Goal: Task Accomplishment & Management: Use online tool/utility

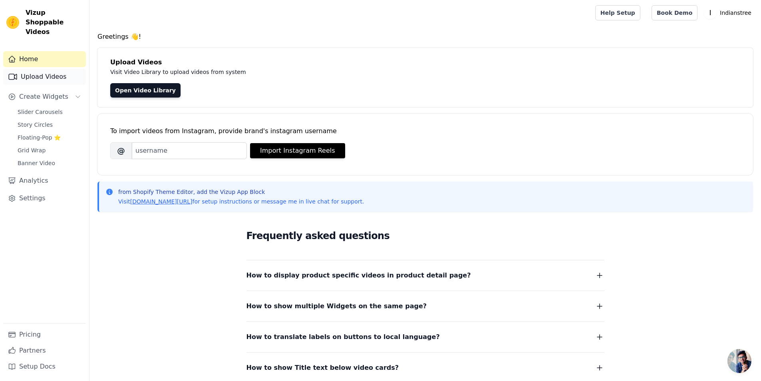
click at [50, 69] on link "Upload Videos" at bounding box center [44, 77] width 83 height 16
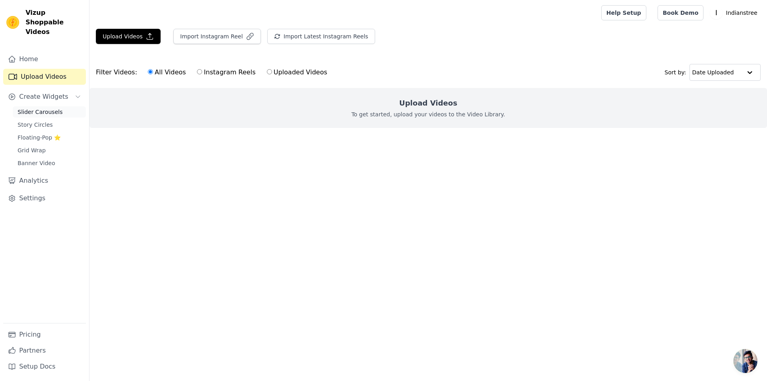
click at [49, 106] on link "Slider Carousels" at bounding box center [49, 111] width 73 height 11
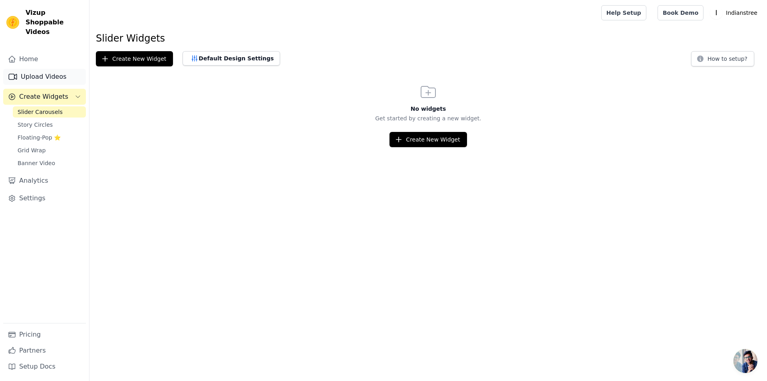
click at [33, 69] on link "Upload Videos" at bounding box center [44, 77] width 83 height 16
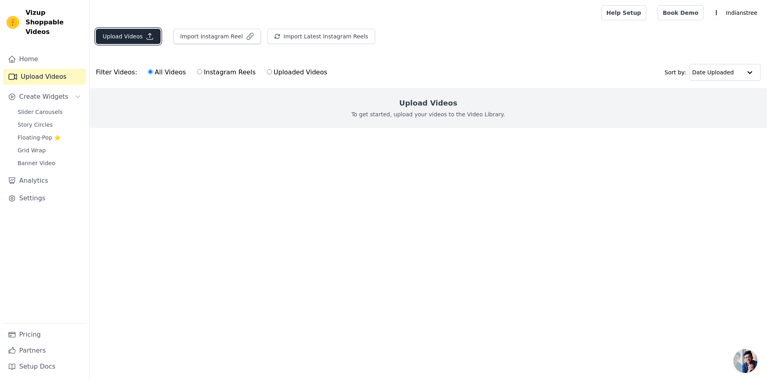
click at [133, 36] on button "Upload Videos" at bounding box center [128, 36] width 65 height 15
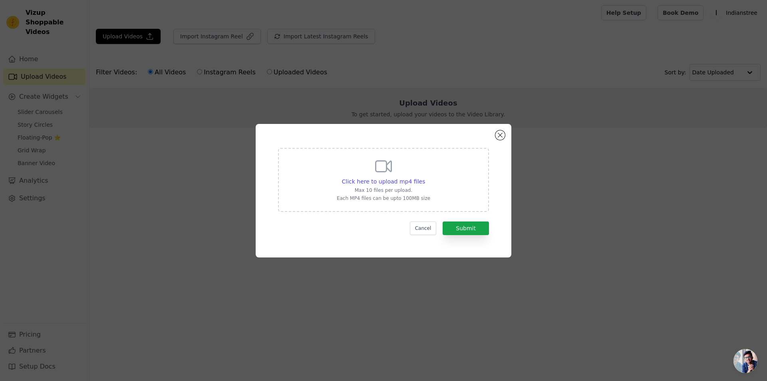
click at [396, 185] on div "Click here to upload mp4 files Max 10 files per upload. Each MP4 files can be u…" at bounding box center [383, 179] width 93 height 45
click at [425, 177] on input "Click here to upload mp4 files Max 10 files per upload. Each MP4 files can be u…" at bounding box center [425, 177] width 0 height 0
click at [382, 175] on icon at bounding box center [383, 166] width 19 height 19
click at [425, 177] on input "Click here to upload mp4 files Max 10 files per upload. Each MP4 files can be u…" at bounding box center [425, 177] width 0 height 0
click at [406, 181] on span "Click here to upload mp4 files" at bounding box center [384, 181] width 84 height 6
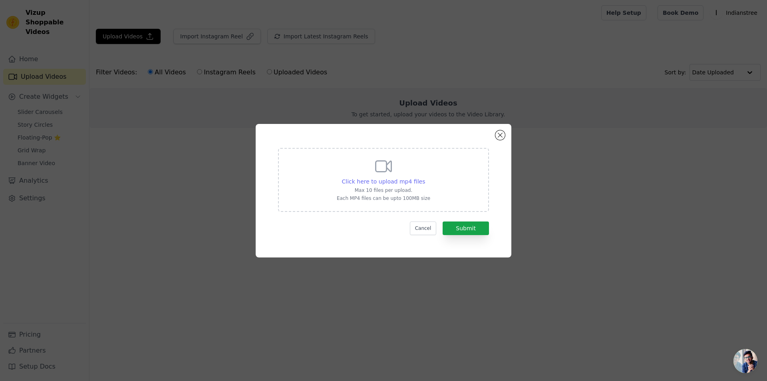
click at [425, 177] on input "Click here to upload mp4 files Max 10 files per upload. Each MP4 files can be u…" at bounding box center [425, 177] width 0 height 0
type input "C:\fakepath\kling_20250804_Image_to_Video__3783_0.mp4"
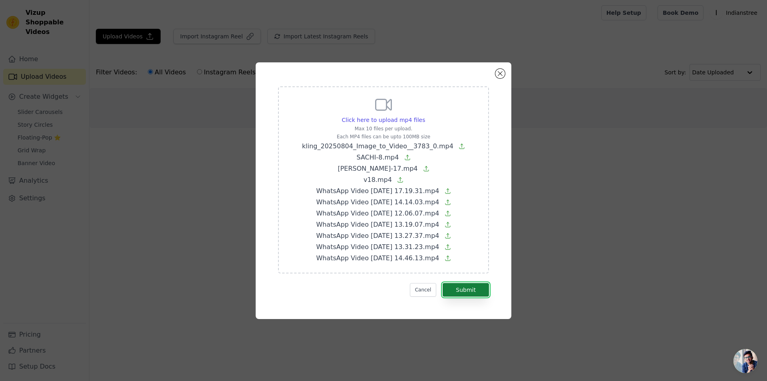
click at [479, 291] on button "Submit" at bounding box center [466, 290] width 46 height 14
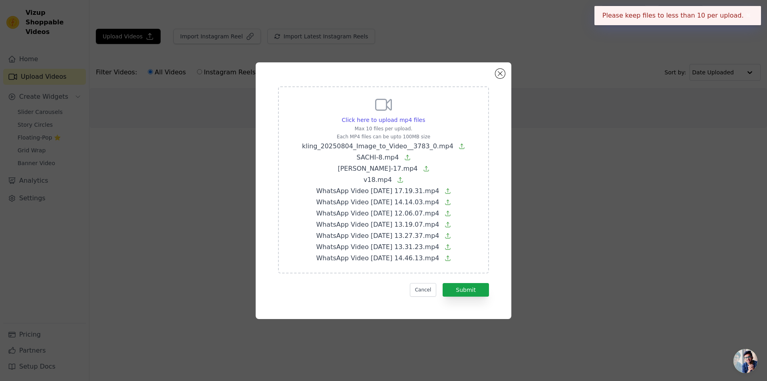
click at [451, 258] on icon at bounding box center [448, 258] width 6 height 6
click at [425, 116] on input "Click here to upload mp4 files Max 10 files per upload. Each MP4 files can be u…" at bounding box center [425, 115] width 0 height 0
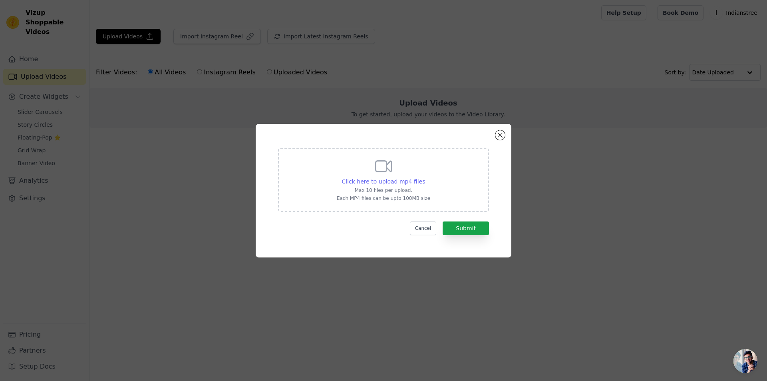
click at [402, 182] on span "Click here to upload mp4 files" at bounding box center [384, 181] width 84 height 6
click at [425, 177] on input "Click here to upload mp4 files Max 10 files per upload. Each MP4 files can be u…" at bounding box center [425, 177] width 0 height 0
click at [502, 136] on button "Close modal" at bounding box center [500, 135] width 10 height 10
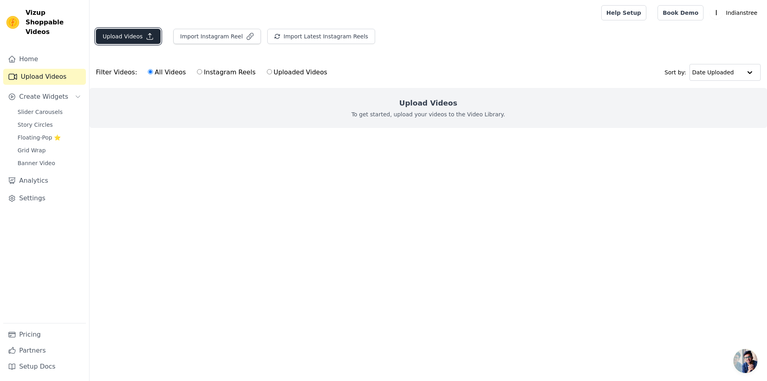
click at [128, 37] on button "Upload Videos" at bounding box center [128, 36] width 65 height 15
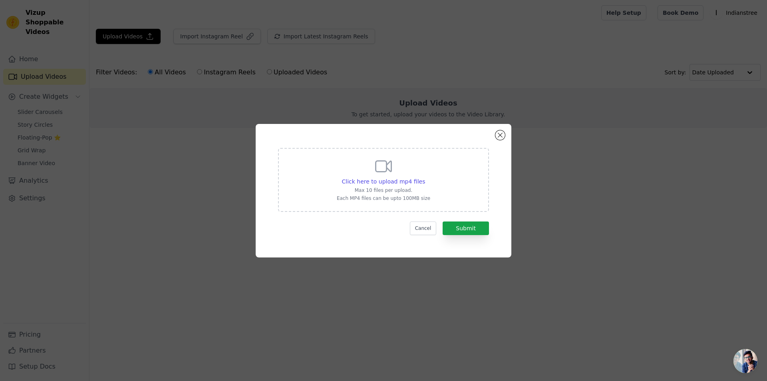
click at [408, 190] on p "Max 10 files per upload." at bounding box center [383, 190] width 93 height 6
click at [425, 177] on input "Click here to upload mp4 files Max 10 files per upload. Each MP4 files can be u…" at bounding box center [425, 177] width 0 height 0
type input "C:\fakepath\SACHI-8.mp4"
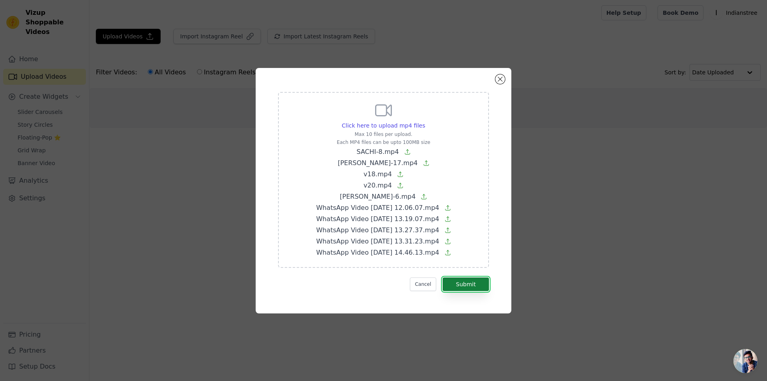
click at [475, 286] on button "Submit" at bounding box center [466, 284] width 46 height 14
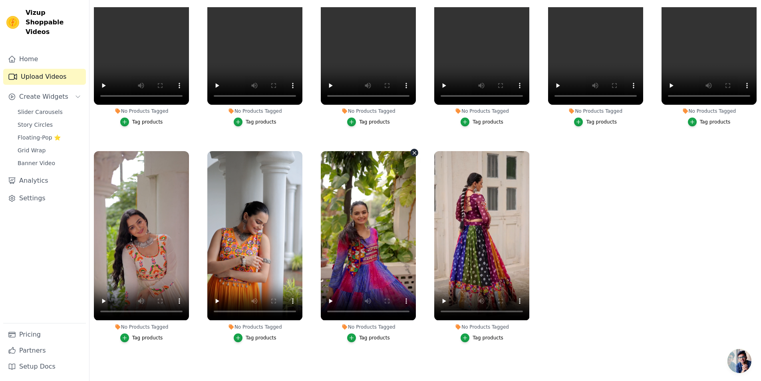
scroll to position [82, 0]
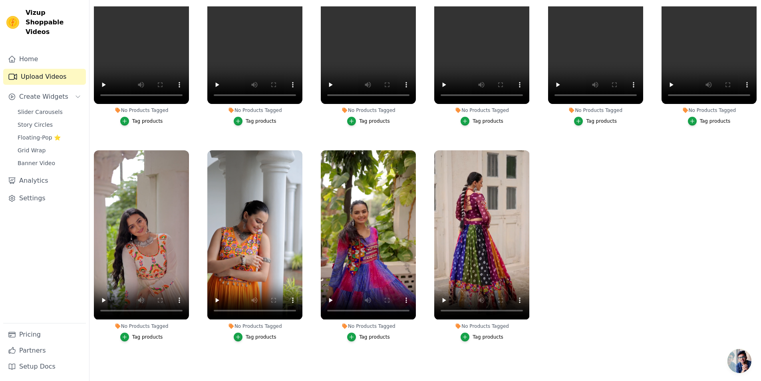
click at [735, 360] on span "Open chat" at bounding box center [740, 361] width 24 height 24
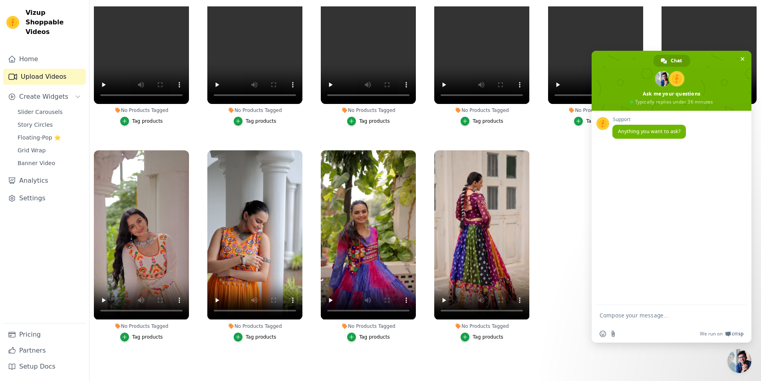
scroll to position [0, 0]
click at [570, 296] on ul "No Products Tagged Tag products No Products Tagged Tag products No Products Tag…" at bounding box center [425, 183] width 672 height 355
click at [743, 59] on span "Close chat" at bounding box center [743, 58] width 4 height 5
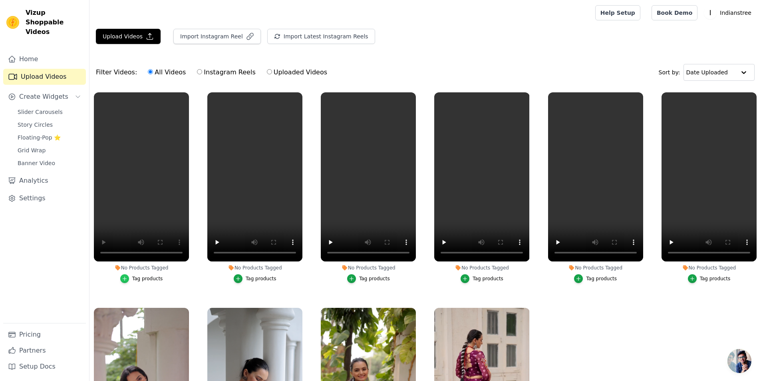
click at [125, 278] on icon "button" at bounding box center [125, 279] width 4 height 4
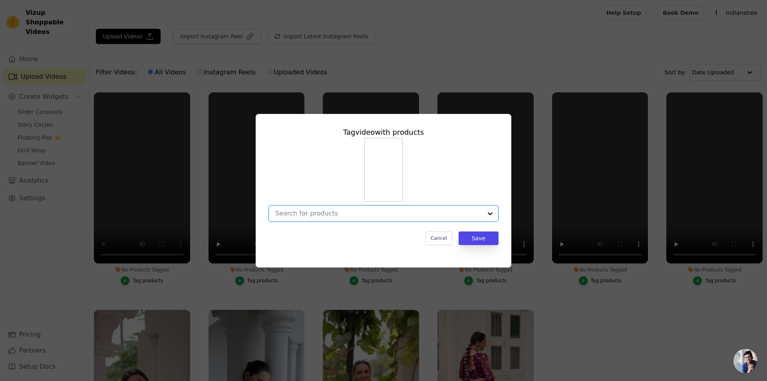
click at [334, 215] on input "No Products Tagged Tag video with products Option undefined, selected. Select i…" at bounding box center [378, 213] width 207 height 8
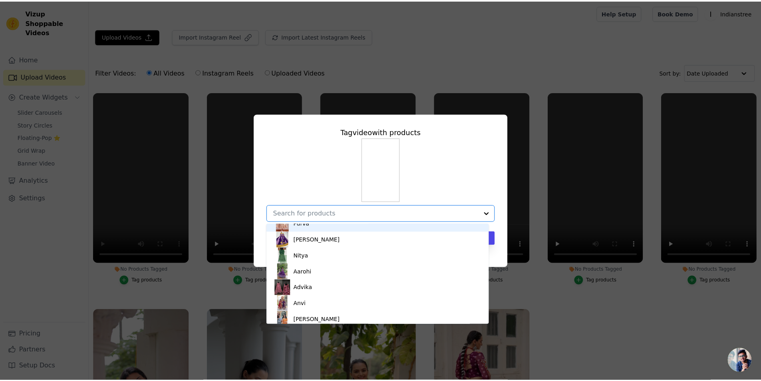
scroll to position [272, 0]
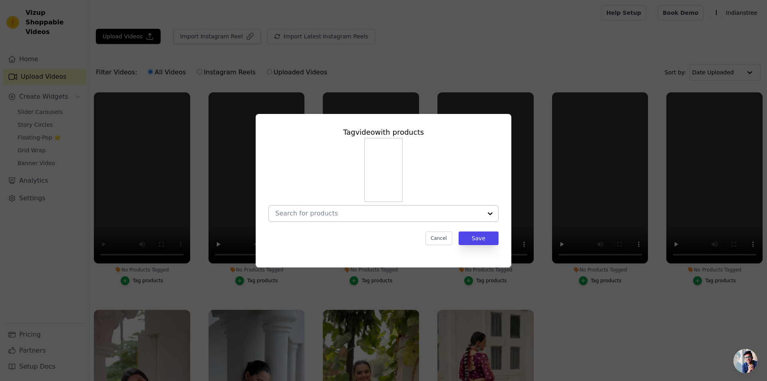
click at [366, 213] on input "No Products Tagged Tag video with products Cancel Save Tag products" at bounding box center [378, 213] width 207 height 8
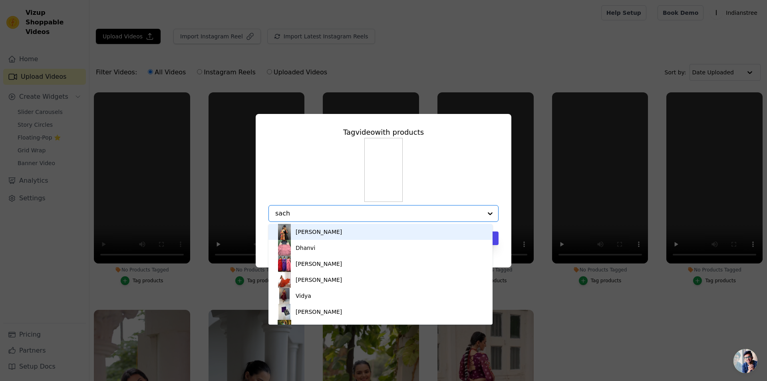
type input "sachi"
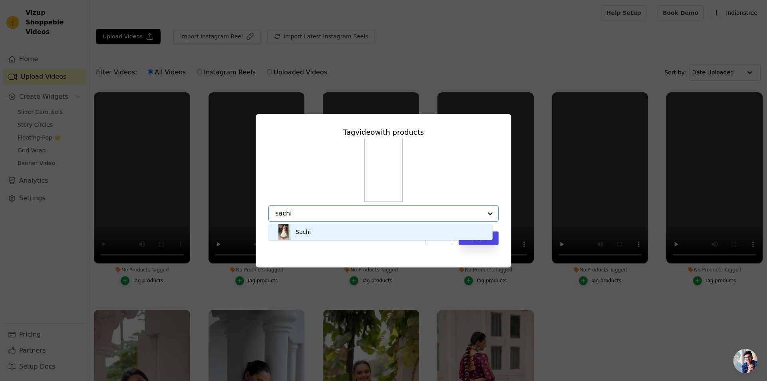
click at [325, 232] on div "Sachi" at bounding box center [380, 232] width 208 height 16
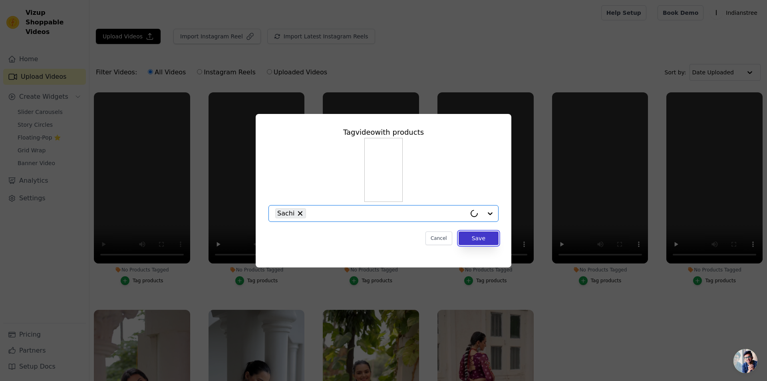
click at [484, 241] on button "Save" at bounding box center [479, 238] width 40 height 14
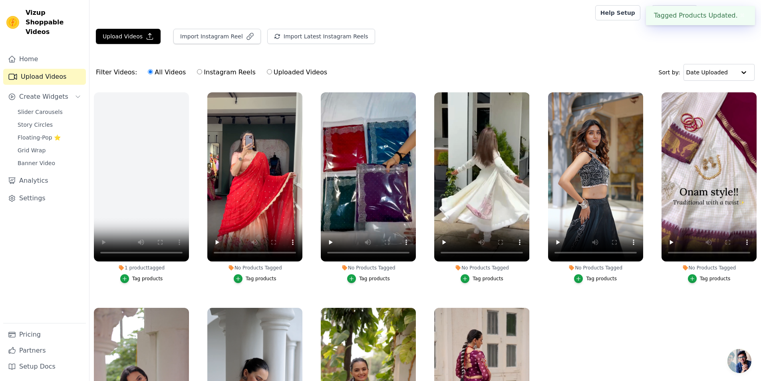
click at [254, 277] on div "Tag products" at bounding box center [261, 278] width 31 height 6
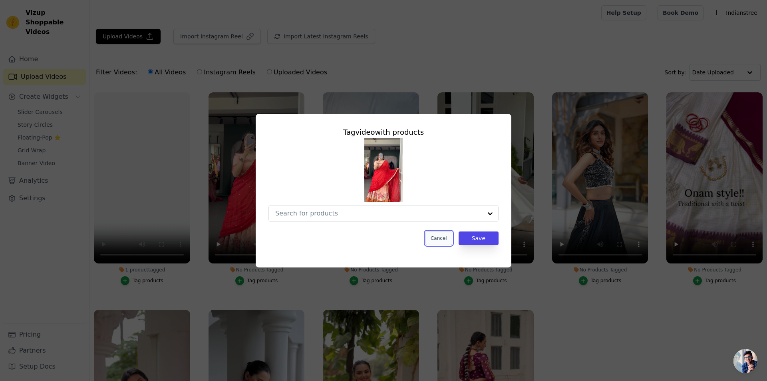
click at [441, 237] on button "Cancel" at bounding box center [438, 238] width 27 height 14
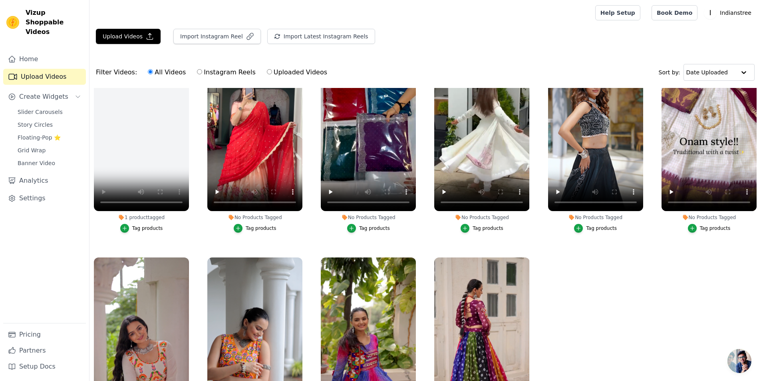
scroll to position [0, 0]
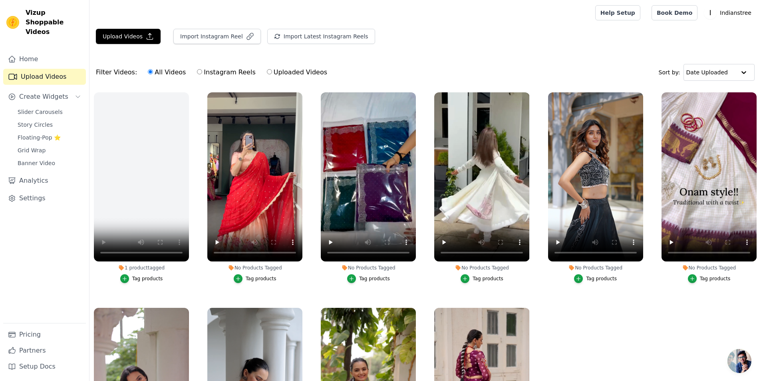
click at [712, 279] on div "Tag products" at bounding box center [715, 278] width 31 height 6
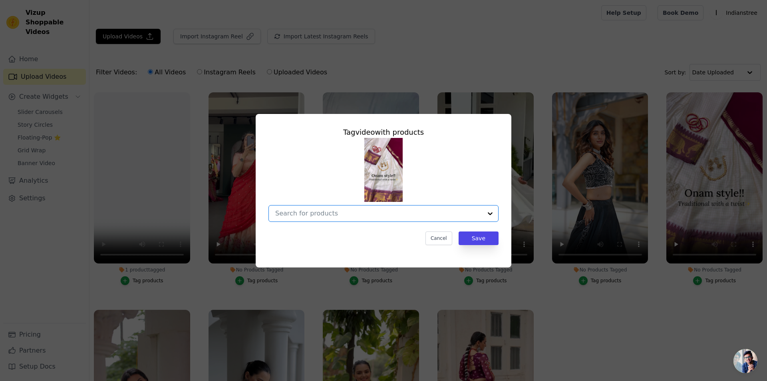
click at [337, 211] on input "No Products Tagged Tag video with products Option undefined, selected. Select i…" at bounding box center [378, 213] width 207 height 8
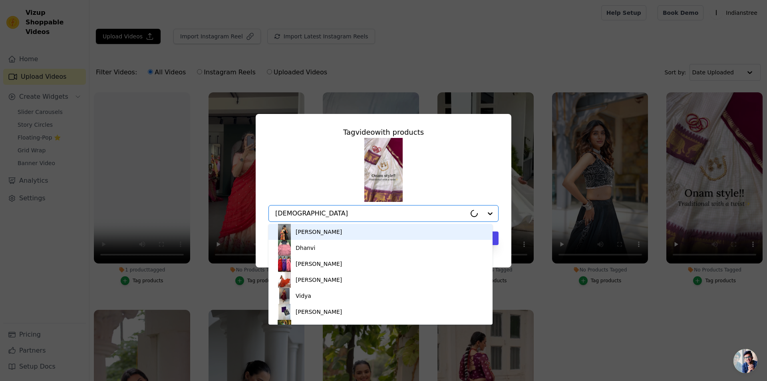
type input "vedika"
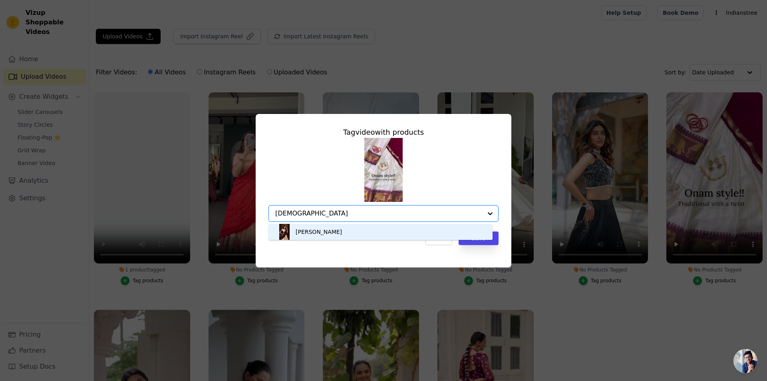
click at [445, 236] on div "[PERSON_NAME]" at bounding box center [380, 232] width 208 height 16
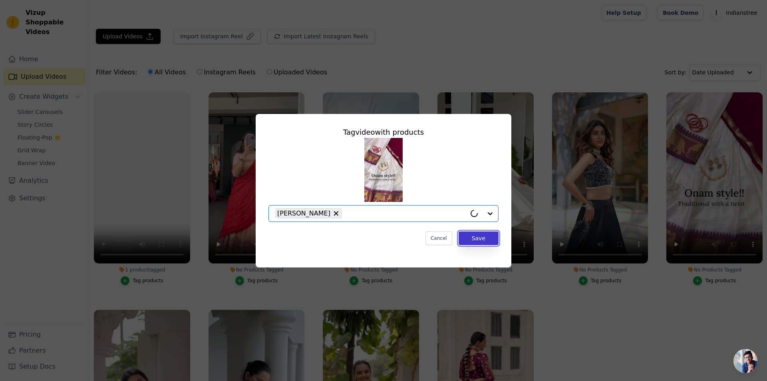
click at [470, 239] on button "Save" at bounding box center [479, 238] width 40 height 14
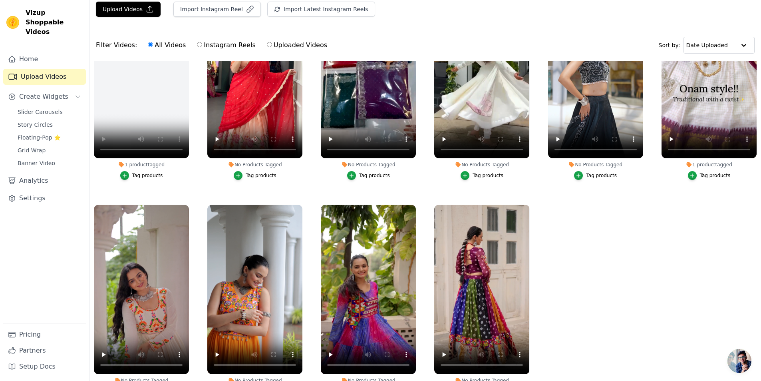
scroll to position [82, 0]
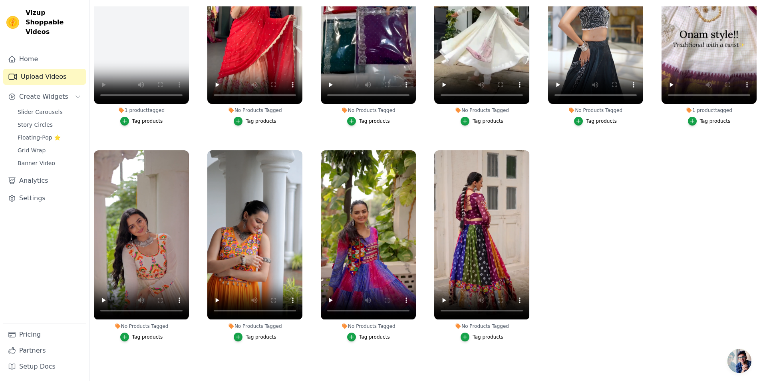
click at [250, 334] on div "Tag products" at bounding box center [261, 337] width 31 height 6
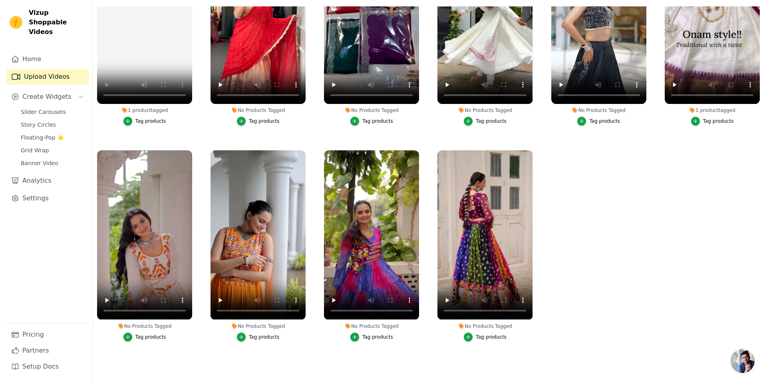
scroll to position [0, 0]
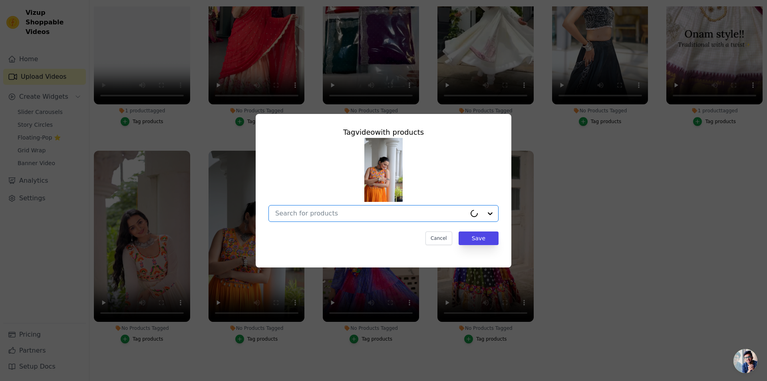
click at [312, 211] on input "No Products Tagged Tag video with products Option undefined, selected. Select i…" at bounding box center [370, 213] width 191 height 8
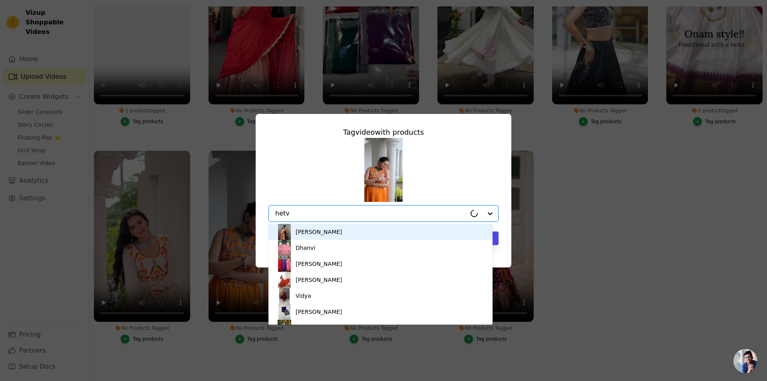
type input "hetvi"
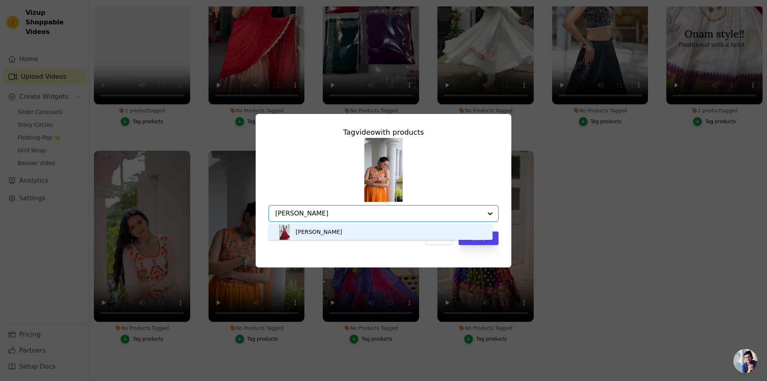
drag, startPoint x: 302, startPoint y: 226, endPoint x: 314, endPoint y: 238, distance: 16.7
click at [302, 227] on div "[PERSON_NAME]" at bounding box center [380, 232] width 208 height 16
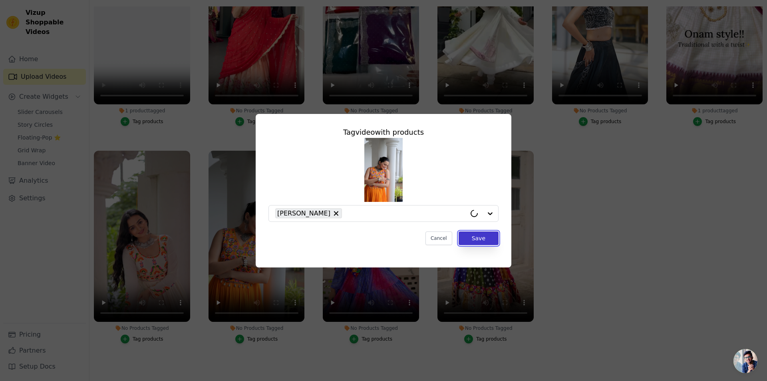
click at [485, 240] on button "Save" at bounding box center [479, 238] width 40 height 14
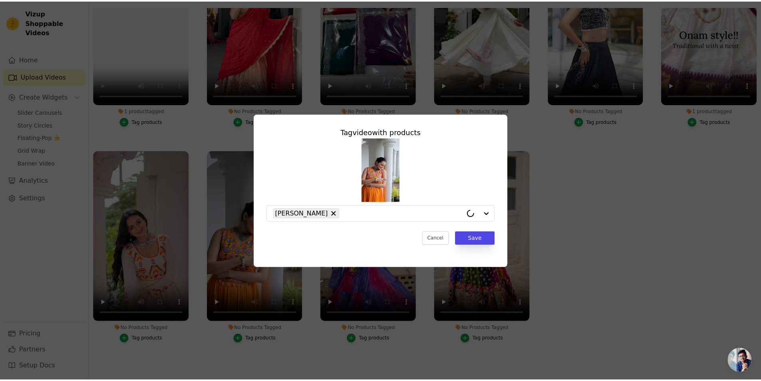
scroll to position [82, 0]
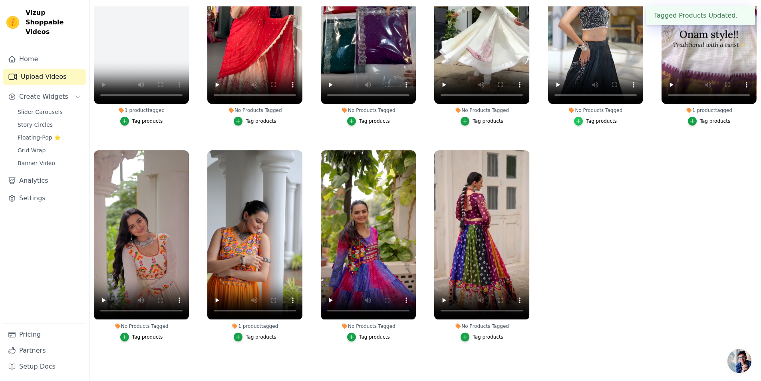
click at [578, 122] on div "button" at bounding box center [578, 121] width 9 height 9
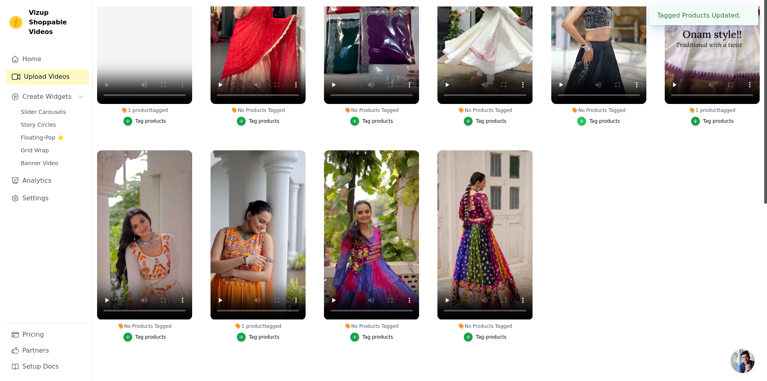
scroll to position [0, 0]
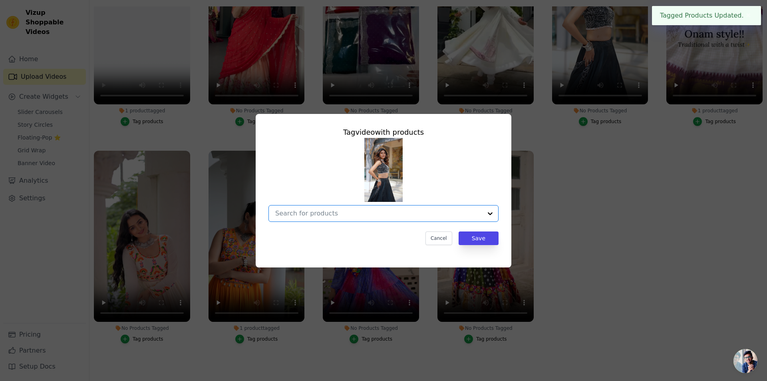
click at [350, 210] on input "No Products Tagged Tag video with products Option undefined, selected. Select i…" at bounding box center [378, 213] width 207 height 8
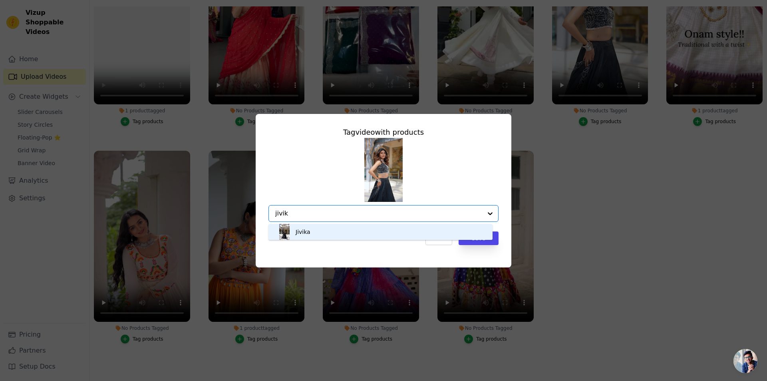
type input "jivika"
click at [344, 234] on div "Jivika" at bounding box center [380, 232] width 208 height 16
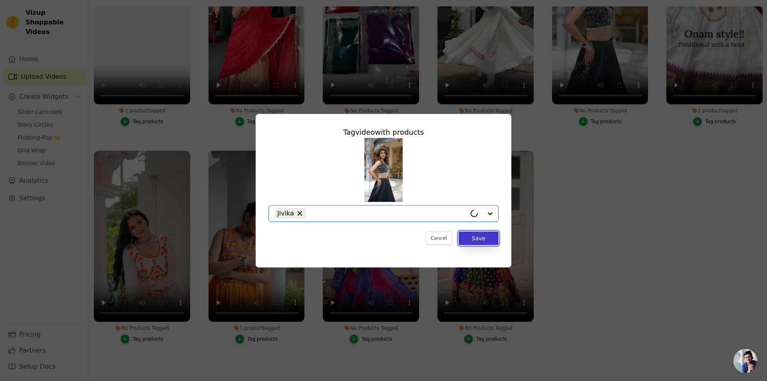
click at [479, 243] on button "Save" at bounding box center [479, 238] width 40 height 14
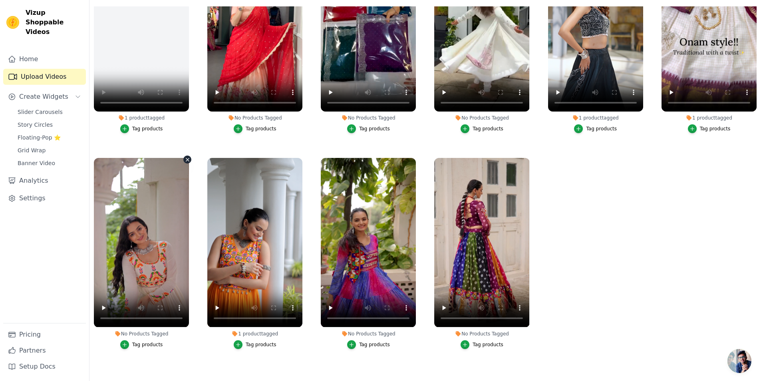
scroll to position [78, 0]
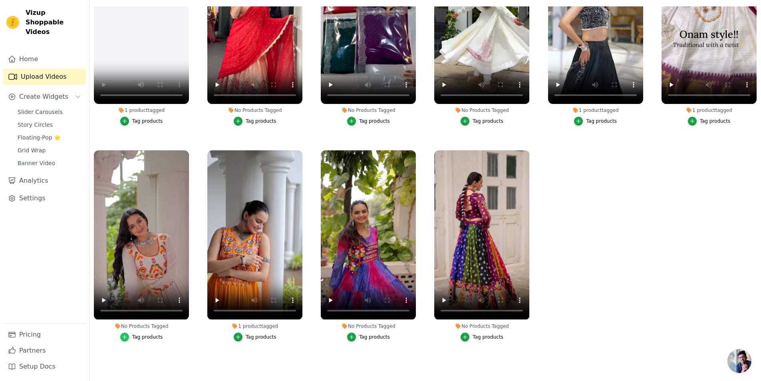
click at [125, 335] on icon "button" at bounding box center [125, 337] width 4 height 4
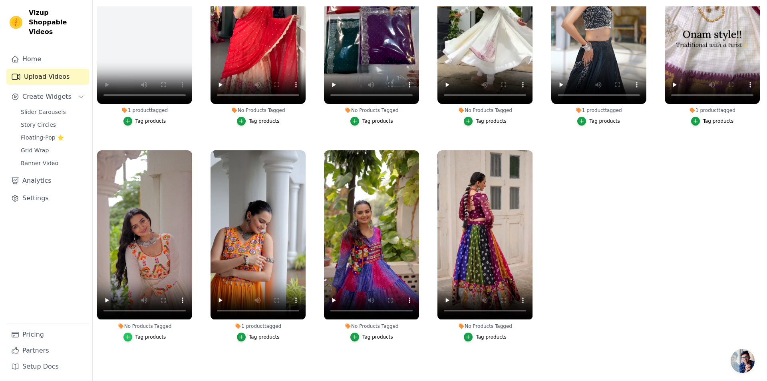
scroll to position [0, 0]
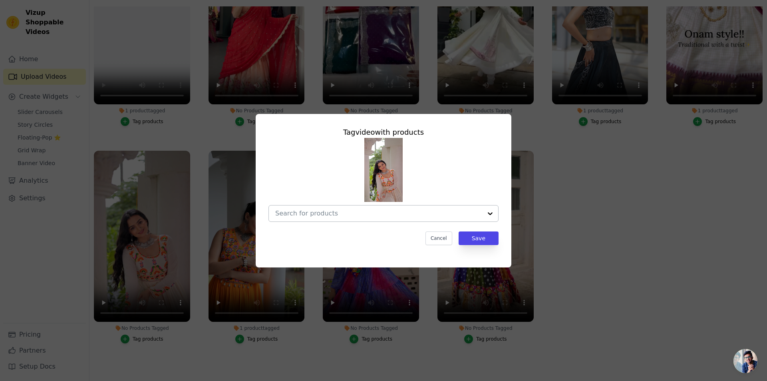
drag, startPoint x: 316, startPoint y: 220, endPoint x: 318, endPoint y: 214, distance: 6.1
click at [317, 216] on div at bounding box center [378, 213] width 207 height 16
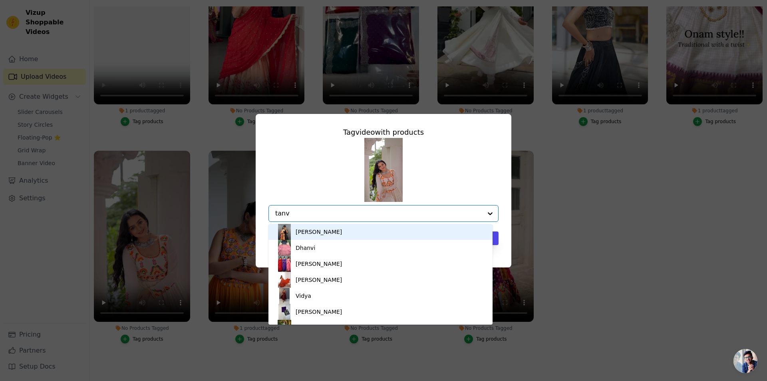
type input "tanvi"
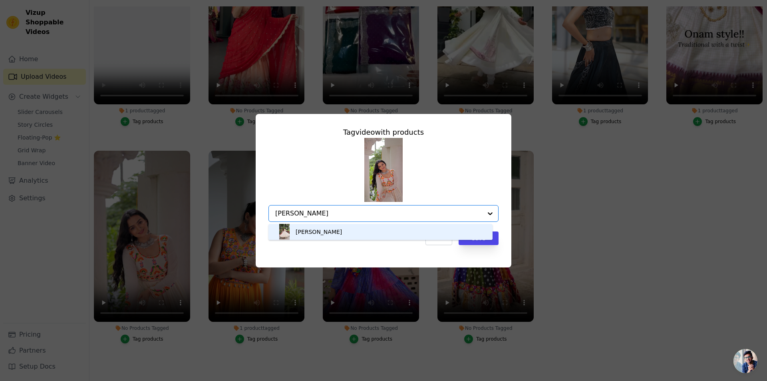
click at [326, 232] on div "Tanvi" at bounding box center [380, 232] width 208 height 16
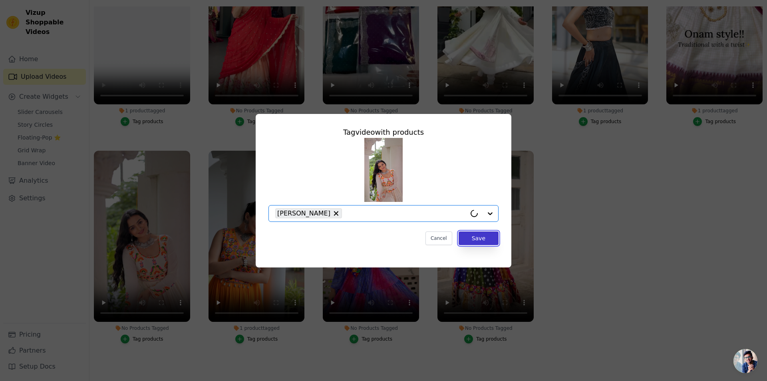
click at [466, 239] on button "Save" at bounding box center [479, 238] width 40 height 14
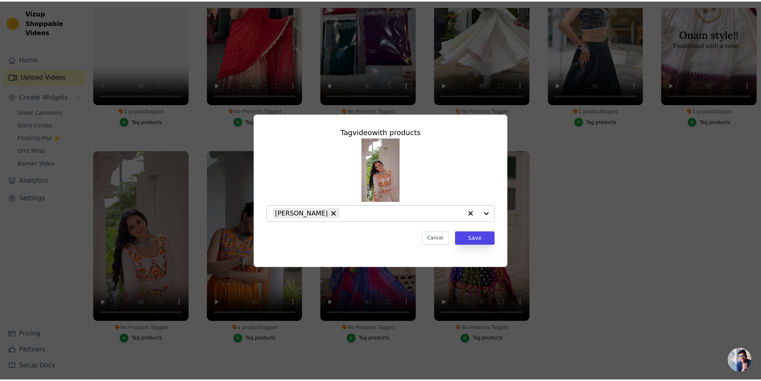
scroll to position [82, 0]
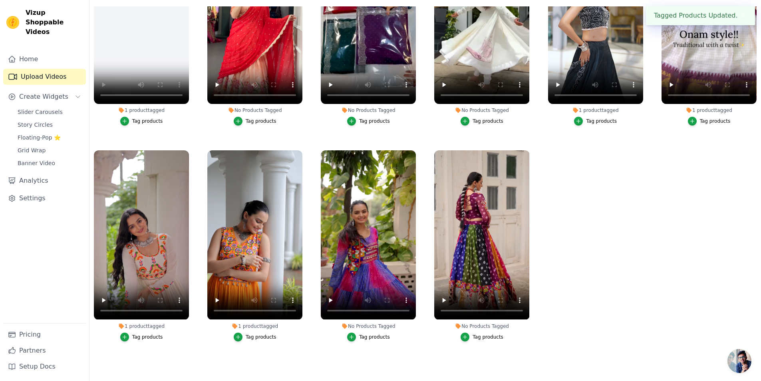
click at [478, 337] on label "No Products Tagged Tag products" at bounding box center [482, 247] width 96 height 195
click at [482, 334] on div "Tag products" at bounding box center [488, 337] width 31 height 6
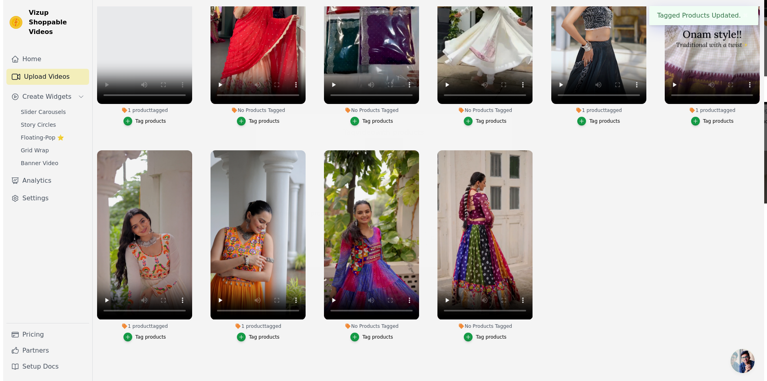
scroll to position [0, 0]
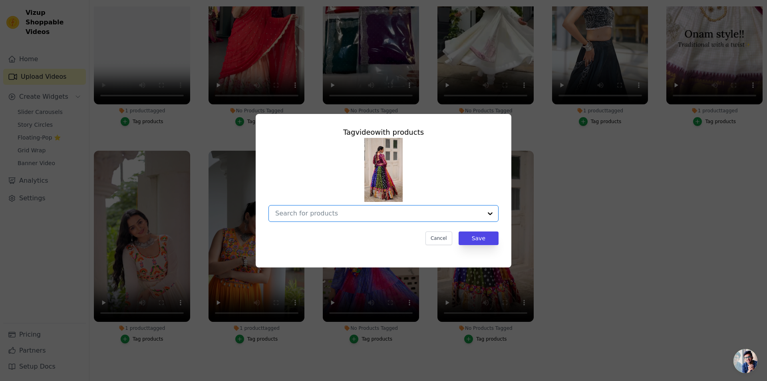
click at [320, 213] on input "No Products Tagged Tag video with products Option undefined, selected. Select i…" at bounding box center [378, 213] width 207 height 8
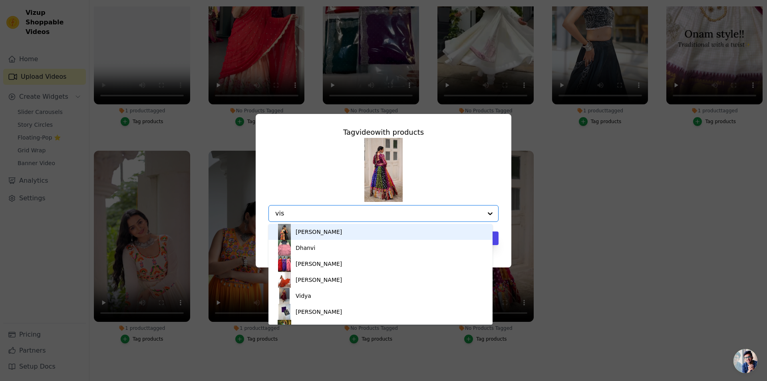
type input "vish"
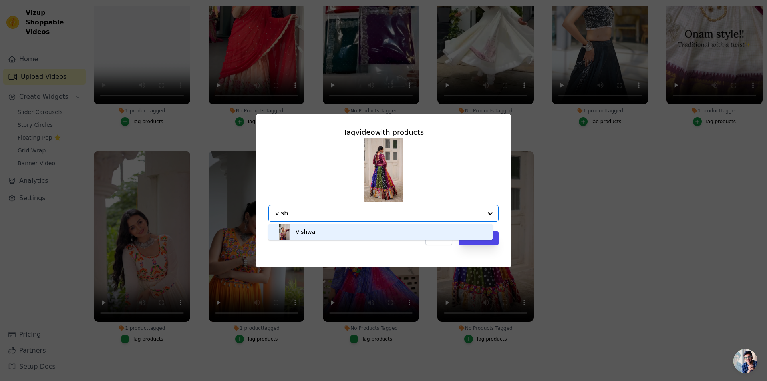
click at [313, 235] on div "Vishwa" at bounding box center [306, 232] width 20 height 8
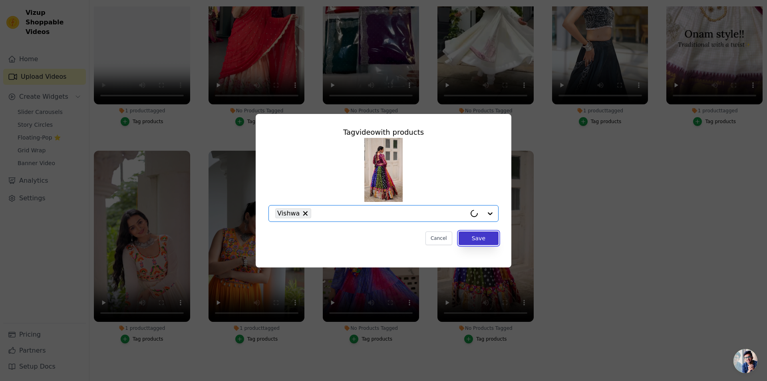
click at [495, 240] on button "Save" at bounding box center [479, 238] width 40 height 14
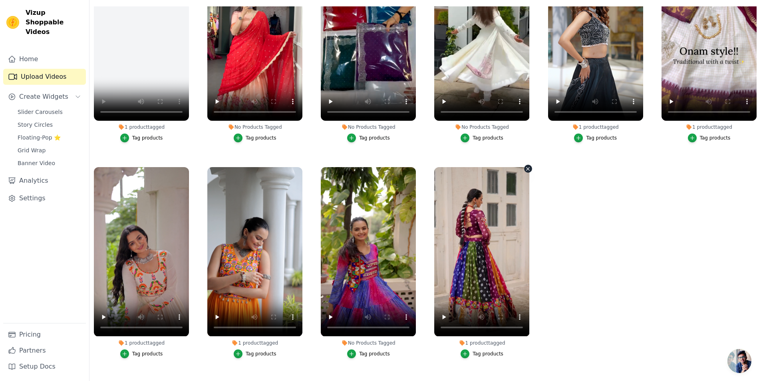
scroll to position [78, 0]
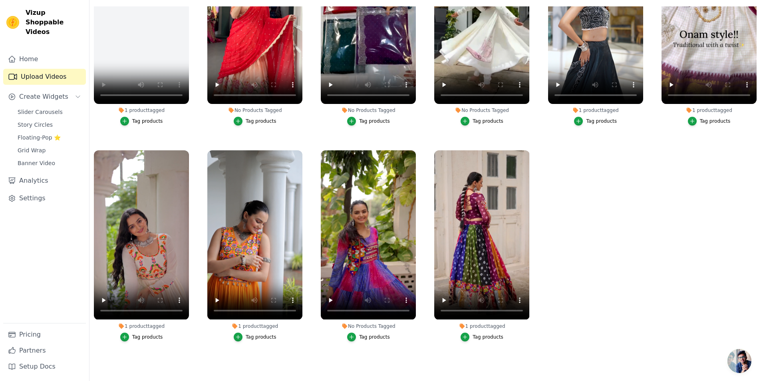
click at [363, 334] on div "Tag products" at bounding box center [374, 337] width 31 height 6
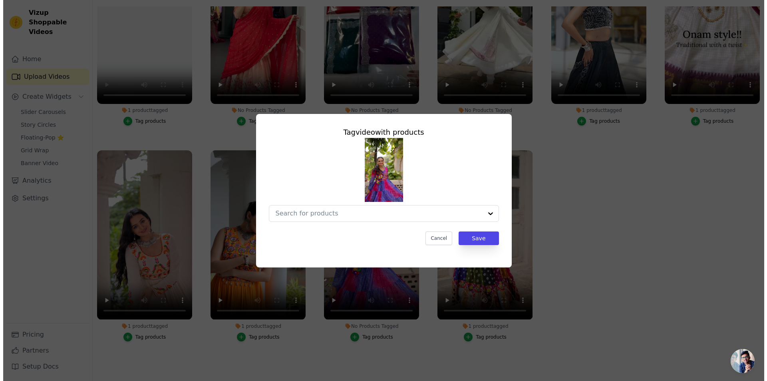
scroll to position [0, 0]
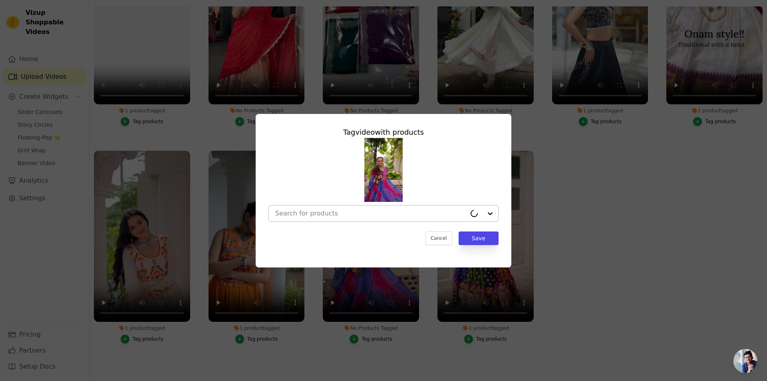
click at [324, 215] on input "No Products Tagged Tag video with products Cancel Save Tag products" at bounding box center [370, 213] width 191 height 8
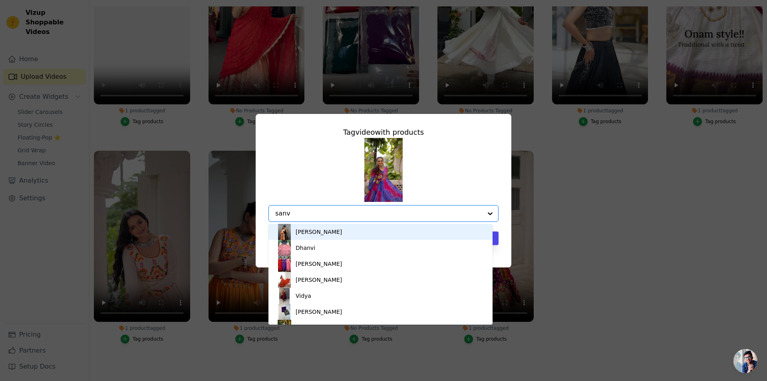
type input "sanvi"
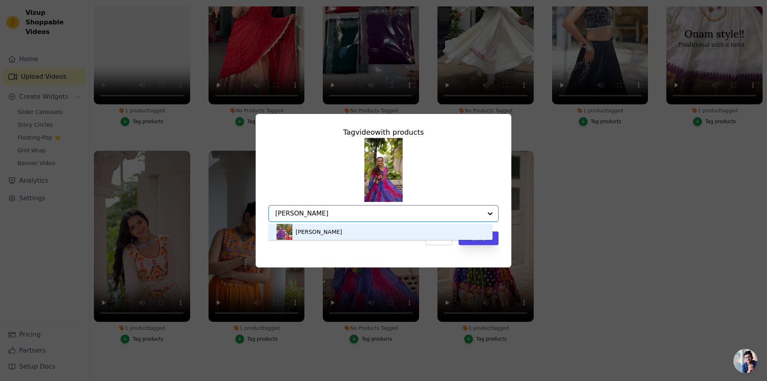
click at [310, 231] on div "Sanvi" at bounding box center [380, 232] width 208 height 16
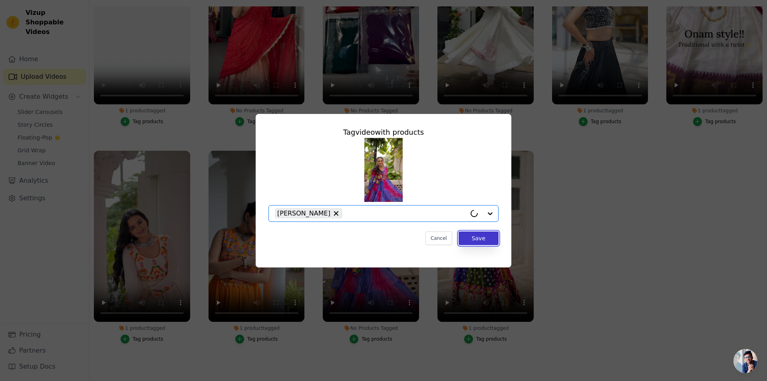
click at [483, 238] on button "Save" at bounding box center [479, 238] width 40 height 14
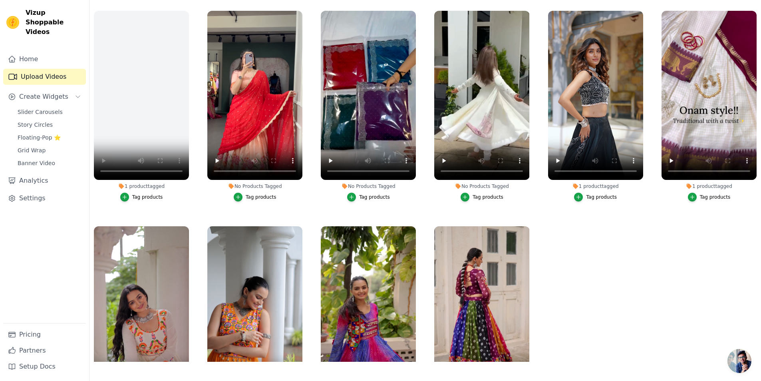
click at [254, 196] on div "Tag products" at bounding box center [261, 197] width 31 height 6
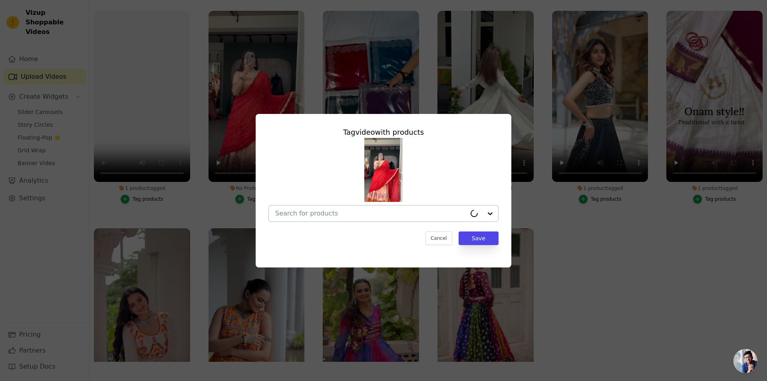
click at [307, 210] on input "No Products Tagged Tag video with products Cancel Save Tag products" at bounding box center [370, 213] width 191 height 8
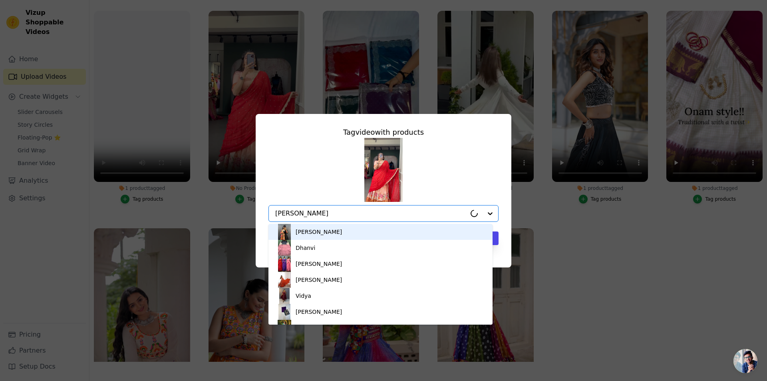
type input "arpita"
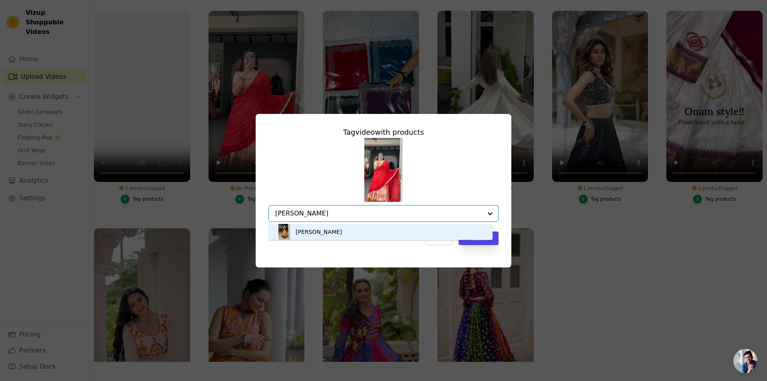
click at [314, 227] on div "Arpita" at bounding box center [380, 232] width 208 height 16
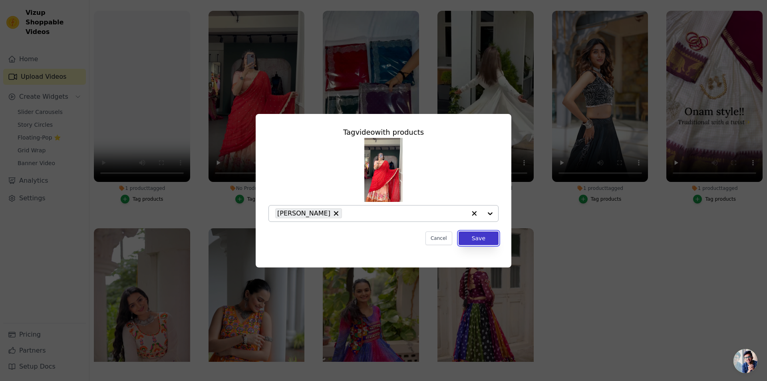
click at [481, 240] on button "Save" at bounding box center [479, 238] width 40 height 14
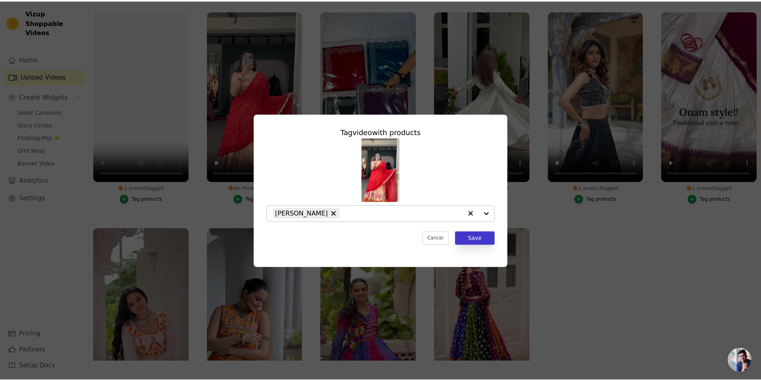
scroll to position [82, 0]
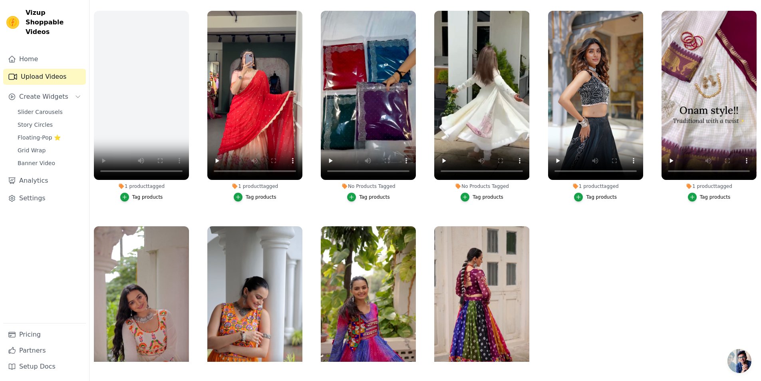
click at [375, 193] on button "Tag products" at bounding box center [368, 197] width 43 height 9
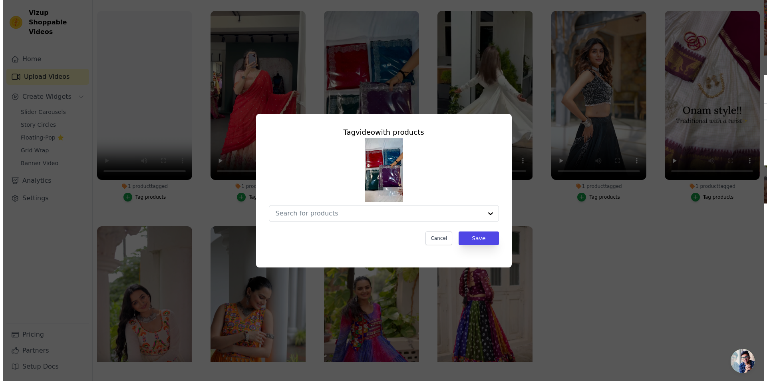
scroll to position [0, 0]
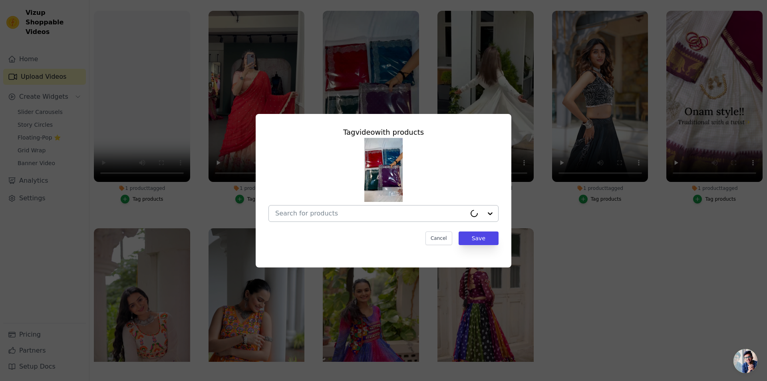
click at [333, 213] on input "No Products Tagged Tag video with products Cancel Save Tag products" at bounding box center [370, 213] width 191 height 8
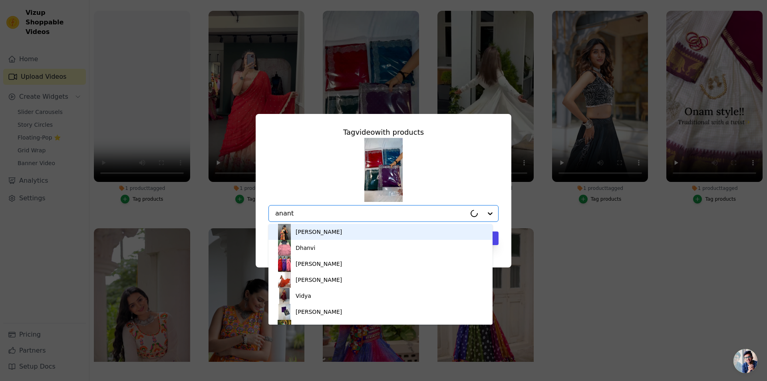
type input "ananta"
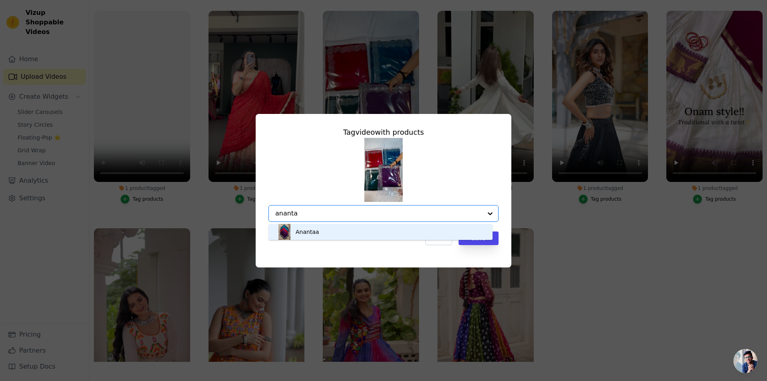
click at [397, 231] on div "Anantaa" at bounding box center [380, 232] width 208 height 16
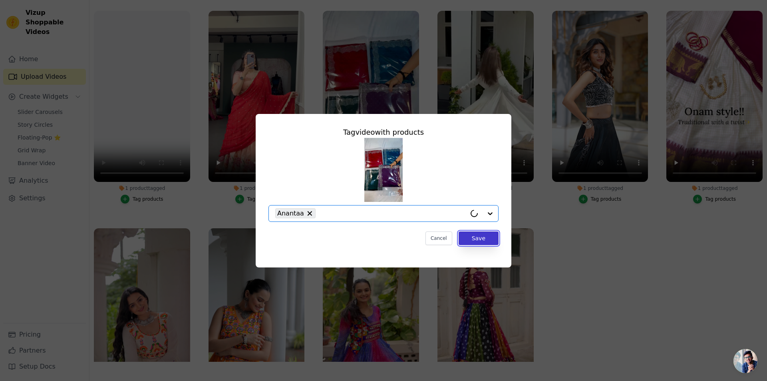
click at [486, 234] on button "Save" at bounding box center [479, 238] width 40 height 14
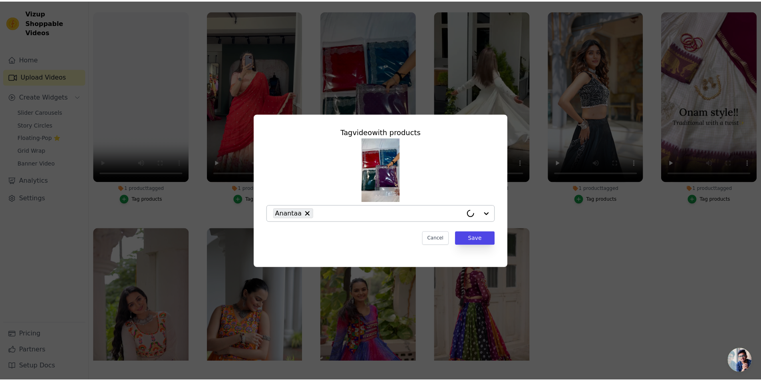
scroll to position [82, 0]
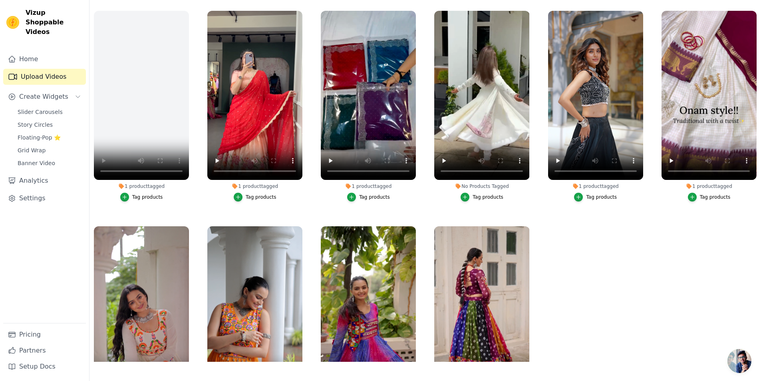
click at [489, 194] on div "Tag products" at bounding box center [488, 197] width 31 height 6
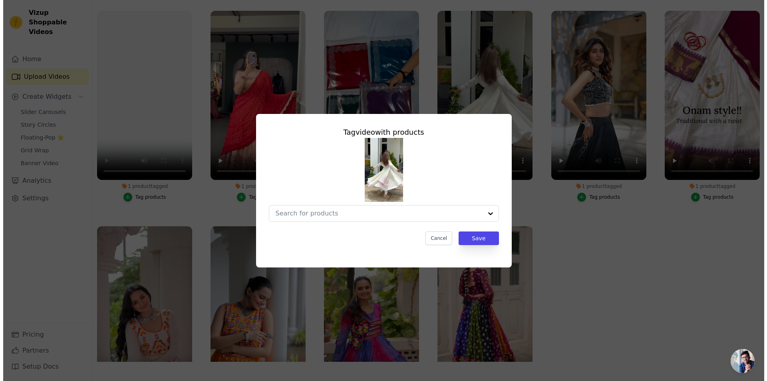
scroll to position [0, 0]
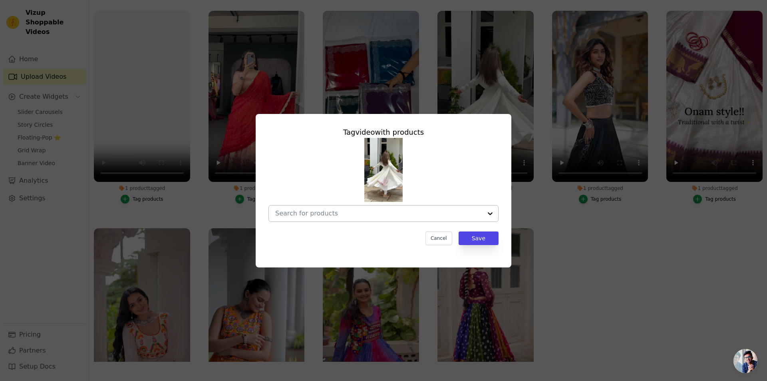
click at [372, 211] on input "No Products Tagged Tag video with products Cancel Save Tag products" at bounding box center [378, 213] width 207 height 8
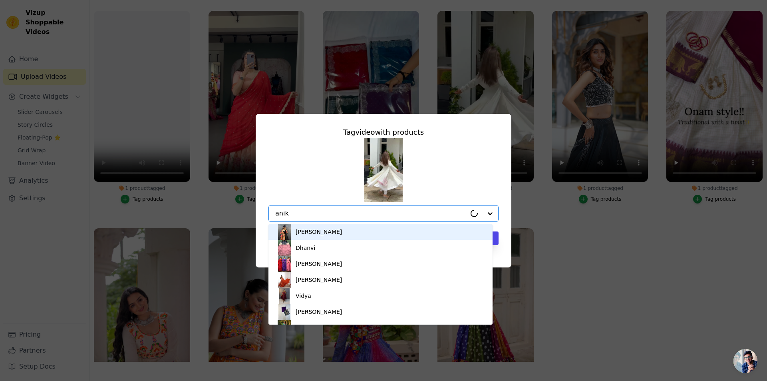
type input "anika"
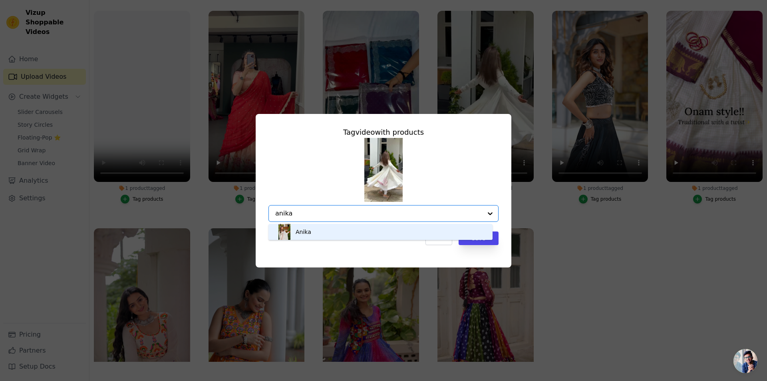
click at [329, 233] on div "Anika" at bounding box center [380, 232] width 208 height 16
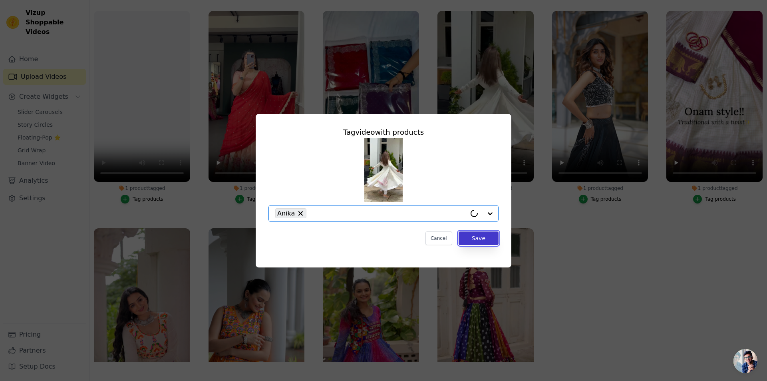
click at [479, 236] on button "Save" at bounding box center [479, 238] width 40 height 14
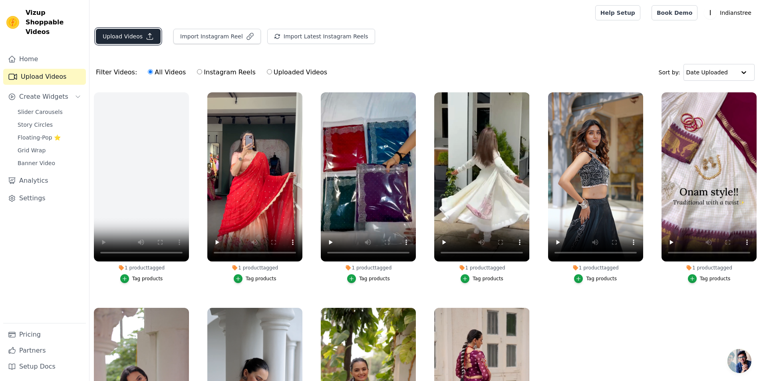
click at [130, 34] on button "Upload Videos" at bounding box center [128, 36] width 65 height 15
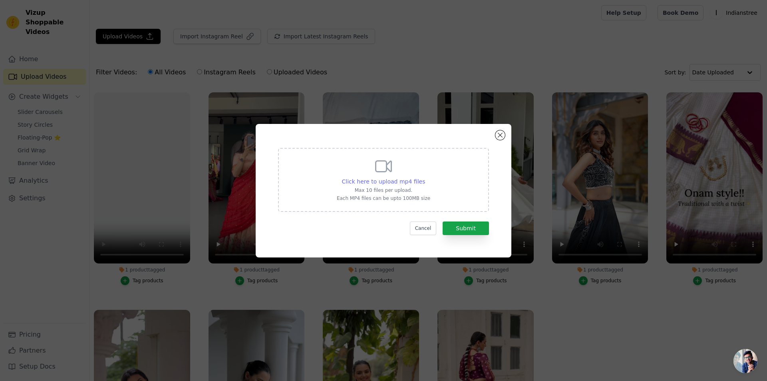
click at [389, 180] on span "Click here to upload mp4 files" at bounding box center [384, 181] width 84 height 6
click at [425, 177] on input "Click here to upload mp4 files Max 10 files per upload. Each MP4 files can be u…" at bounding box center [425, 177] width 0 height 0
type input "C:\fakepath\GEET-7.mp4"
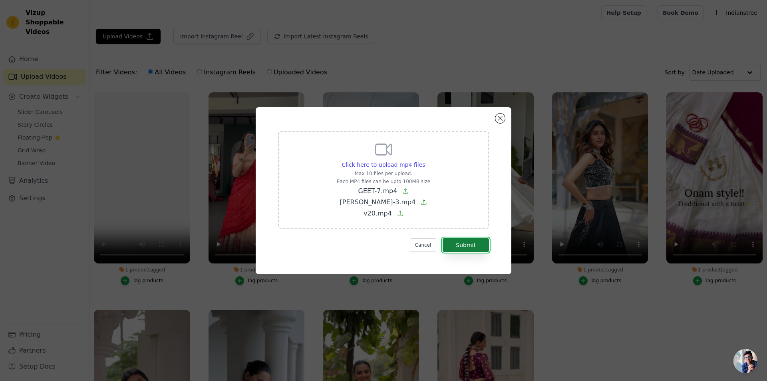
click at [458, 240] on button "Submit" at bounding box center [466, 245] width 46 height 14
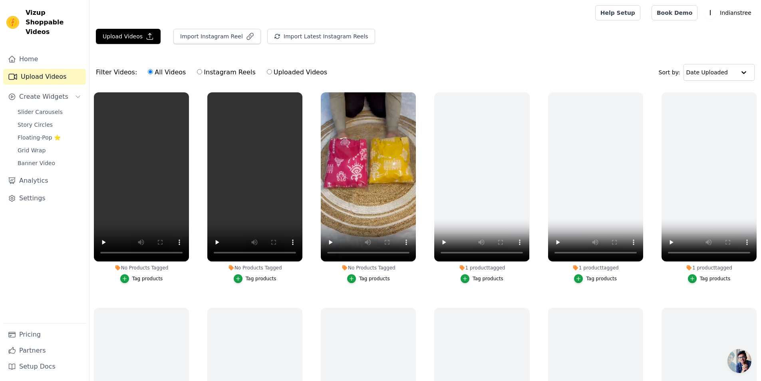
click at [359, 278] on button "Tag products" at bounding box center [368, 278] width 43 height 9
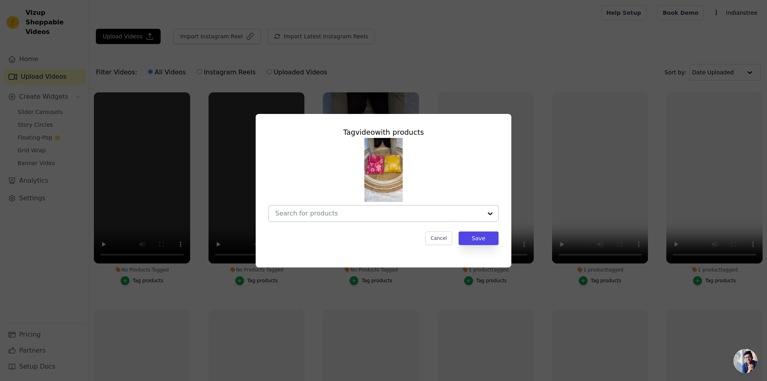
click at [352, 211] on input "No Products Tagged Tag video with products Cancel Save Tag products" at bounding box center [378, 213] width 207 height 8
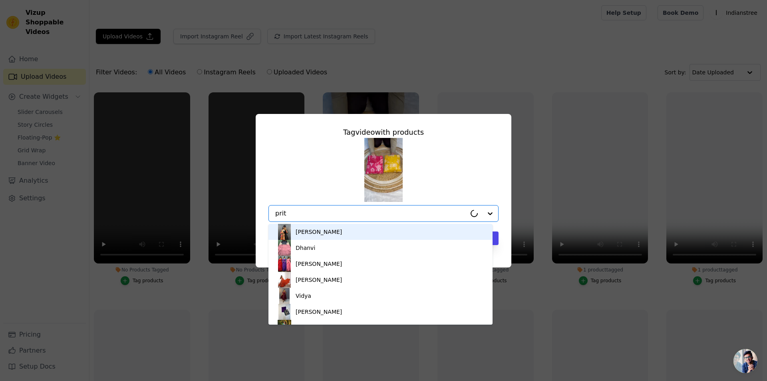
type input "priti"
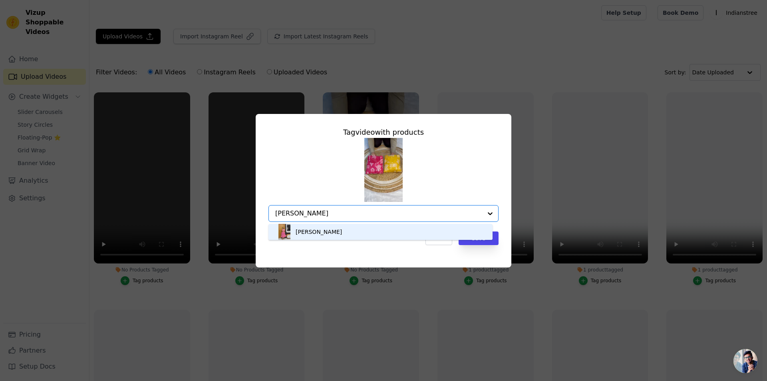
click at [342, 232] on div "Priti" at bounding box center [380, 232] width 208 height 16
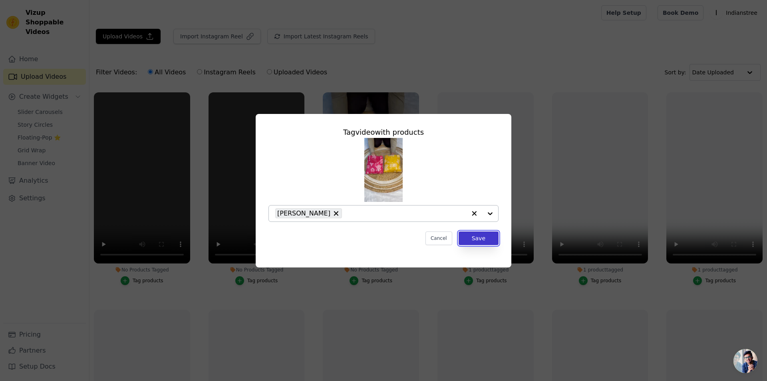
click at [497, 239] on button "Save" at bounding box center [479, 238] width 40 height 14
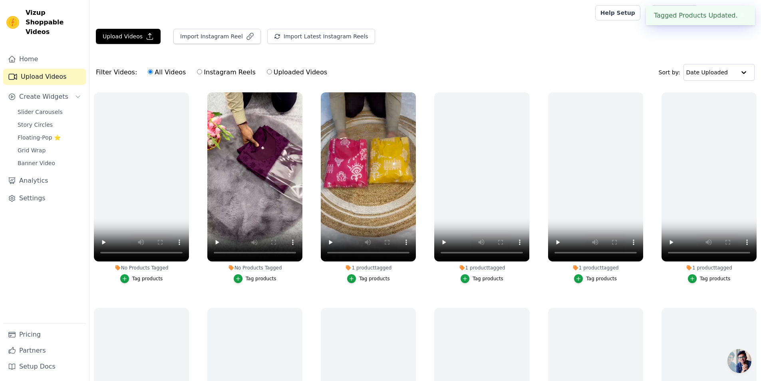
click at [243, 277] on button "Tag products" at bounding box center [255, 278] width 43 height 9
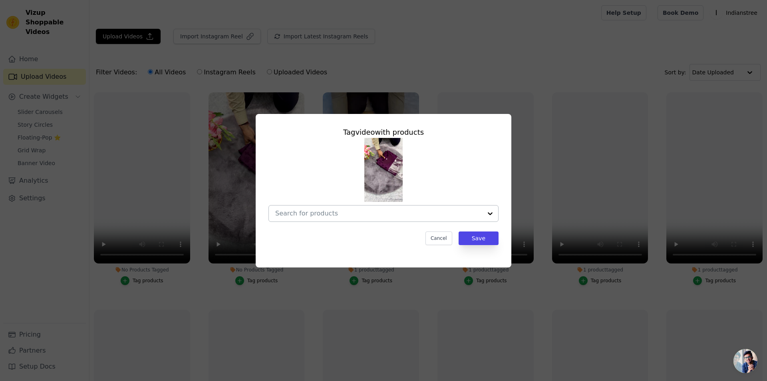
click at [417, 213] on input "No Products Tagged Tag video with products Cancel Save Tag products" at bounding box center [378, 213] width 207 height 8
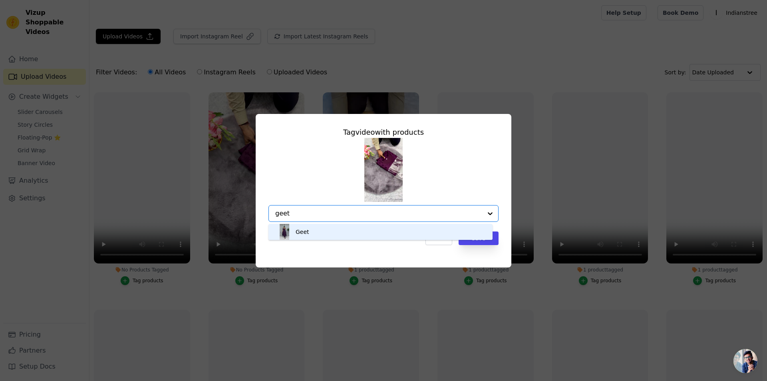
type input "geet"
click at [397, 240] on div "Cancel Save" at bounding box center [383, 238] width 230 height 14
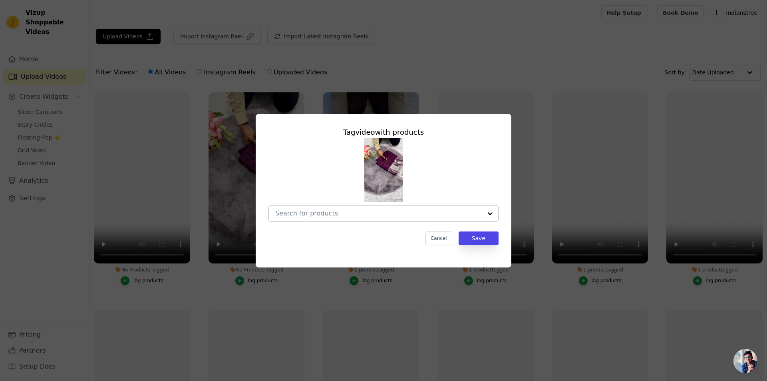
click at [414, 219] on div at bounding box center [378, 213] width 207 height 16
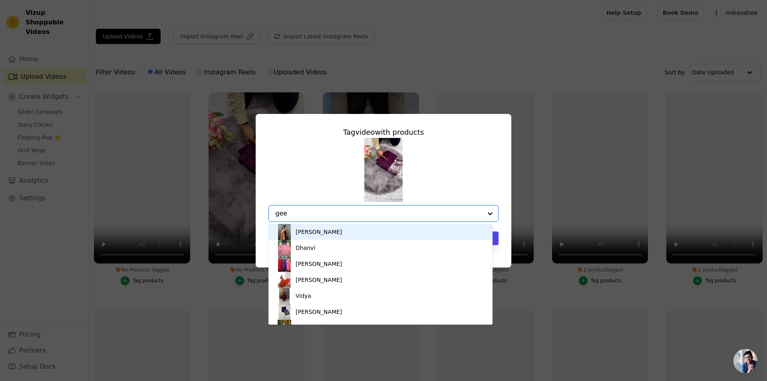
type input "geet"
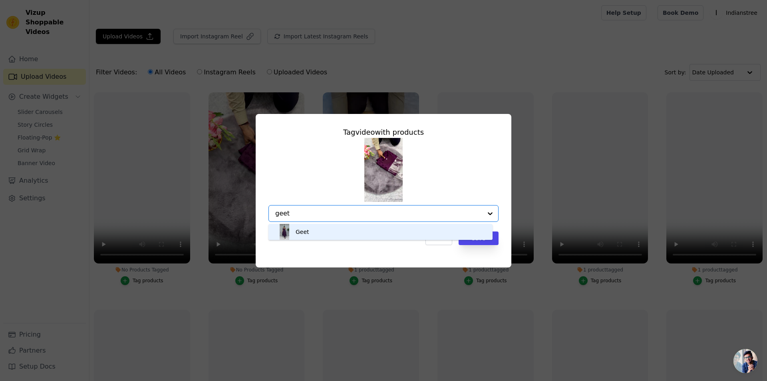
click at [344, 235] on div "Geet" at bounding box center [380, 232] width 208 height 16
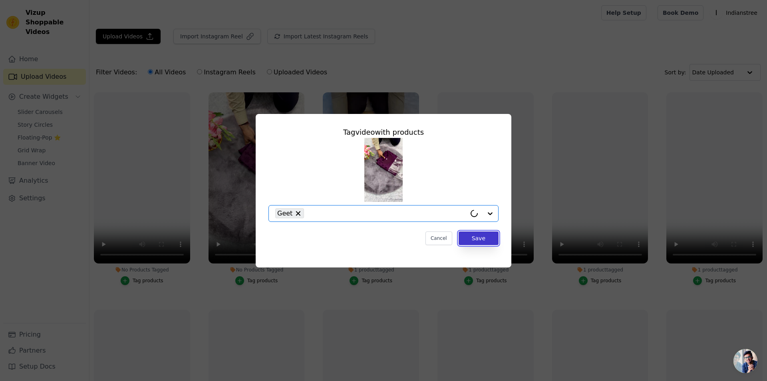
click at [477, 240] on button "Save" at bounding box center [479, 238] width 40 height 14
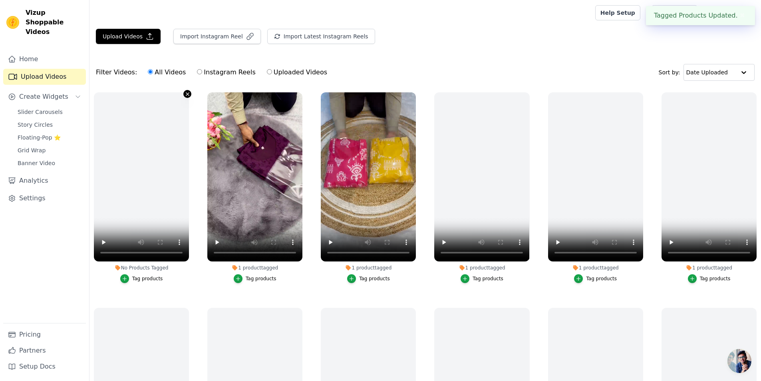
click at [185, 95] on icon "button" at bounding box center [188, 94] width 6 height 6
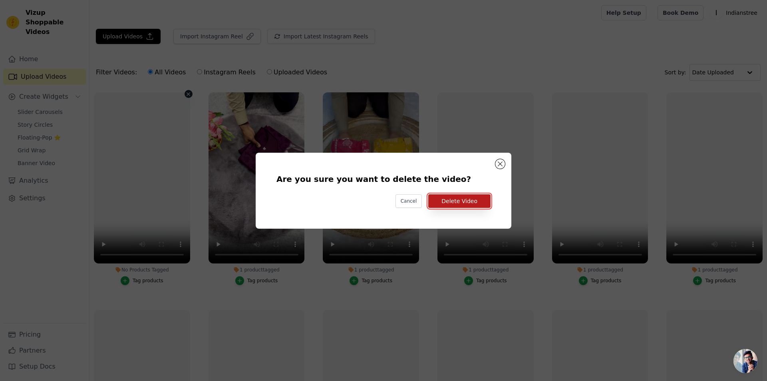
click at [454, 199] on button "Delete Video" at bounding box center [459, 201] width 62 height 14
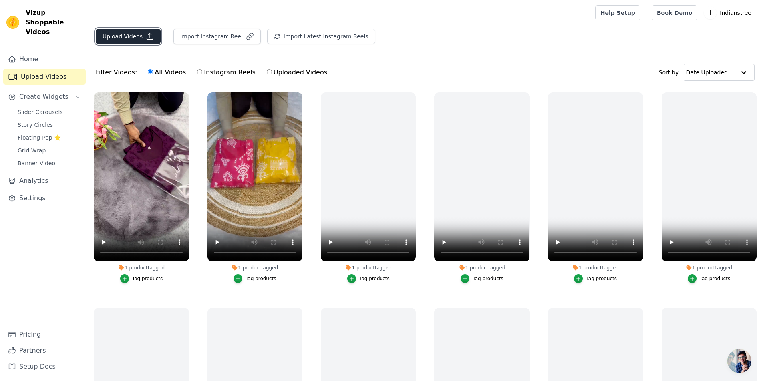
click at [128, 36] on button "Upload Videos" at bounding box center [128, 36] width 65 height 15
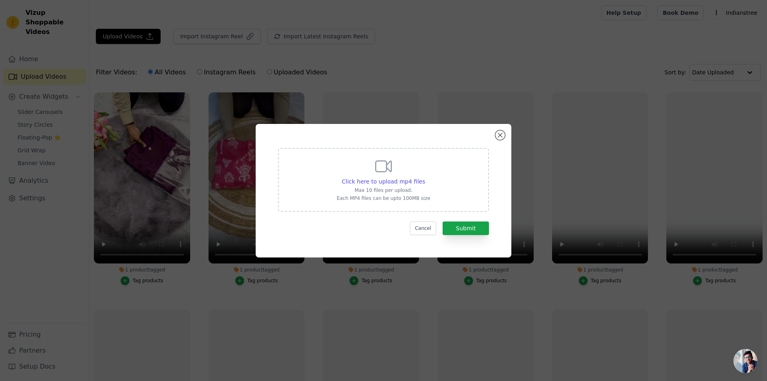
click at [407, 186] on div "Click here to upload mp4 files Max 10 files per upload. Each MP4 files can be u…" at bounding box center [383, 179] width 93 height 45
click at [425, 177] on input "Click here to upload mp4 files Max 10 files per upload. Each MP4 files can be u…" at bounding box center [425, 177] width 0 height 0
type input "C:\fakepath\WhatsApp Video 2025-06-20 at 17.29.53.mp4"
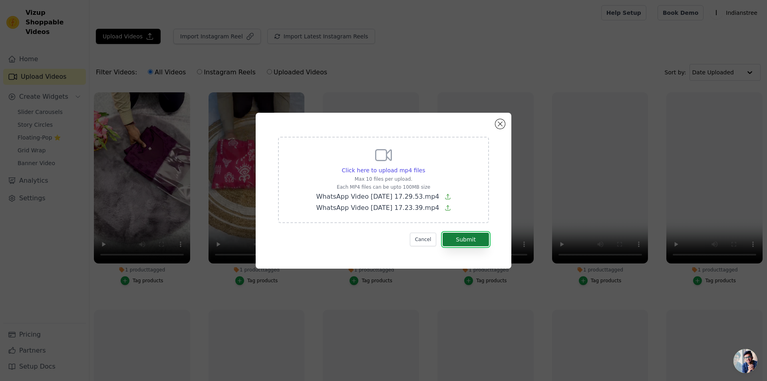
click at [466, 239] on button "Submit" at bounding box center [466, 240] width 46 height 14
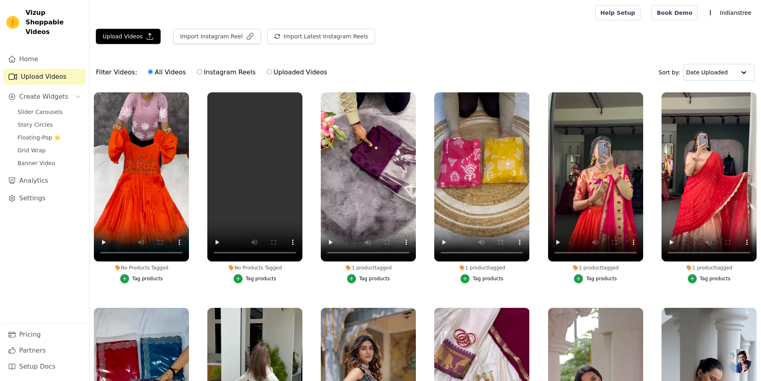
click at [140, 277] on div "Tag products" at bounding box center [147, 278] width 31 height 6
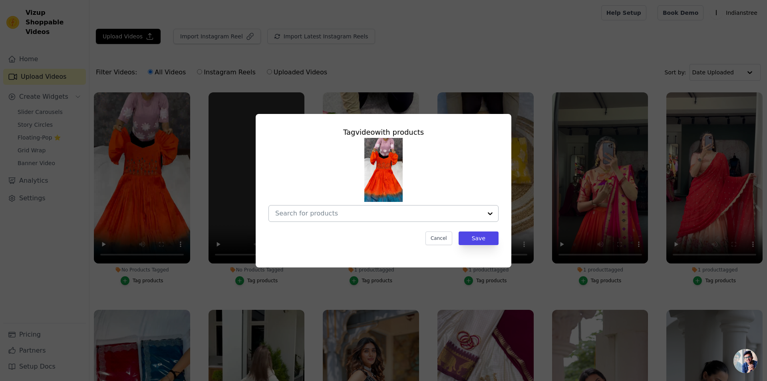
click at [359, 220] on div at bounding box center [378, 213] width 207 height 16
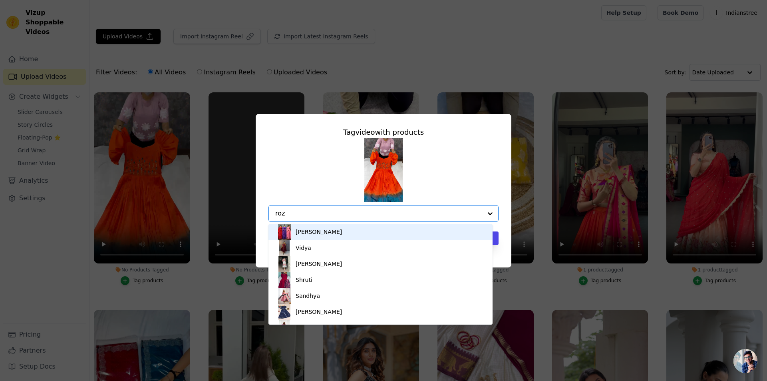
type input "[PERSON_NAME]"
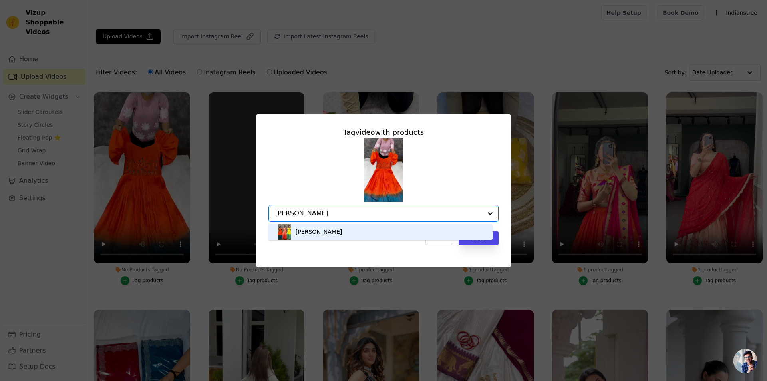
click at [351, 232] on div "[PERSON_NAME]" at bounding box center [380, 232] width 208 height 16
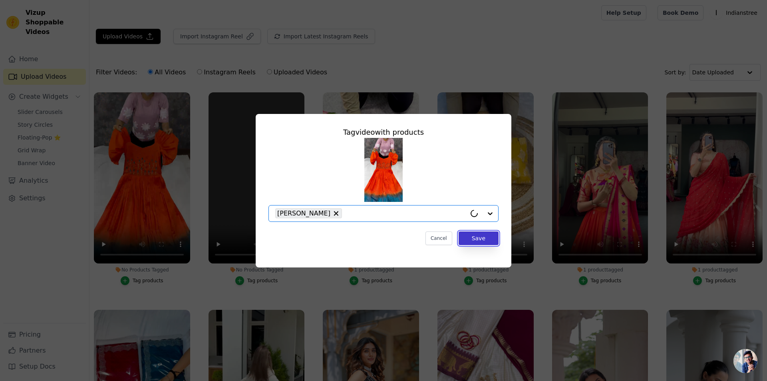
click at [481, 237] on button "Save" at bounding box center [479, 238] width 40 height 14
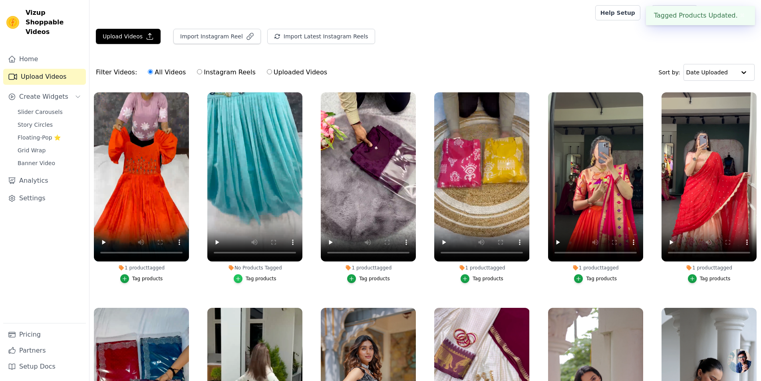
click at [238, 276] on icon "button" at bounding box center [238, 279] width 6 height 6
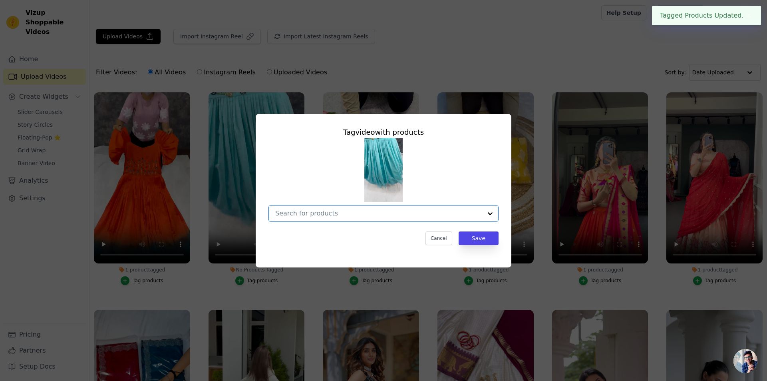
click at [324, 215] on input "No Products Tagged Tag video with products Option undefined, selected. Select i…" at bounding box center [378, 213] width 207 height 8
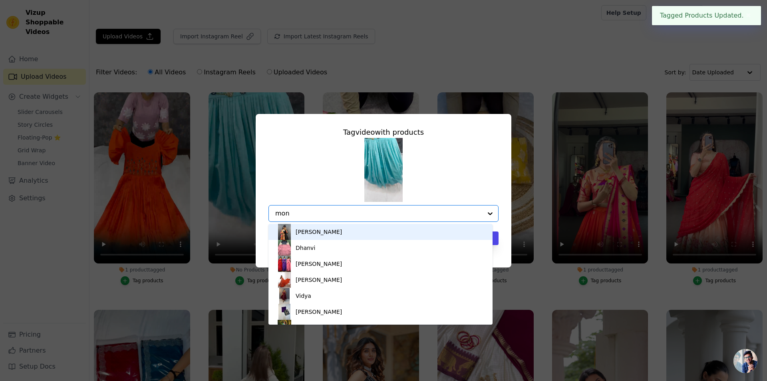
type input "moni"
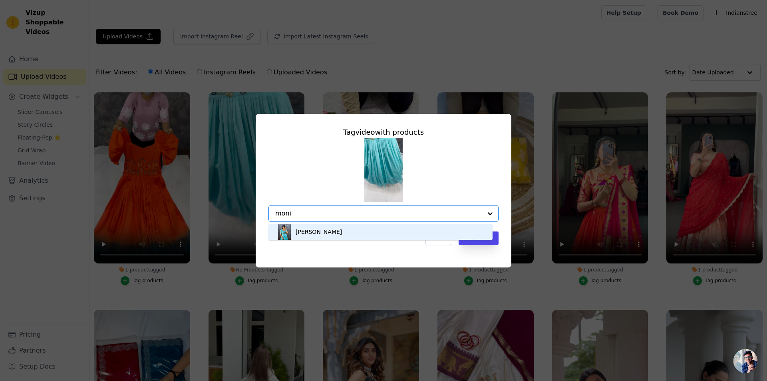
click at [333, 229] on div "[PERSON_NAME]" at bounding box center [380, 232] width 208 height 16
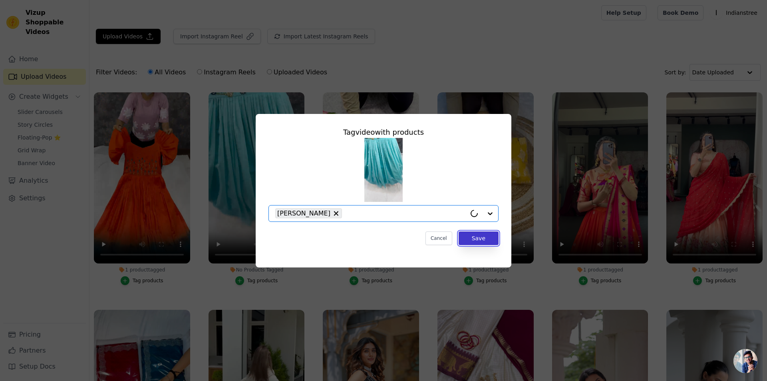
click at [485, 240] on button "Save" at bounding box center [479, 238] width 40 height 14
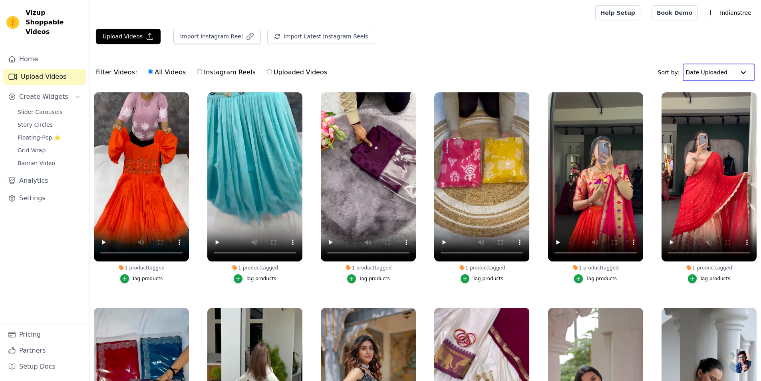
click at [732, 71] on input "text" at bounding box center [711, 72] width 50 height 16
click at [742, 99] on div "Date Created" at bounding box center [717, 98] width 68 height 10
click at [736, 67] on div "Date Created" at bounding box center [721, 72] width 67 height 17
click at [716, 107] on div "Video Duration" at bounding box center [718, 107] width 63 height 10
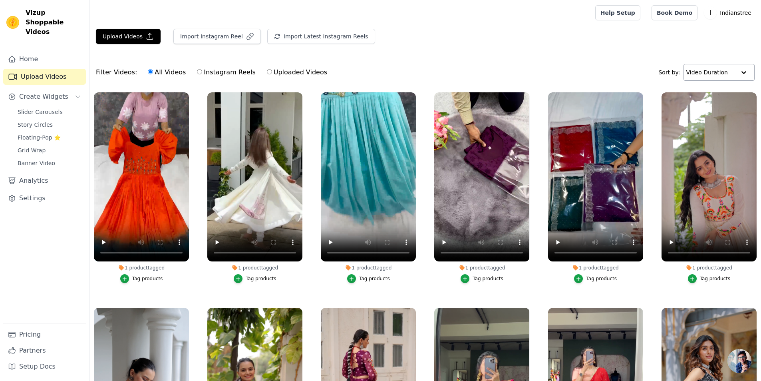
click at [732, 65] on input "text" at bounding box center [711, 72] width 50 height 16
click at [714, 86] on div "Date Uploaded" at bounding box center [717, 88] width 68 height 10
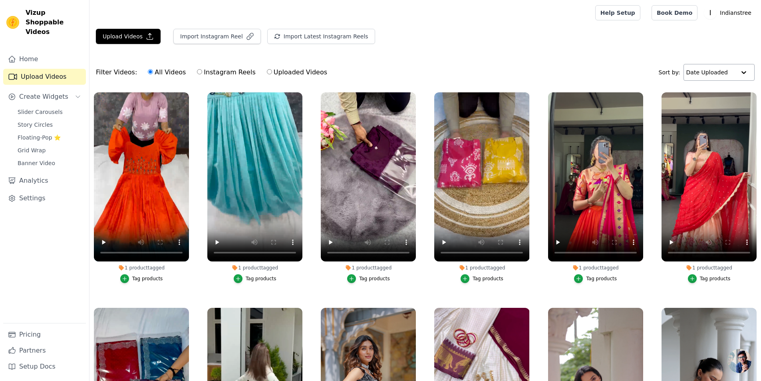
click at [740, 68] on div at bounding box center [744, 72] width 16 height 16
click at [716, 104] on div "Video Duration" at bounding box center [717, 107] width 68 height 10
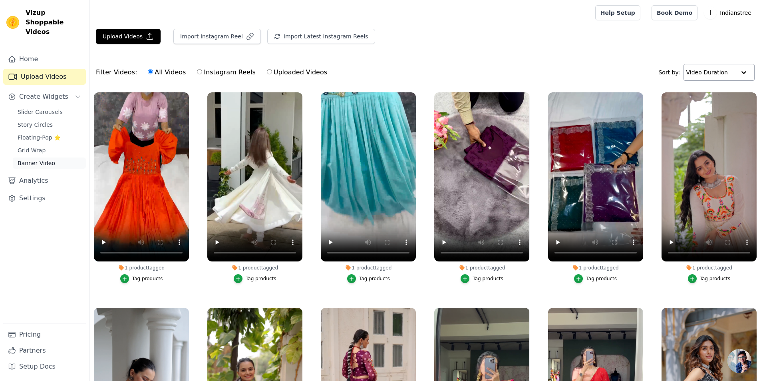
click at [34, 159] on span "Banner Video" at bounding box center [37, 163] width 38 height 8
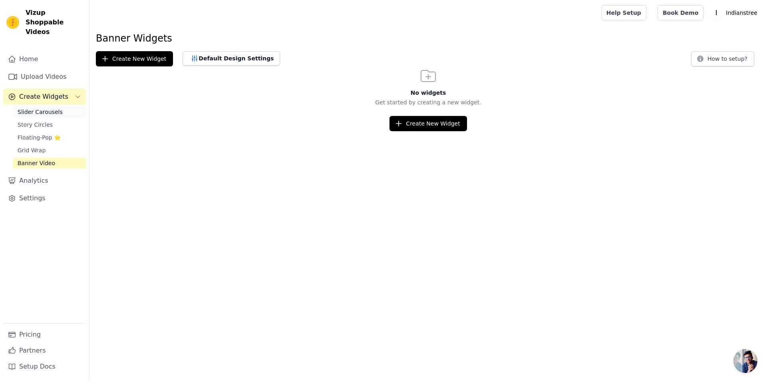
click at [44, 108] on span "Slider Carousels" at bounding box center [40, 112] width 45 height 8
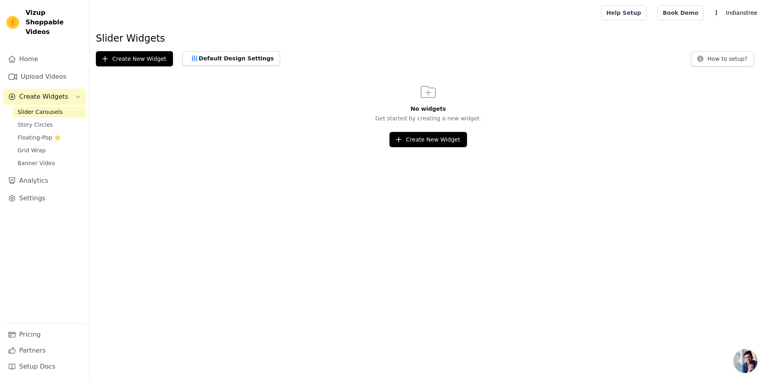
click at [62, 92] on span "Create Widgets" at bounding box center [43, 97] width 49 height 10
click at [38, 92] on span "Create Widgets" at bounding box center [43, 97] width 49 height 10
click at [51, 108] on span "Slider Carousels" at bounding box center [40, 112] width 45 height 8
click at [238, 60] on button "Default Design Settings" at bounding box center [231, 58] width 97 height 14
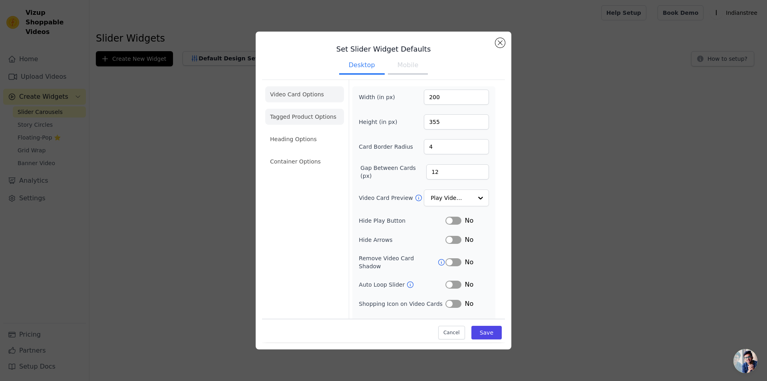
click at [329, 153] on li "Tagged Product Options" at bounding box center [304, 161] width 79 height 16
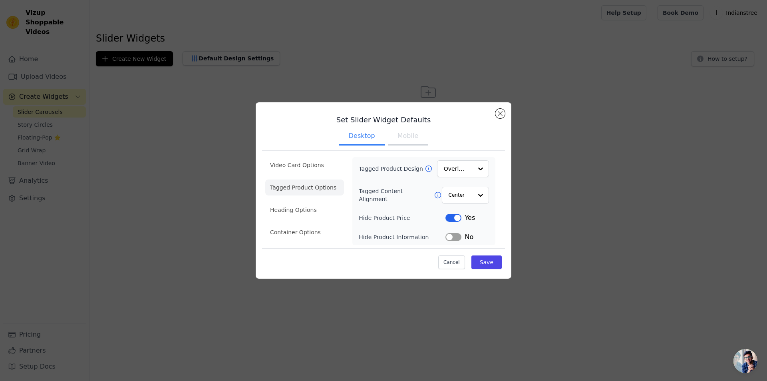
click at [509, 115] on div "Set Slider Widget Defaults Desktop Mobile Video Card Options Tagged Product Opt…" at bounding box center [384, 190] width 256 height 176
click at [456, 266] on button "Cancel" at bounding box center [451, 262] width 27 height 14
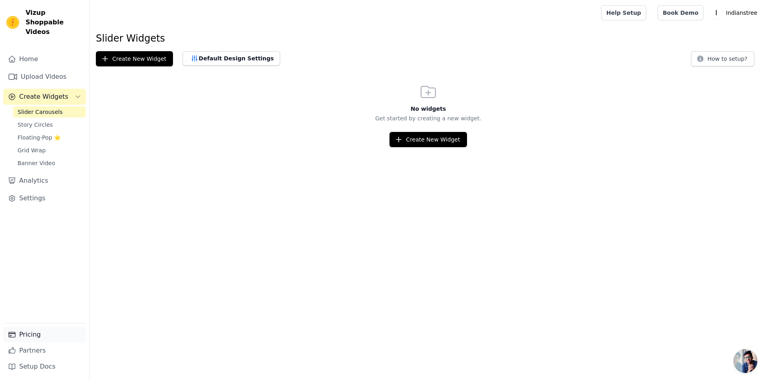
click at [18, 336] on link "Pricing" at bounding box center [44, 334] width 83 height 16
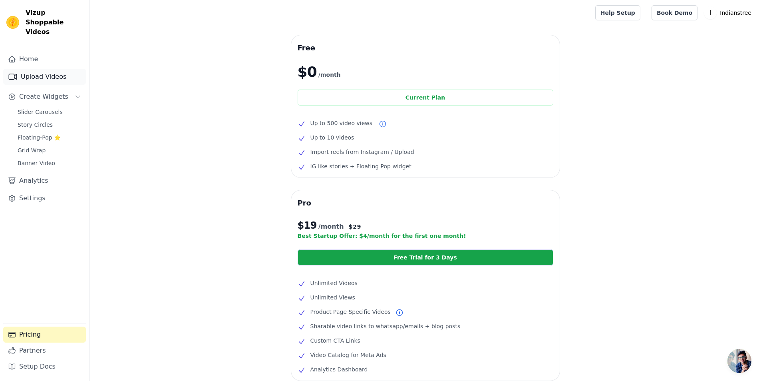
click at [22, 69] on link "Upload Videos" at bounding box center [44, 77] width 83 height 16
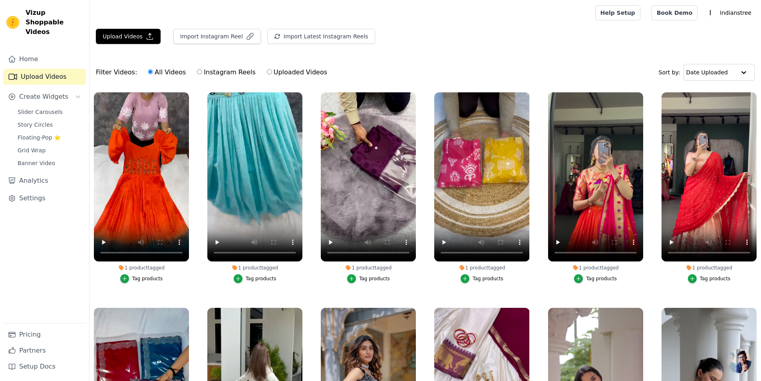
click at [189, 284] on div "1 product tagged Tag products" at bounding box center [141, 189] width 104 height 203
click at [77, 260] on div "Home Upload Videos Create Widgets Slider Carousels Story Circles Floating-Pop ⭐…" at bounding box center [44, 187] width 83 height 272
click at [31, 192] on link "Settings" at bounding box center [44, 198] width 83 height 16
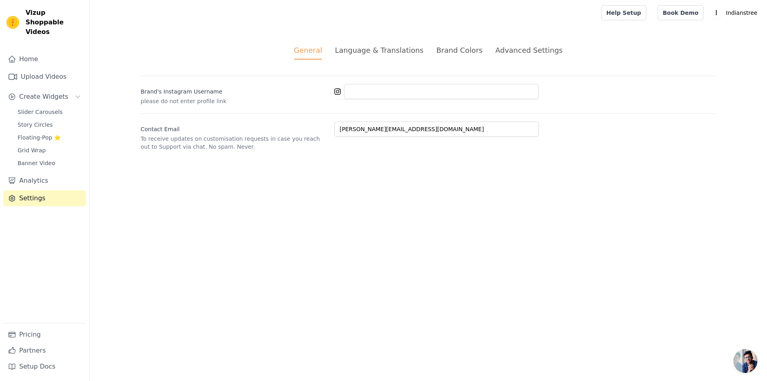
click at [388, 47] on div "Language & Translations" at bounding box center [379, 50] width 89 height 11
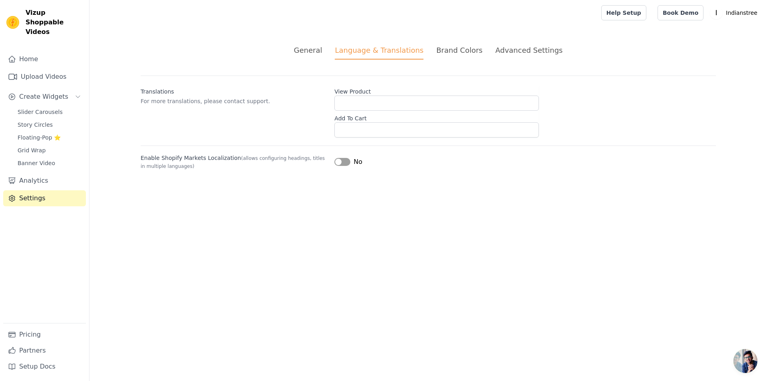
click at [468, 48] on div "Brand Colors" at bounding box center [459, 50] width 46 height 11
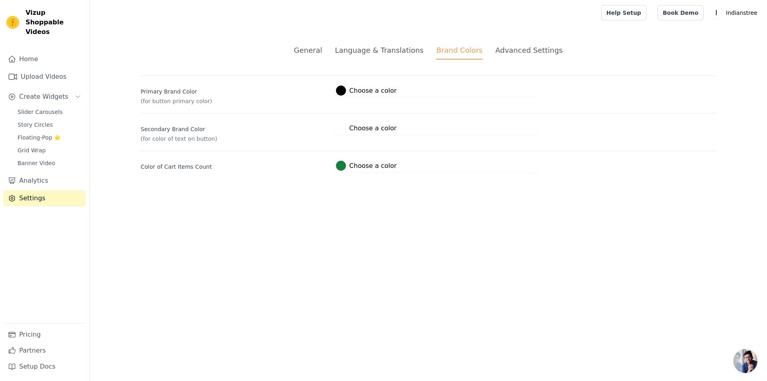
click at [506, 46] on div "Advanced Settings" at bounding box center [528, 50] width 67 height 11
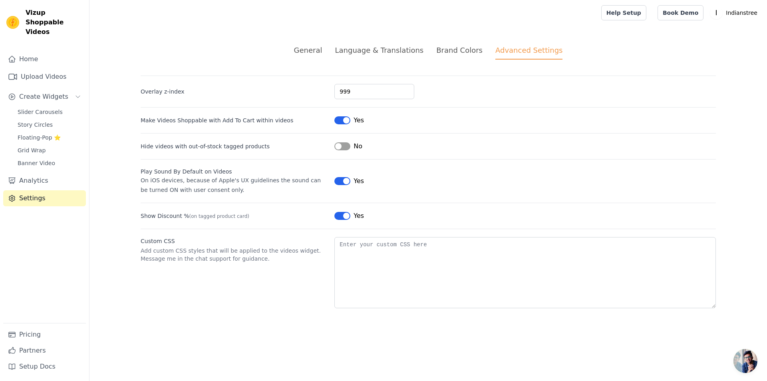
click at [438, 45] on div "Brand Colors" at bounding box center [459, 50] width 46 height 11
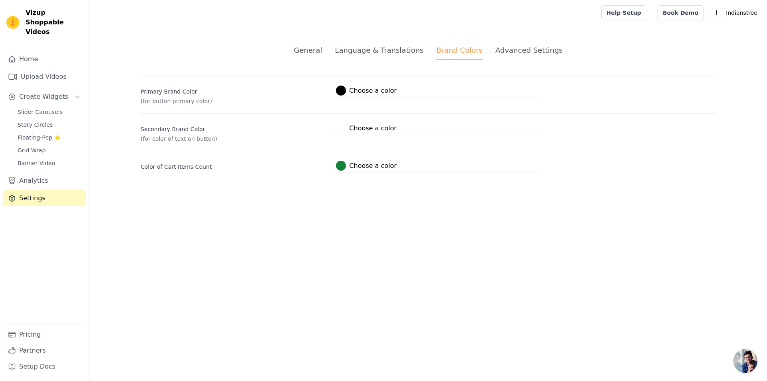
click at [521, 52] on div "Advanced Settings" at bounding box center [528, 50] width 67 height 11
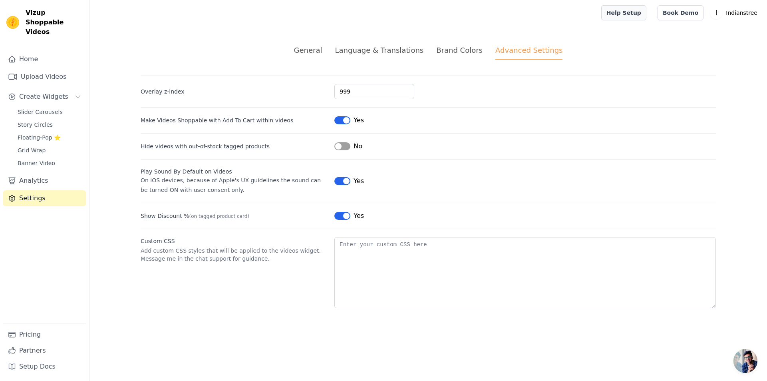
click at [627, 14] on link "Help Setup" at bounding box center [623, 12] width 45 height 15
click at [40, 108] on span "Slider Carousels" at bounding box center [40, 112] width 45 height 8
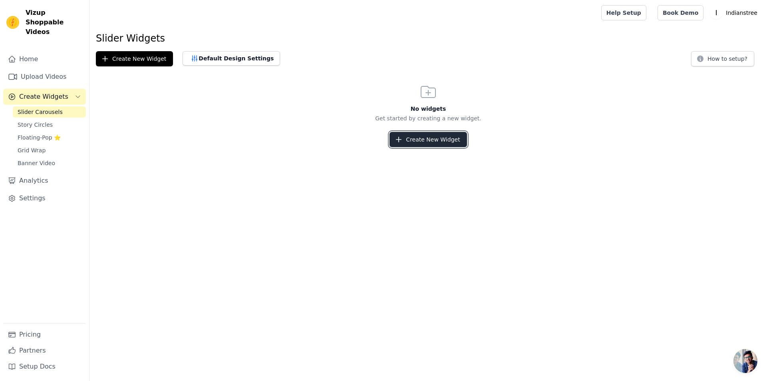
click at [442, 141] on button "Create New Widget" at bounding box center [428, 139] width 77 height 15
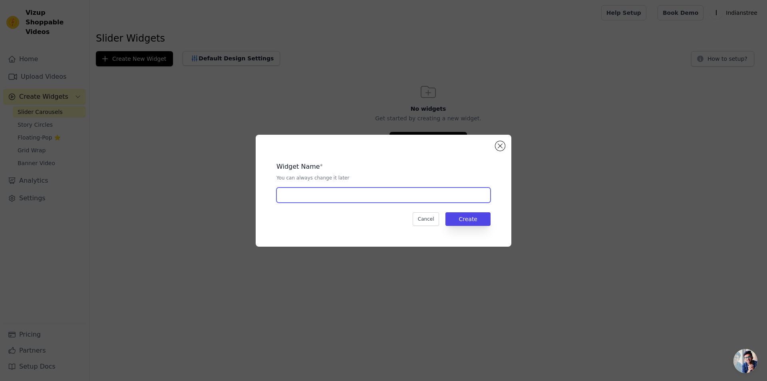
click at [330, 196] on input "text" at bounding box center [383, 194] width 214 height 15
type input "Video Slider"
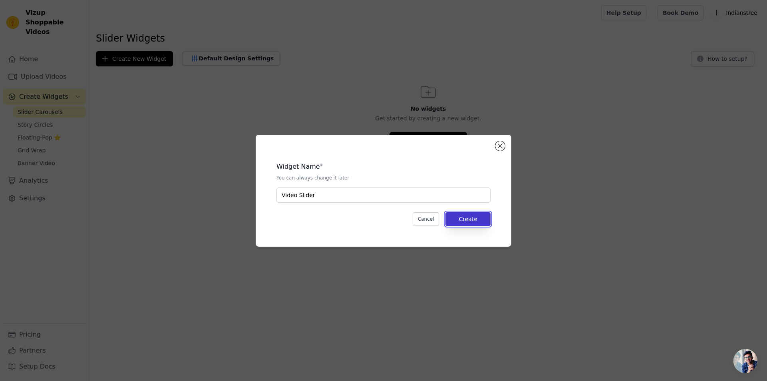
click at [464, 216] on button "Create" at bounding box center [467, 219] width 45 height 14
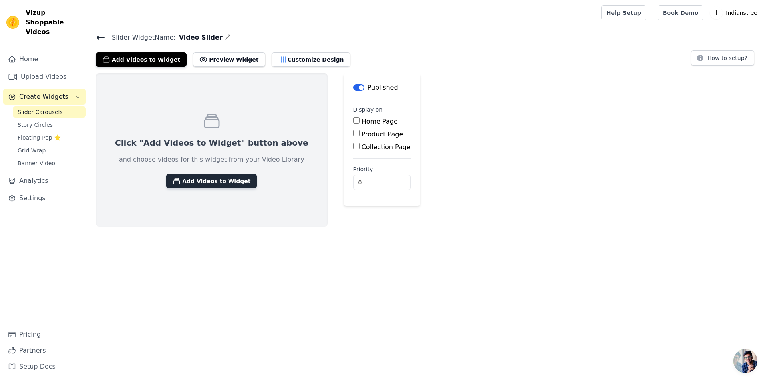
click at [222, 184] on button "Add Videos to Widget" at bounding box center [211, 181] width 91 height 14
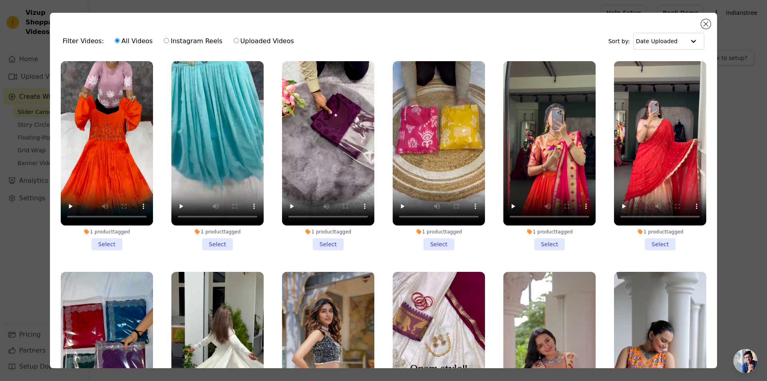
click at [99, 240] on li "1 product tagged Select" at bounding box center [107, 155] width 92 height 189
click at [0, 0] on input "1 product tagged Select" at bounding box center [0, 0] width 0 height 0
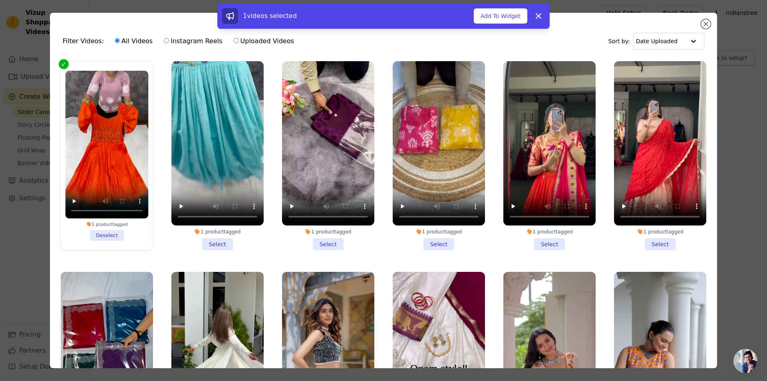
click at [208, 242] on li "1 product tagged Select" at bounding box center [217, 155] width 92 height 189
click at [0, 0] on input "1 product tagged Select" at bounding box center [0, 0] width 0 height 0
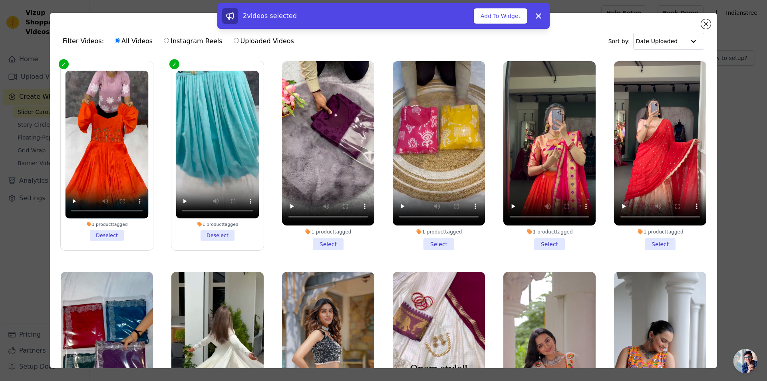
click at [322, 247] on li "1 product tagged Select" at bounding box center [328, 155] width 92 height 189
click at [0, 0] on input "1 product tagged Select" at bounding box center [0, 0] width 0 height 0
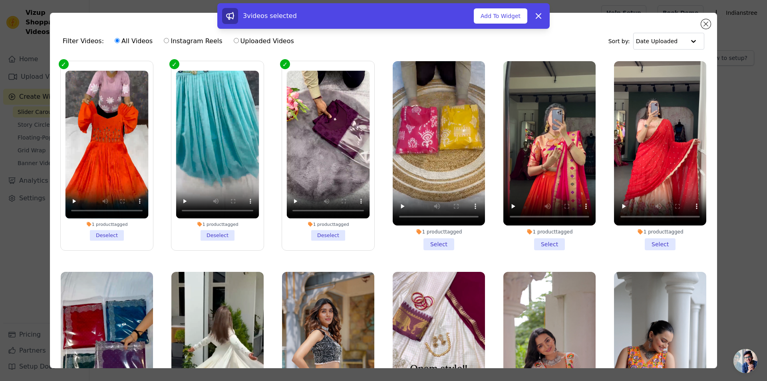
click at [438, 243] on li "1 product tagged Select" at bounding box center [439, 155] width 92 height 189
click at [0, 0] on input "1 product tagged Select" at bounding box center [0, 0] width 0 height 0
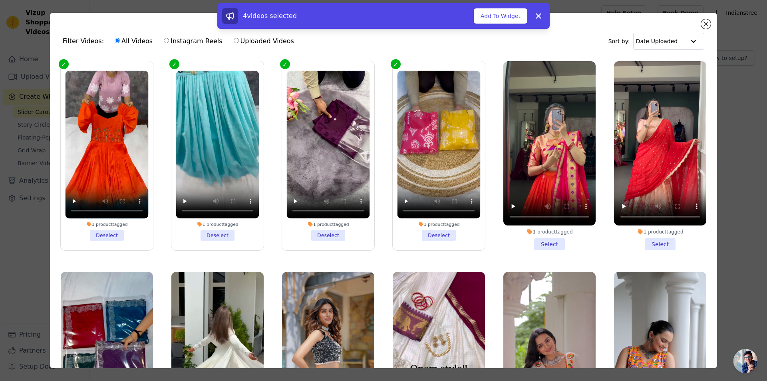
click at [533, 239] on li "1 product tagged Select" at bounding box center [549, 155] width 92 height 189
click at [0, 0] on input "1 product tagged Select" at bounding box center [0, 0] width 0 height 0
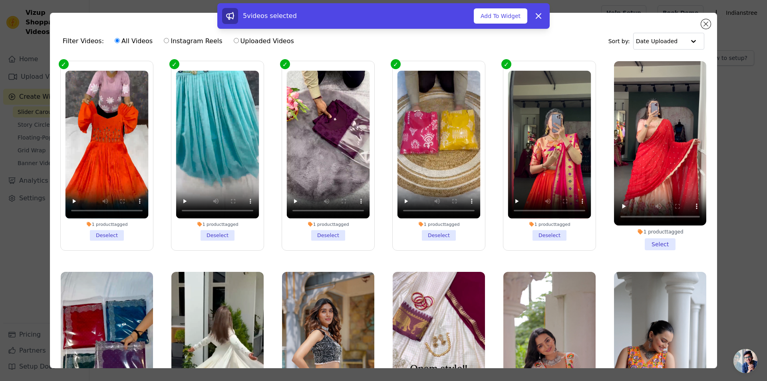
click at [646, 241] on li "1 product tagged Select" at bounding box center [660, 155] width 92 height 189
click at [0, 0] on input "1 product tagged Select" at bounding box center [0, 0] width 0 height 0
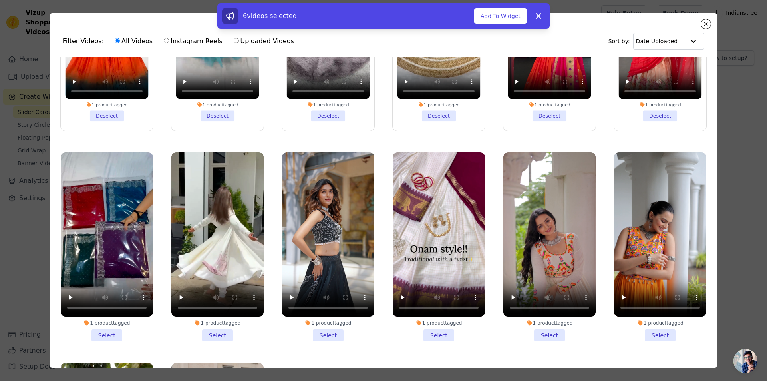
scroll to position [120, 0]
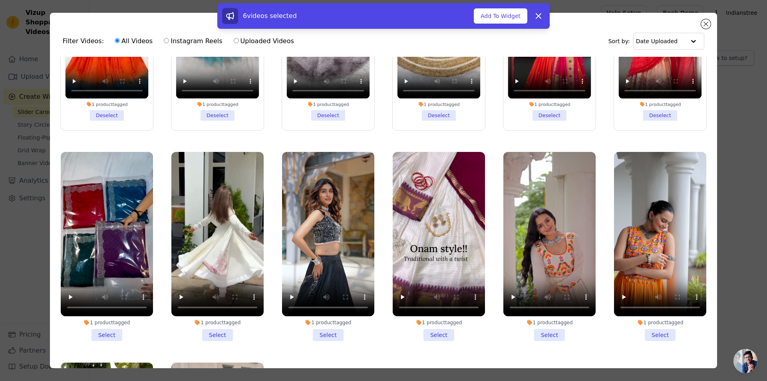
click at [114, 324] on li "1 product tagged Select" at bounding box center [107, 246] width 92 height 189
click at [0, 0] on input "1 product tagged Select" at bounding box center [0, 0] width 0 height 0
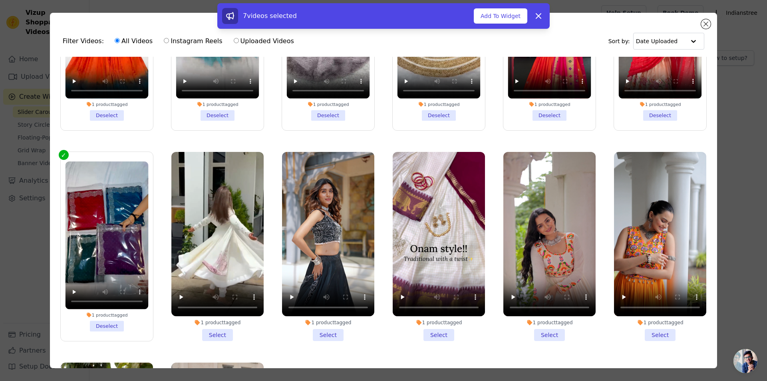
click at [219, 330] on li "1 product tagged Select" at bounding box center [217, 246] width 92 height 189
click at [0, 0] on input "1 product tagged Select" at bounding box center [0, 0] width 0 height 0
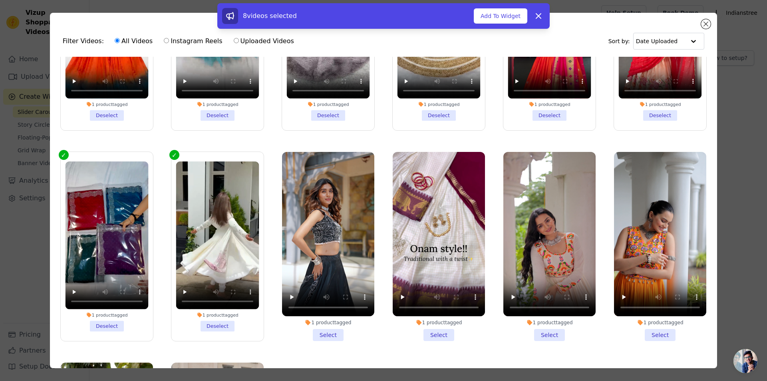
click at [328, 332] on li "1 product tagged Select" at bounding box center [328, 246] width 92 height 189
click at [0, 0] on input "1 product tagged Select" at bounding box center [0, 0] width 0 height 0
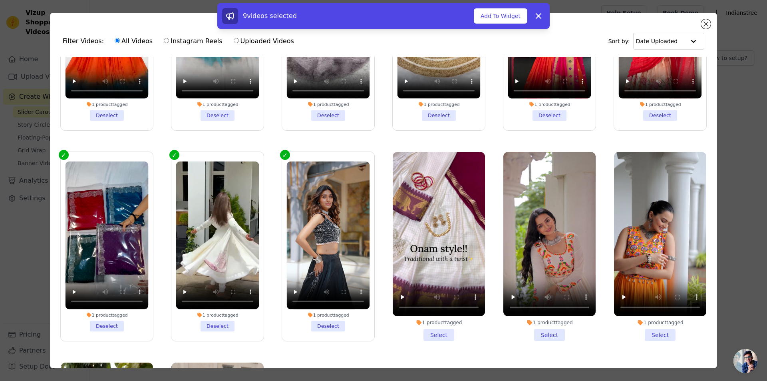
click at [432, 331] on li "1 product tagged Select" at bounding box center [439, 246] width 92 height 189
click at [0, 0] on input "1 product tagged Select" at bounding box center [0, 0] width 0 height 0
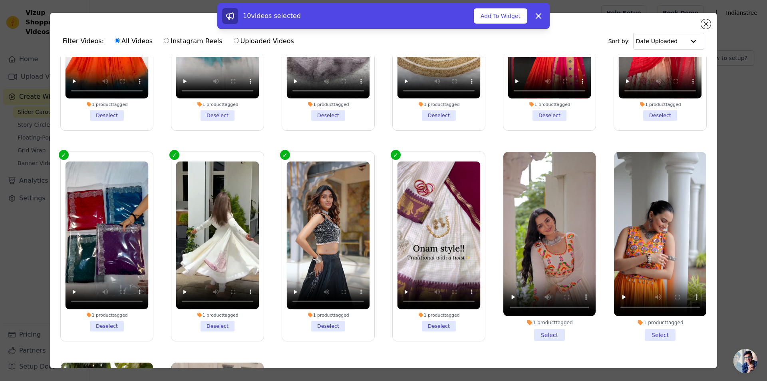
click at [537, 327] on li "1 product tagged Select" at bounding box center [549, 246] width 92 height 189
click at [0, 0] on input "1 product tagged Select" at bounding box center [0, 0] width 0 height 0
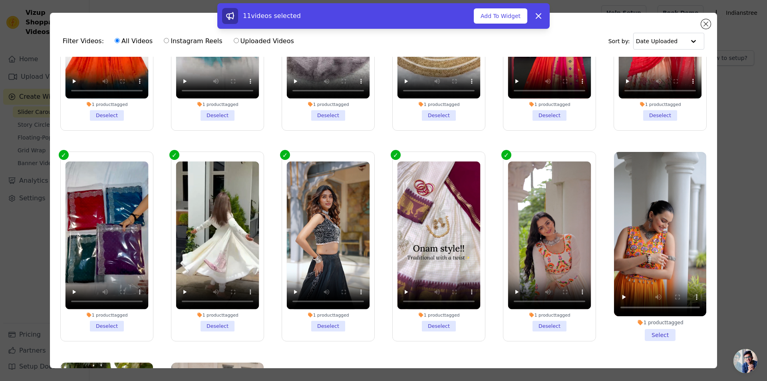
click at [658, 326] on li "1 product tagged Select" at bounding box center [660, 246] width 92 height 189
click at [0, 0] on input "1 product tagged Select" at bounding box center [0, 0] width 0 height 0
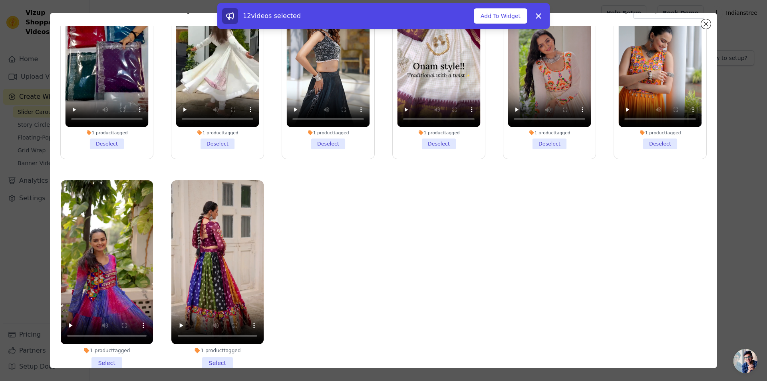
scroll to position [70, 0]
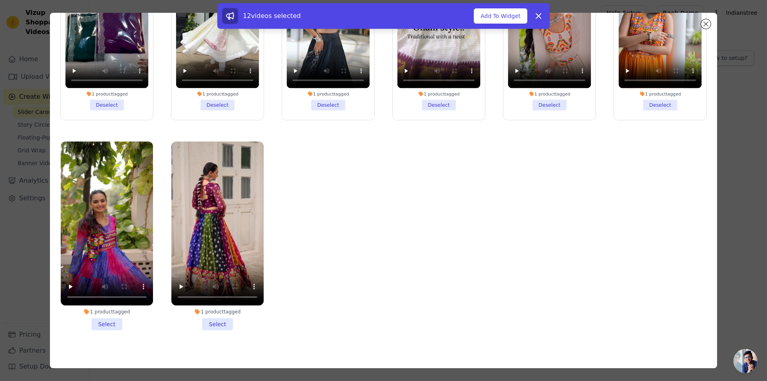
click at [108, 316] on li "1 product tagged Select" at bounding box center [107, 235] width 92 height 189
click at [0, 0] on input "1 product tagged Select" at bounding box center [0, 0] width 0 height 0
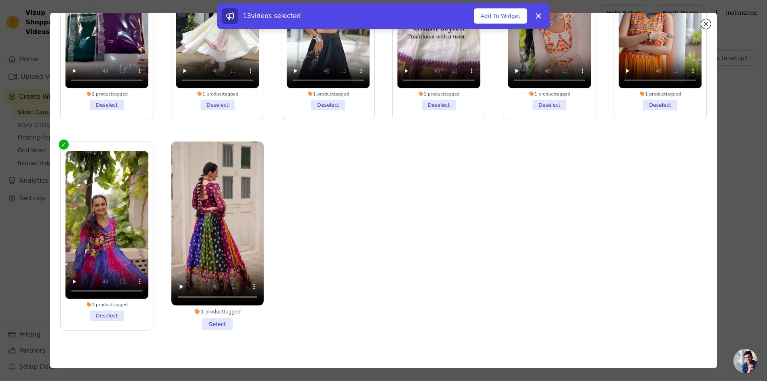
click at [221, 320] on li "1 product tagged Select" at bounding box center [217, 235] width 92 height 189
click at [0, 0] on input "1 product tagged Select" at bounding box center [0, 0] width 0 height 0
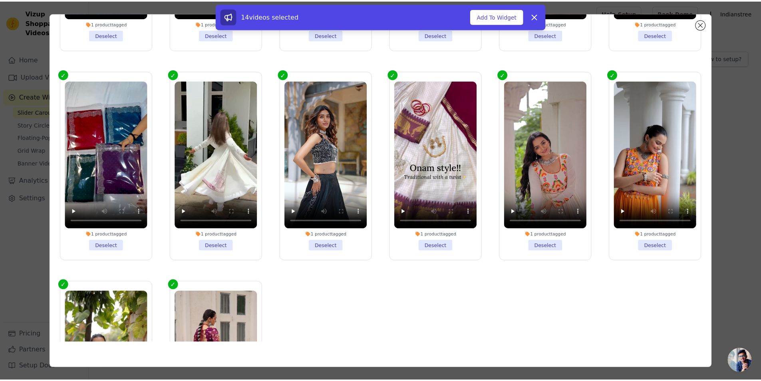
scroll to position [111, 0]
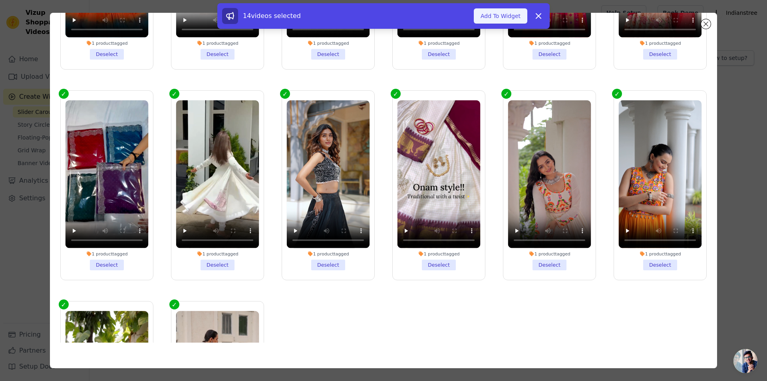
click at [492, 16] on button "Add To Widget" at bounding box center [501, 15] width 54 height 15
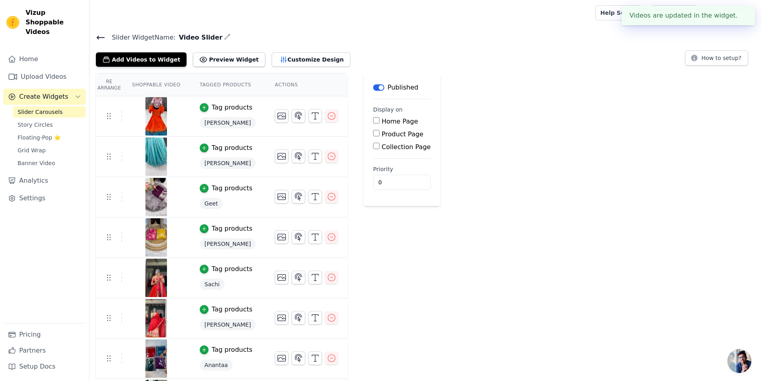
click at [373, 123] on input "Home Page" at bounding box center [376, 120] width 6 height 6
checkbox input "true"
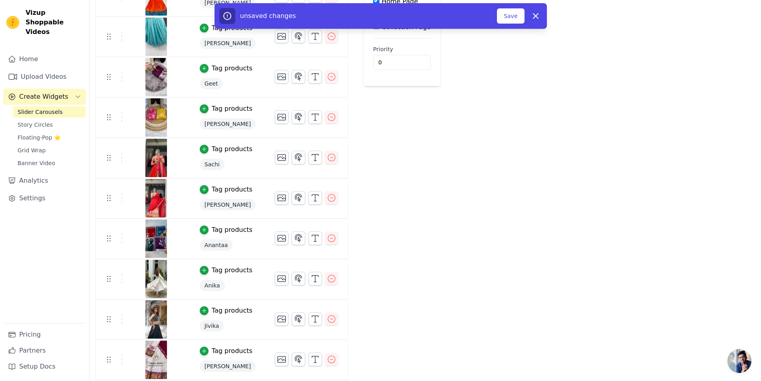
scroll to position [280, 0]
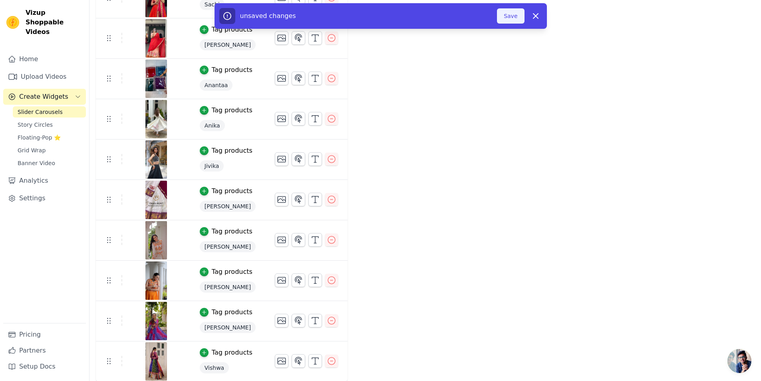
click at [515, 23] on button "Save" at bounding box center [510, 15] width 27 height 15
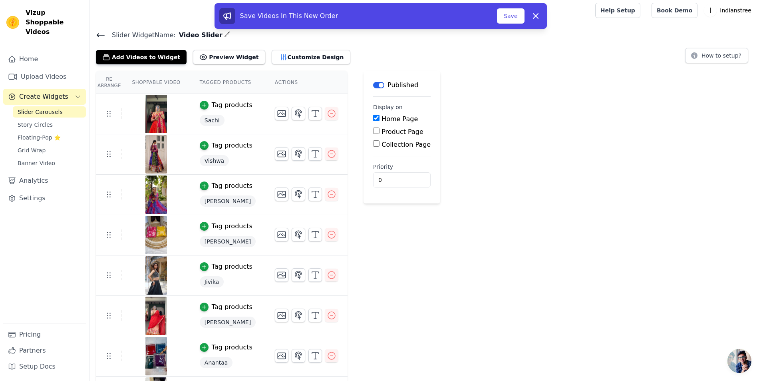
scroll to position [0, 0]
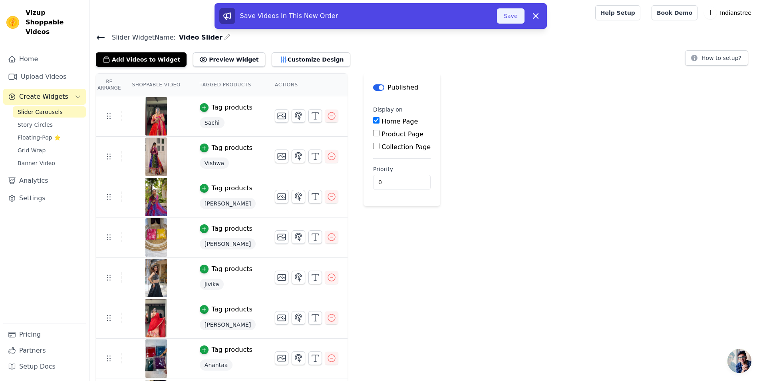
click at [512, 13] on button "Save" at bounding box center [510, 15] width 27 height 15
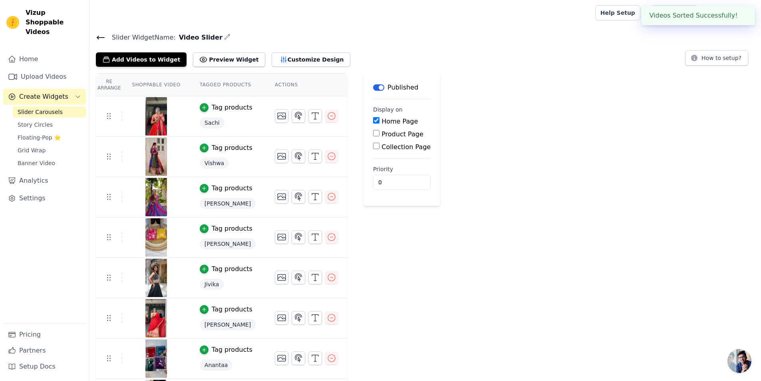
click at [514, 22] on div at bounding box center [341, 13] width 490 height 26
click at [398, 179] on input "0" at bounding box center [402, 182] width 58 height 15
click at [474, 211] on div "Re Arrange Shoppable Video Tagged Products Actions Tag products Sachi Tag produ…" at bounding box center [425, 367] width 672 height 588
click at [39, 121] on span "Story Circles" at bounding box center [35, 125] width 35 height 8
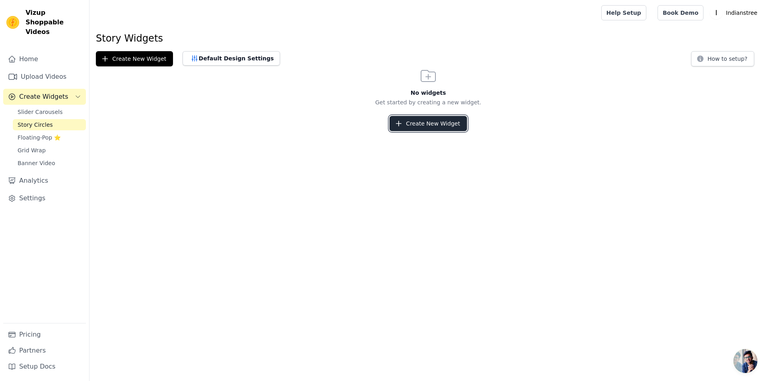
click at [452, 125] on button "Create New Widget" at bounding box center [428, 123] width 77 height 15
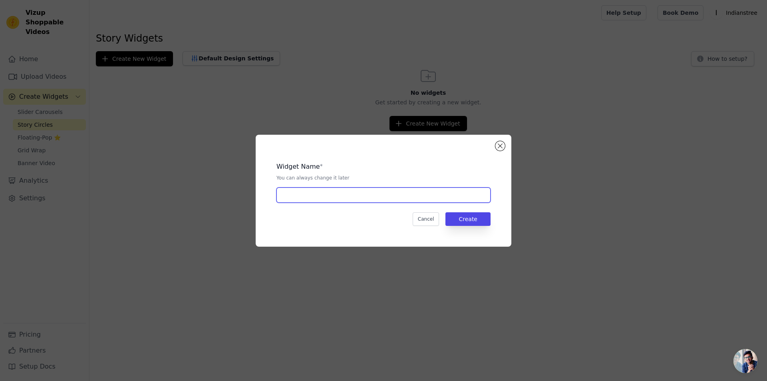
click at [346, 194] on input "text" at bounding box center [383, 194] width 214 height 15
type input "Story slider"
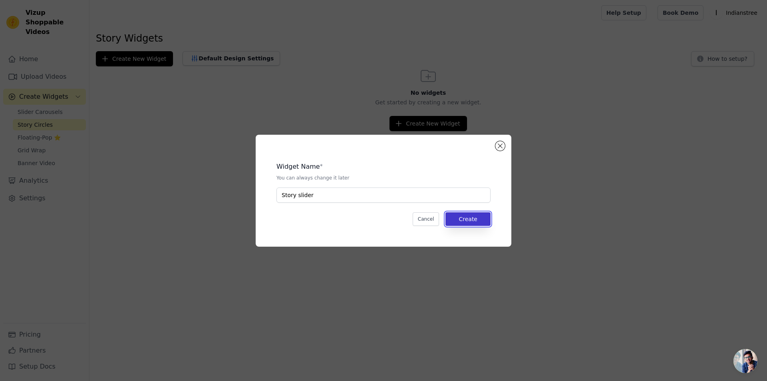
click at [477, 217] on button "Create" at bounding box center [467, 219] width 45 height 14
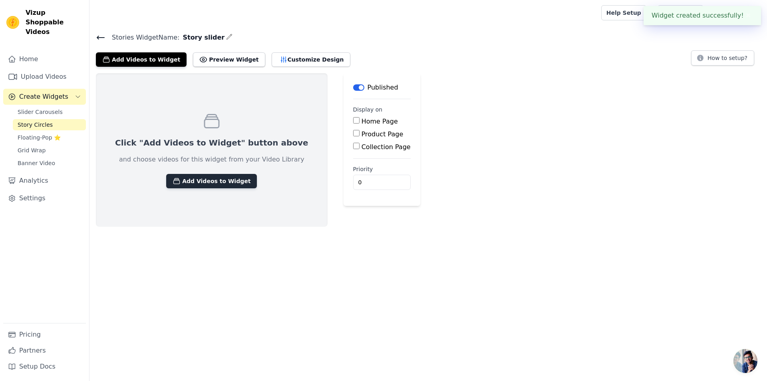
click at [188, 183] on button "Add Videos to Widget" at bounding box center [211, 181] width 91 height 14
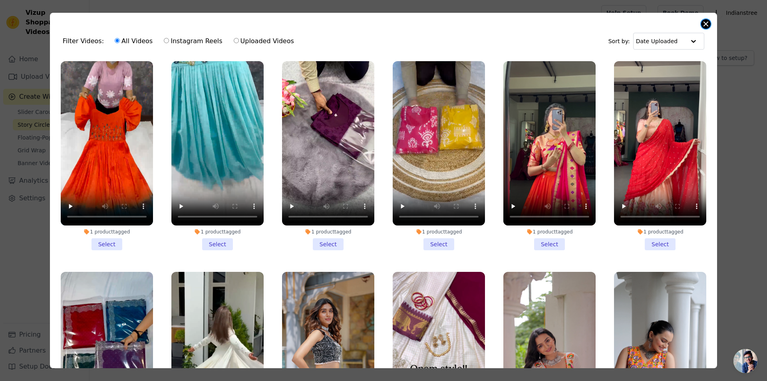
click at [707, 22] on button "Close modal" at bounding box center [706, 24] width 10 height 10
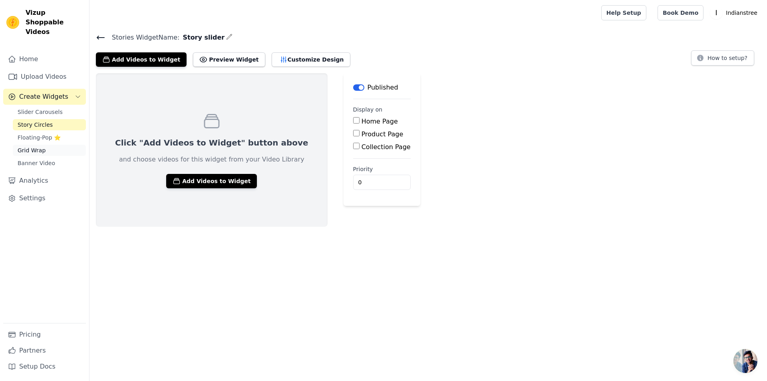
click at [28, 146] on span "Grid Wrap" at bounding box center [32, 150] width 28 height 8
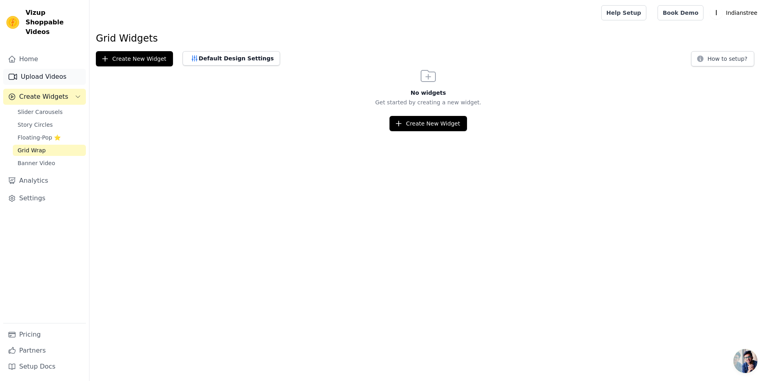
click at [26, 70] on link "Upload Videos" at bounding box center [44, 77] width 83 height 16
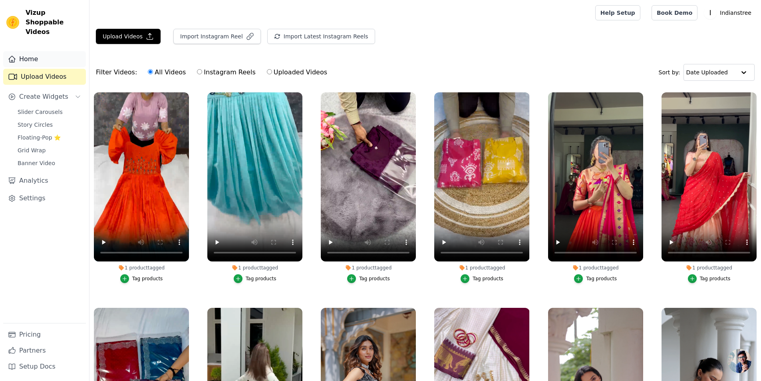
click at [32, 52] on link "Home" at bounding box center [44, 59] width 83 height 16
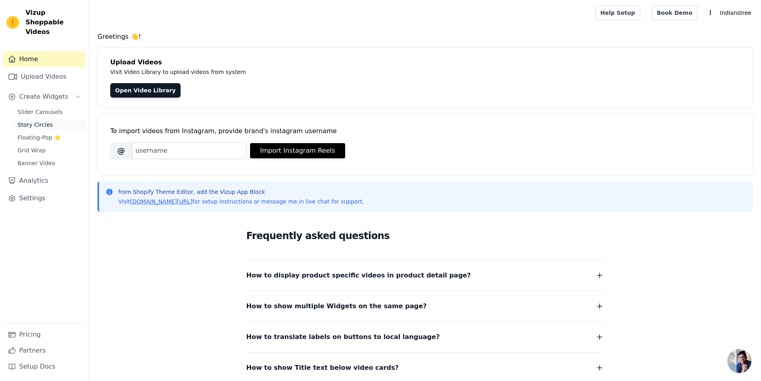
click at [39, 121] on span "Story Circles" at bounding box center [35, 125] width 35 height 8
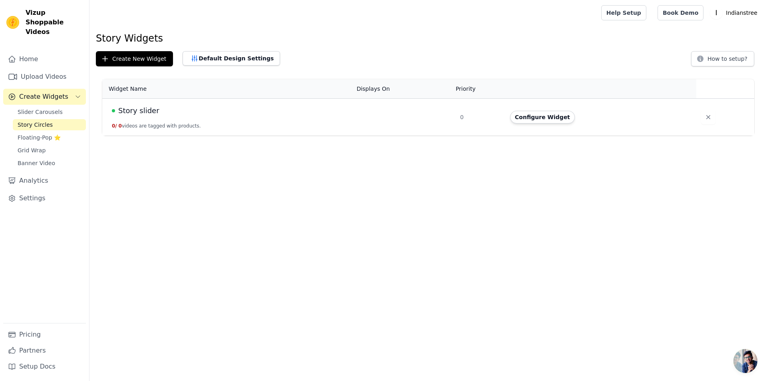
click at [155, 128] on button "0 / 0 videos are tagged with products." at bounding box center [156, 126] width 89 height 6
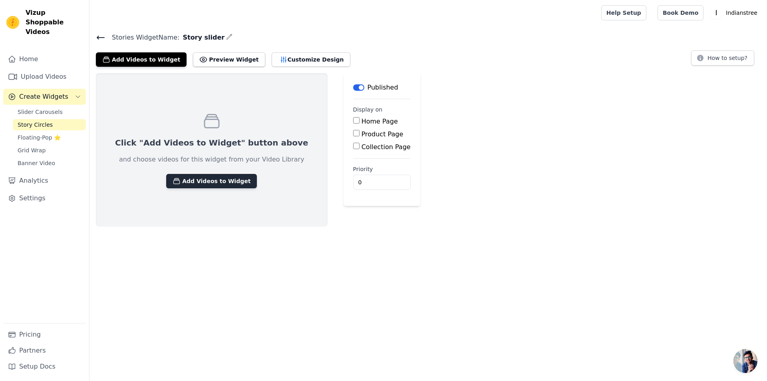
click at [190, 177] on button "Add Videos to Widget" at bounding box center [211, 181] width 91 height 14
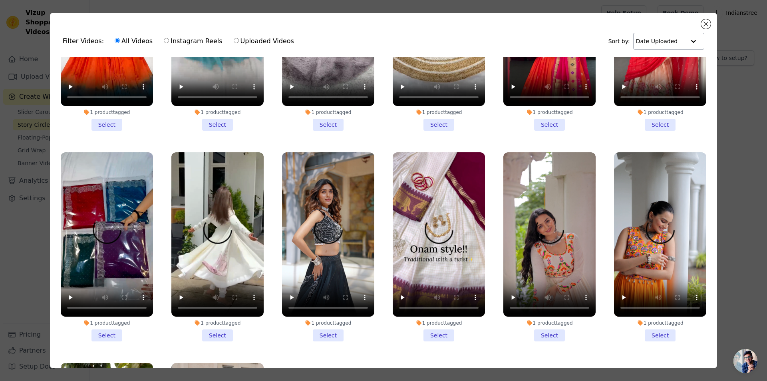
scroll to position [111, 0]
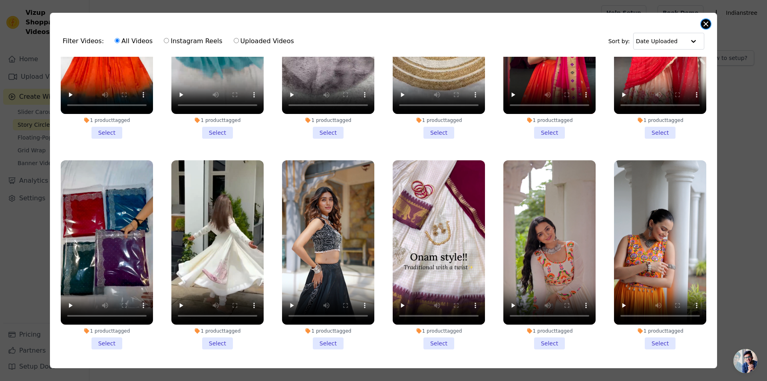
click at [707, 21] on button "Close modal" at bounding box center [706, 24] width 10 height 10
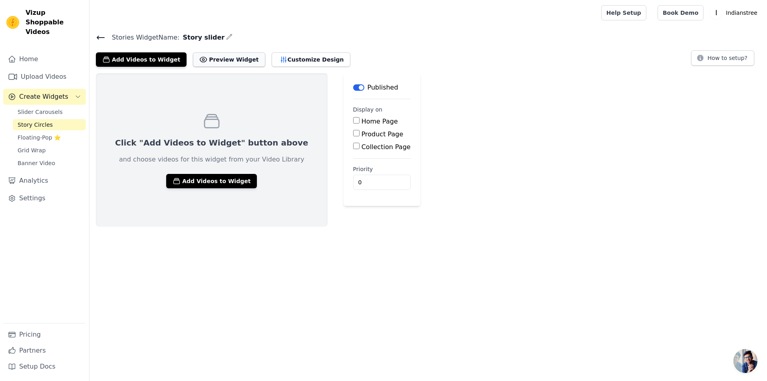
click at [210, 61] on button "Preview Widget" at bounding box center [229, 59] width 72 height 14
click at [202, 182] on button "Add Videos to Widget" at bounding box center [211, 181] width 91 height 14
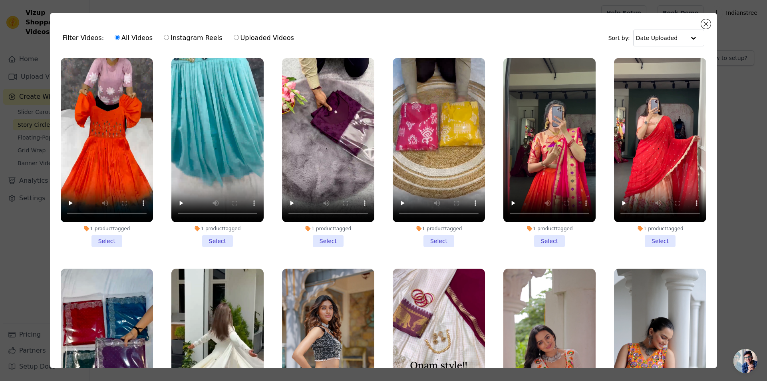
scroll to position [0, 0]
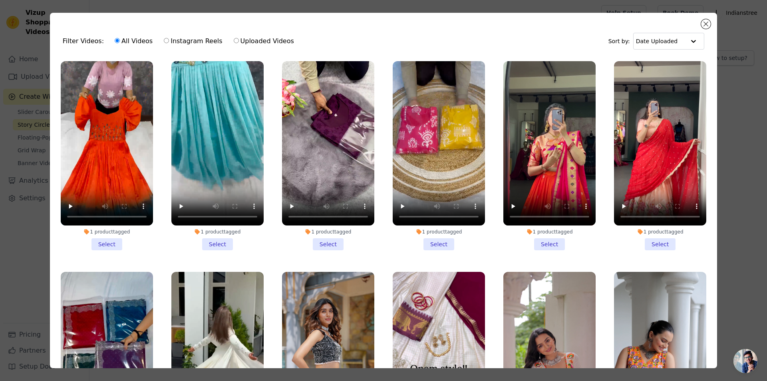
drag, startPoint x: 328, startPoint y: 242, endPoint x: 334, endPoint y: 245, distance: 6.8
click at [328, 243] on li "1 product tagged Select" at bounding box center [328, 155] width 92 height 189
click at [0, 0] on input "1 product tagged Select" at bounding box center [0, 0] width 0 height 0
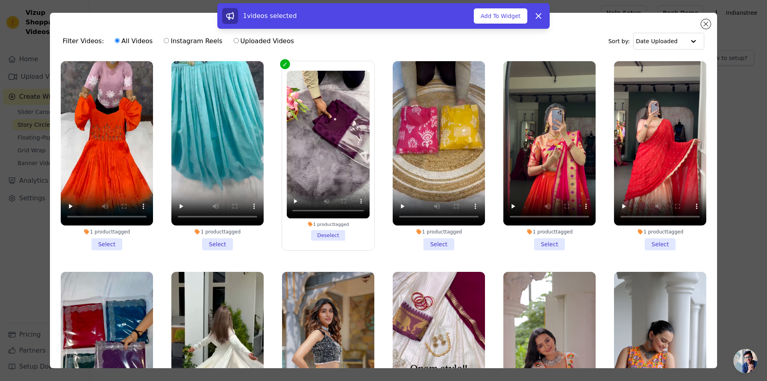
click at [555, 246] on li "1 product tagged Select" at bounding box center [549, 155] width 92 height 189
click at [0, 0] on input "1 product tagged Select" at bounding box center [0, 0] width 0 height 0
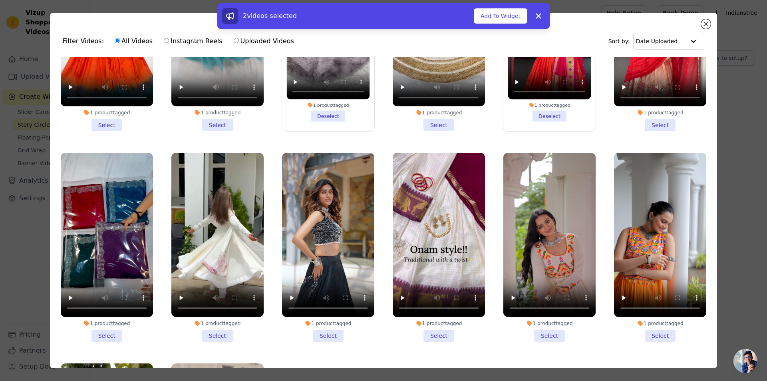
scroll to position [120, 0]
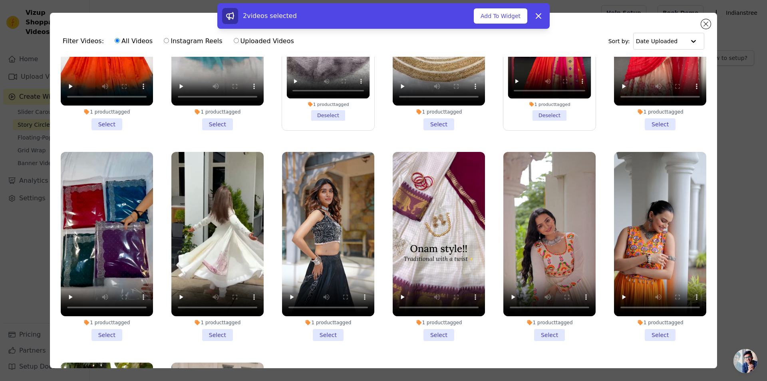
click at [323, 329] on li "1 product tagged Select" at bounding box center [328, 246] width 92 height 189
click at [0, 0] on input "1 product tagged Select" at bounding box center [0, 0] width 0 height 0
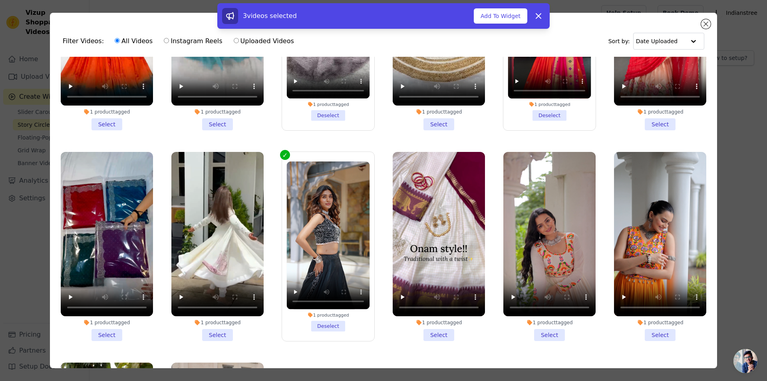
click at [430, 330] on li "1 product tagged Select" at bounding box center [439, 246] width 92 height 189
click at [0, 0] on input "1 product tagged Select" at bounding box center [0, 0] width 0 height 0
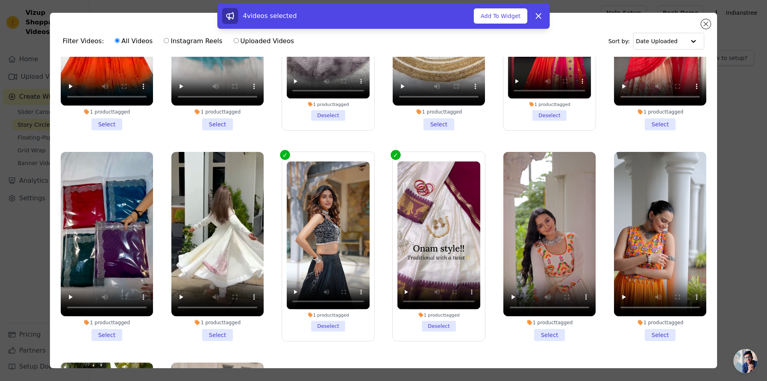
click at [113, 330] on li "1 product tagged Select" at bounding box center [107, 246] width 92 height 189
click at [0, 0] on input "1 product tagged Select" at bounding box center [0, 0] width 0 height 0
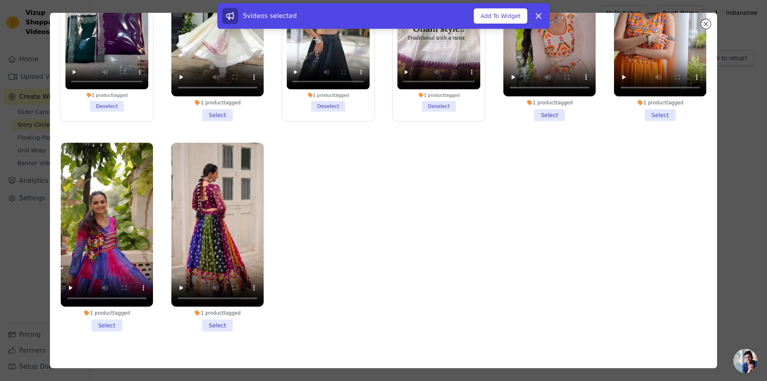
scroll to position [70, 0]
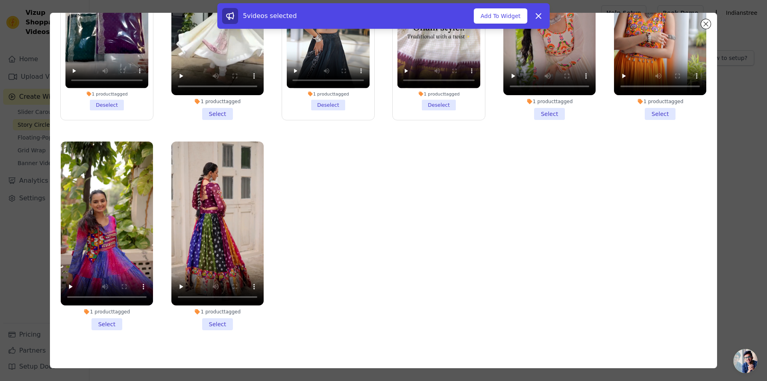
click at [215, 312] on li "1 product tagged Select" at bounding box center [217, 235] width 92 height 189
click at [0, 0] on input "1 product tagged Select" at bounding box center [0, 0] width 0 height 0
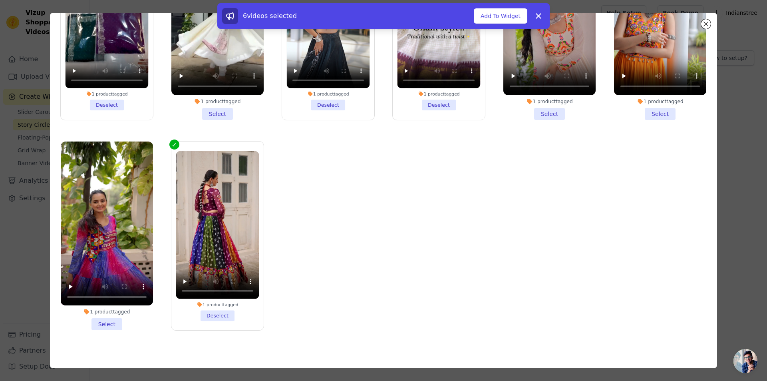
click at [109, 314] on li "1 product tagged Select" at bounding box center [107, 235] width 92 height 189
click at [0, 0] on input "1 product tagged Select" at bounding box center [0, 0] width 0 height 0
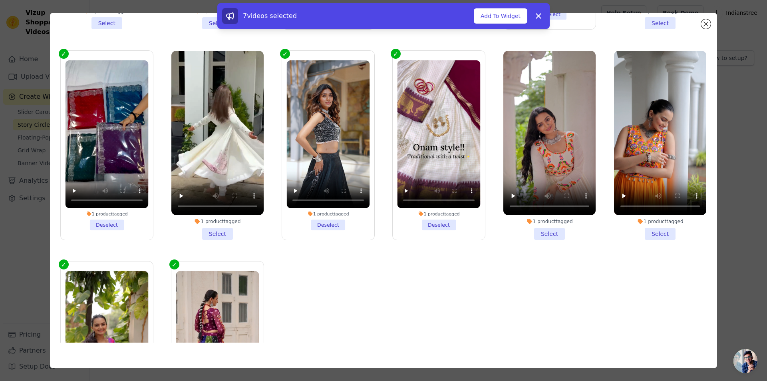
scroll to position [72, 0]
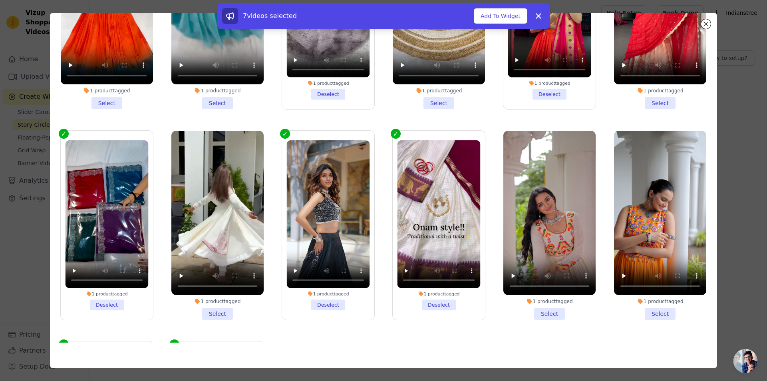
click at [541, 310] on li "1 product tagged Select" at bounding box center [549, 225] width 92 height 189
click at [0, 0] on input "1 product tagged Select" at bounding box center [0, 0] width 0 height 0
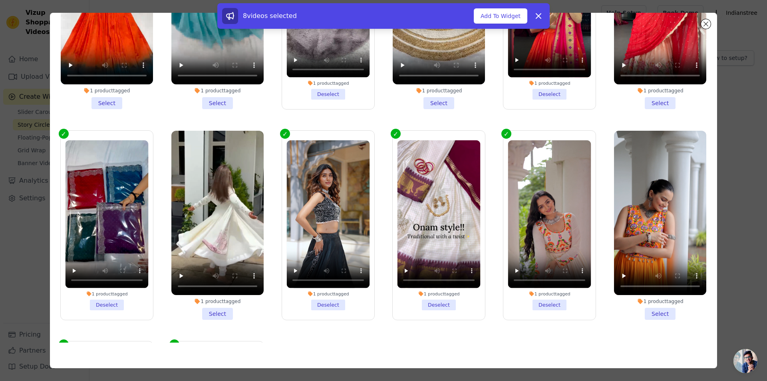
click at [652, 307] on li "1 product tagged Select" at bounding box center [660, 225] width 92 height 189
click at [0, 0] on input "1 product tagged Select" at bounding box center [0, 0] width 0 height 0
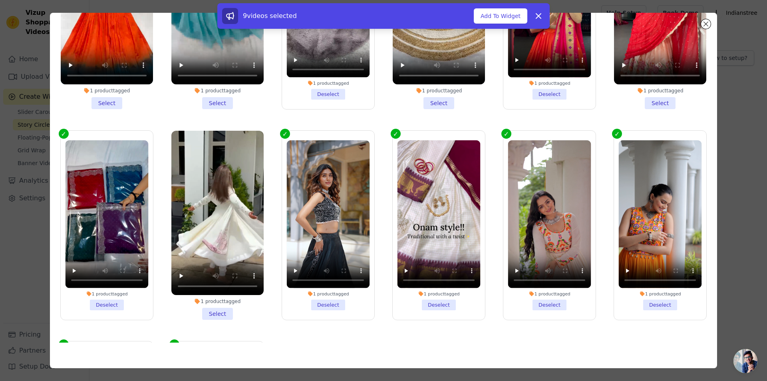
click at [219, 306] on li "1 product tagged Select" at bounding box center [217, 225] width 92 height 189
click at [0, 0] on input "1 product tagged Select" at bounding box center [0, 0] width 0 height 0
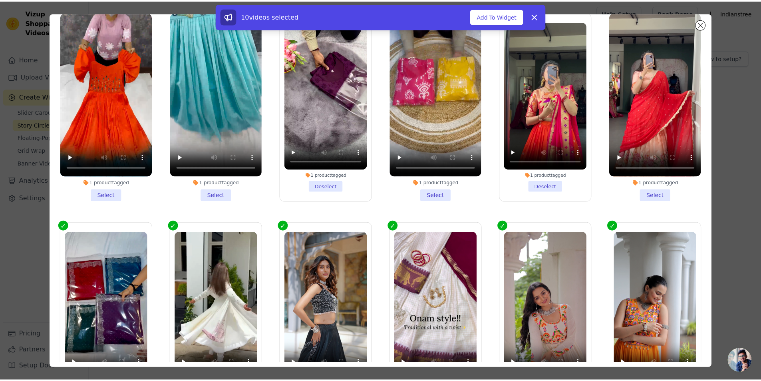
scroll to position [30, 0]
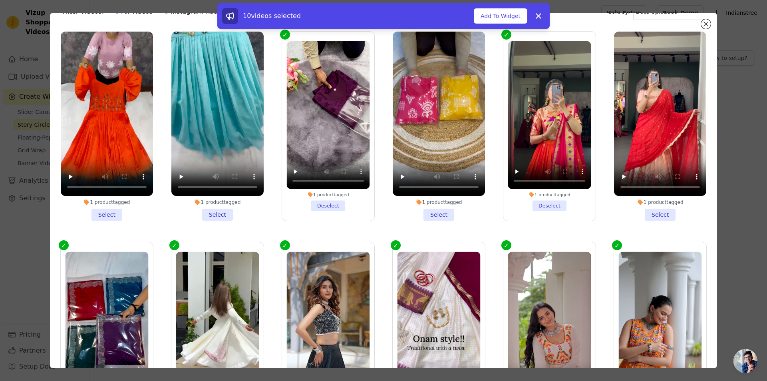
click at [653, 213] on li "1 product tagged Select" at bounding box center [660, 126] width 92 height 189
click at [0, 0] on input "1 product tagged Select" at bounding box center [0, 0] width 0 height 0
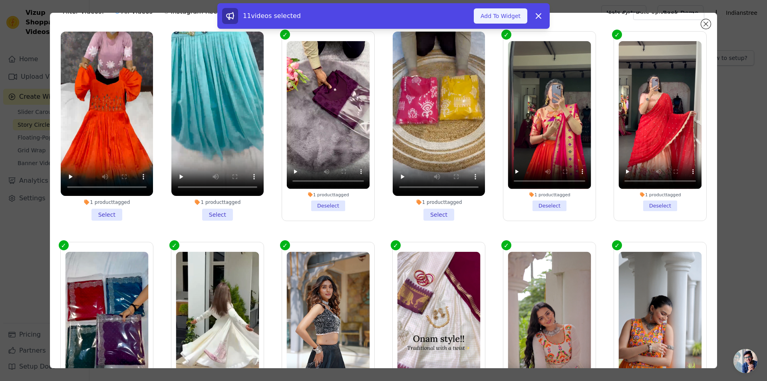
click at [506, 19] on button "Add To Widget" at bounding box center [501, 15] width 54 height 15
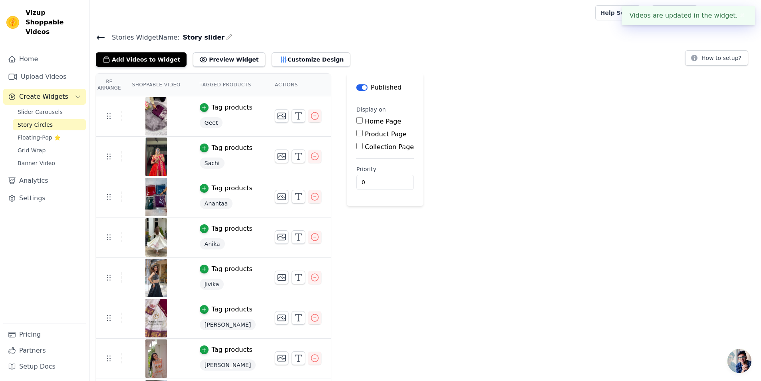
click at [356, 119] on div "Home Page" at bounding box center [385, 122] width 58 height 10
click at [356, 122] on input "Home Page" at bounding box center [359, 120] width 6 height 6
checkbox input "true"
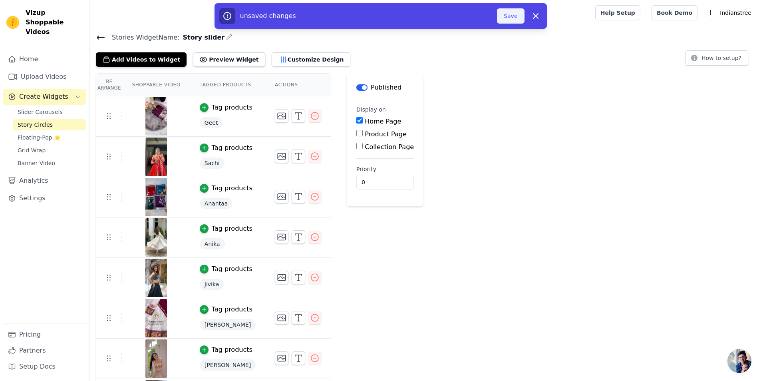
click at [519, 20] on button "Save" at bounding box center [510, 15] width 27 height 15
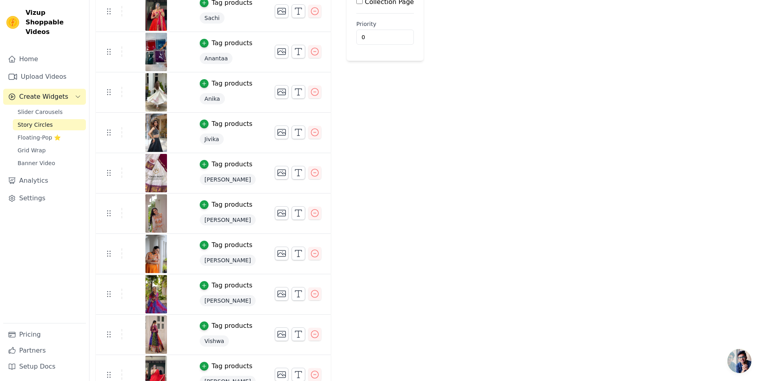
scroll to position [159, 0]
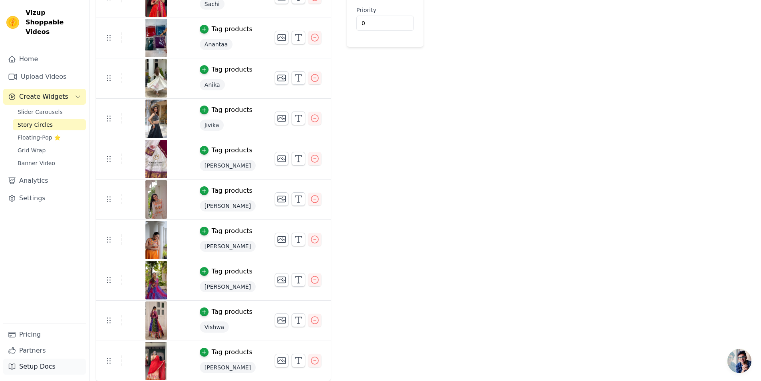
click at [24, 364] on link "Setup Docs" at bounding box center [44, 366] width 83 height 16
click at [28, 173] on link "Analytics" at bounding box center [44, 181] width 83 height 16
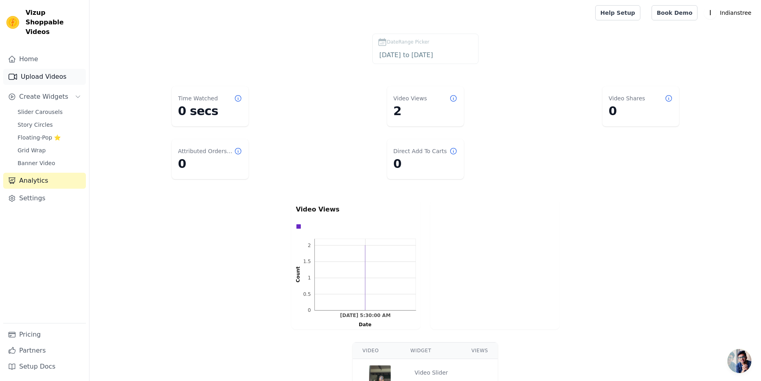
click at [40, 69] on link "Upload Videos" at bounding box center [44, 77] width 83 height 16
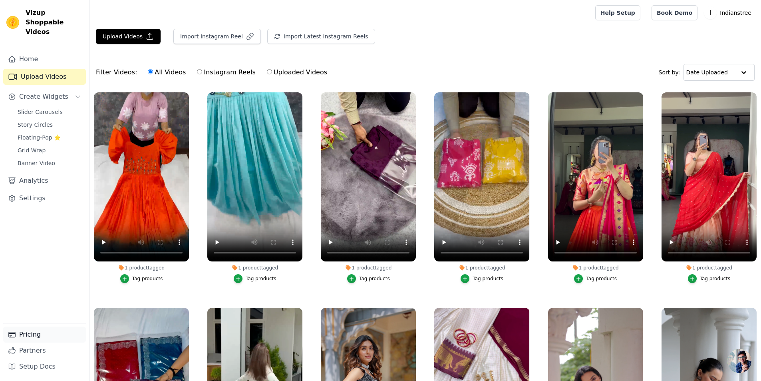
click at [36, 335] on link "Pricing" at bounding box center [44, 334] width 83 height 16
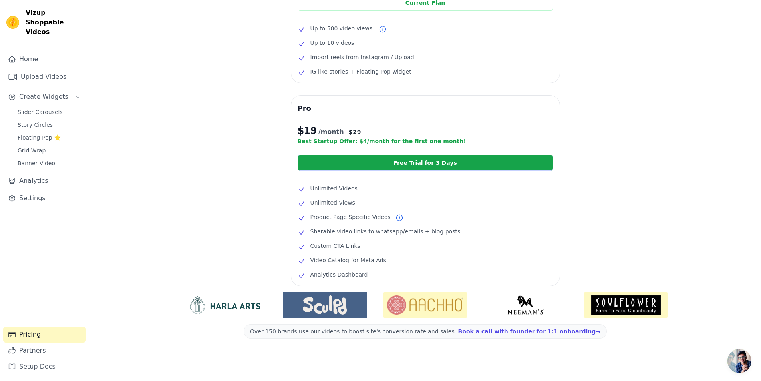
scroll to position [98, 0]
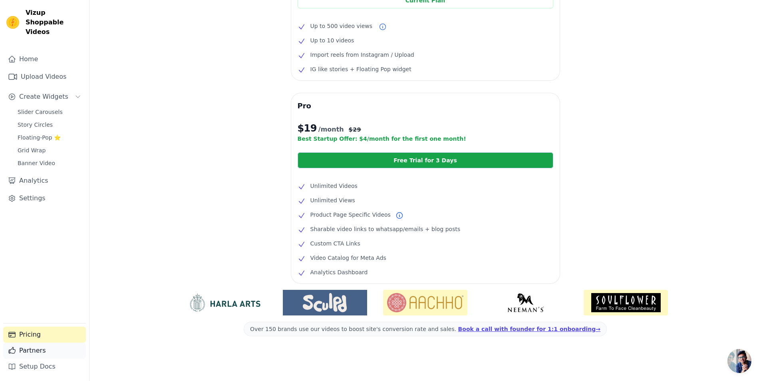
click at [35, 356] on link "Partners" at bounding box center [44, 350] width 83 height 16
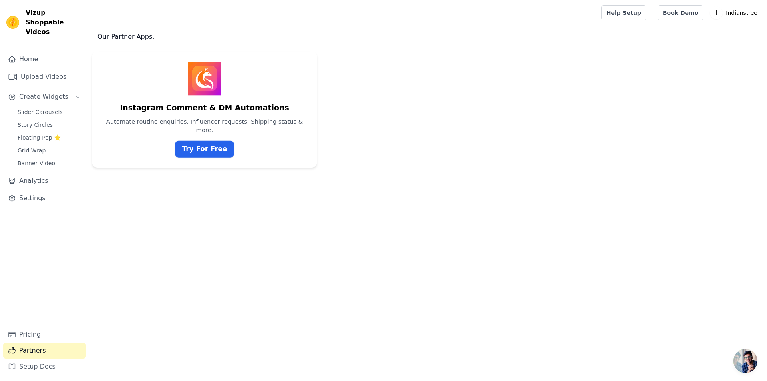
click at [194, 66] on img at bounding box center [205, 79] width 34 height 34
click at [199, 141] on link "Try For Free" at bounding box center [204, 149] width 58 height 17
click at [36, 369] on link "Setup Docs" at bounding box center [44, 366] width 83 height 16
click at [50, 191] on link "Settings" at bounding box center [44, 198] width 83 height 16
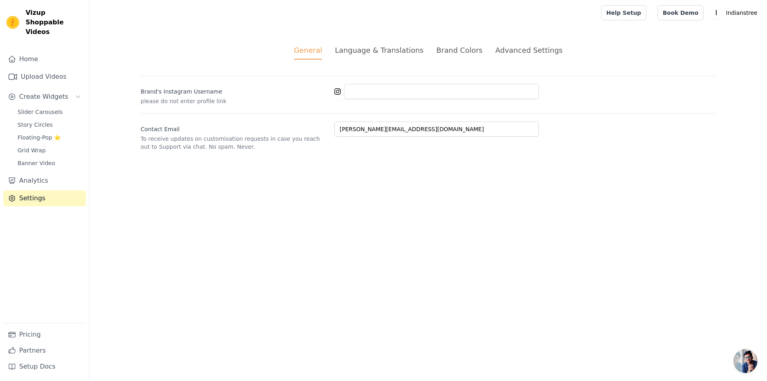
click at [410, 54] on div "Language & Translations" at bounding box center [379, 50] width 89 height 11
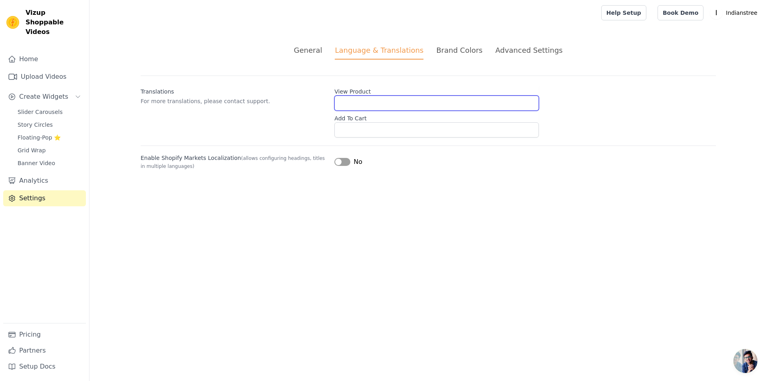
click at [357, 101] on input "View Product" at bounding box center [436, 102] width 205 height 15
click at [320, 102] on p "For more translations, please contact support." at bounding box center [234, 101] width 187 height 8
click at [447, 50] on div "Brand Colors" at bounding box center [459, 50] width 46 height 11
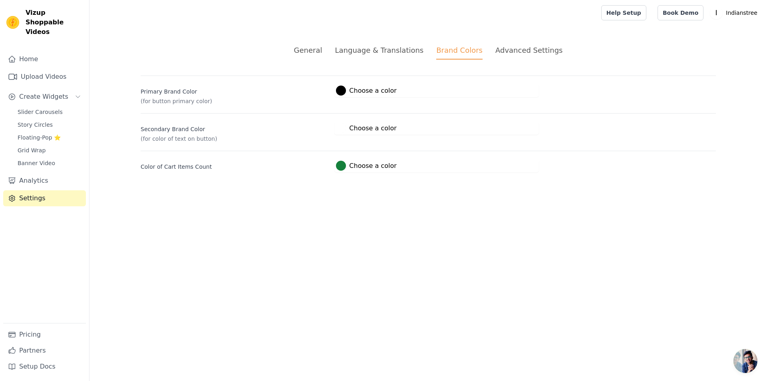
click at [538, 49] on div "Advanced Settings" at bounding box center [528, 50] width 67 height 11
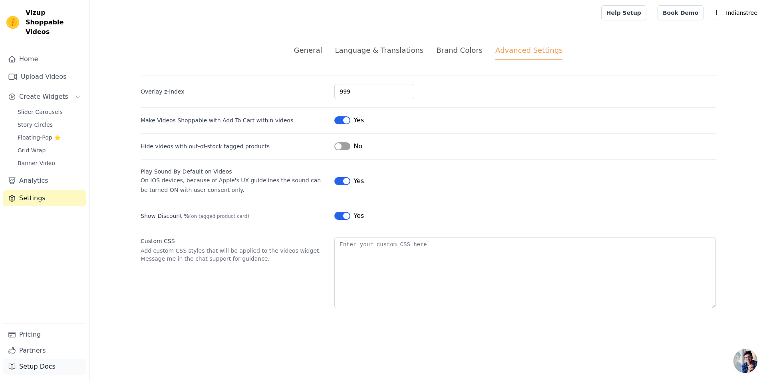
click at [32, 365] on link "Setup Docs" at bounding box center [44, 366] width 83 height 16
click at [30, 350] on link "Partners" at bounding box center [44, 350] width 83 height 16
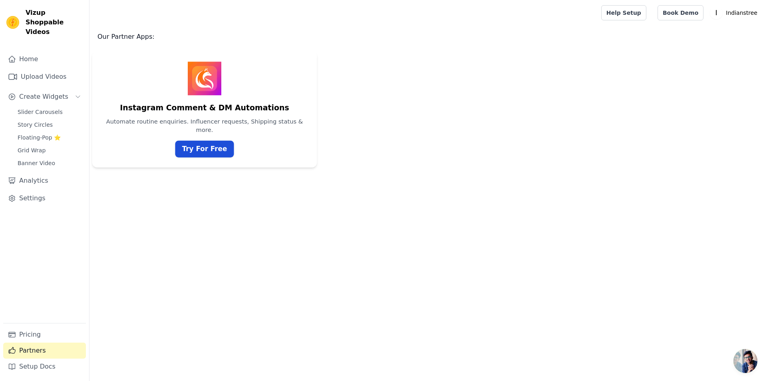
click at [213, 142] on link "Try For Free" at bounding box center [204, 149] width 58 height 17
click at [36, 108] on span "Slider Carousels" at bounding box center [40, 112] width 45 height 8
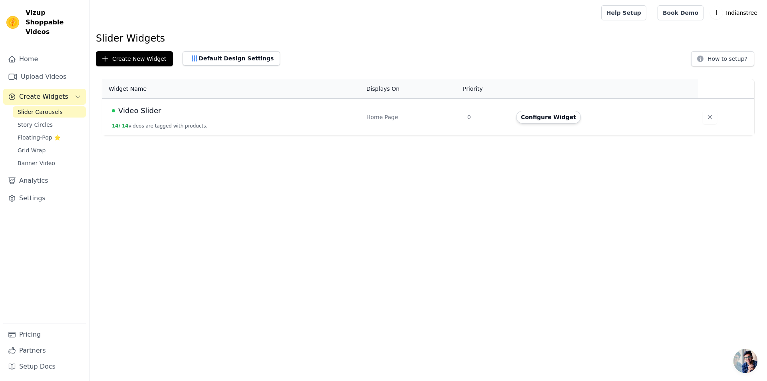
click at [161, 126] on button "14 / 14 videos are tagged with products." at bounding box center [159, 126] width 95 height 6
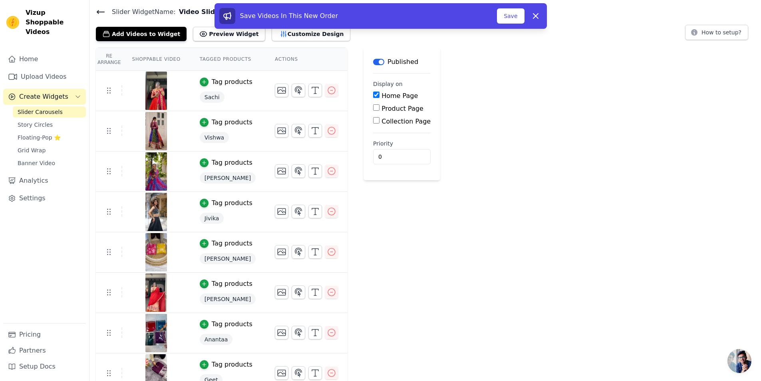
scroll to position [40, 0]
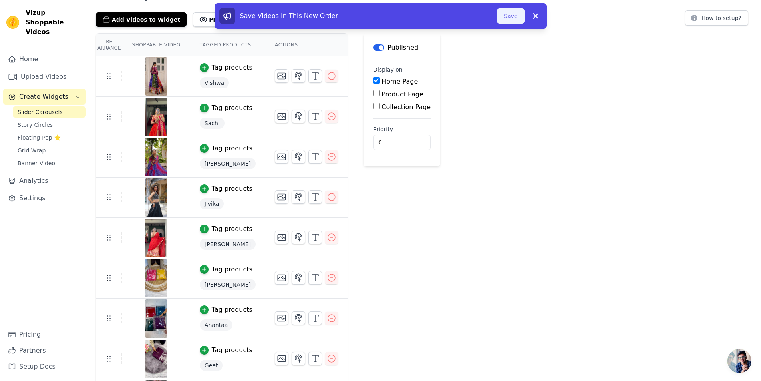
click at [506, 16] on button "Save" at bounding box center [510, 15] width 27 height 15
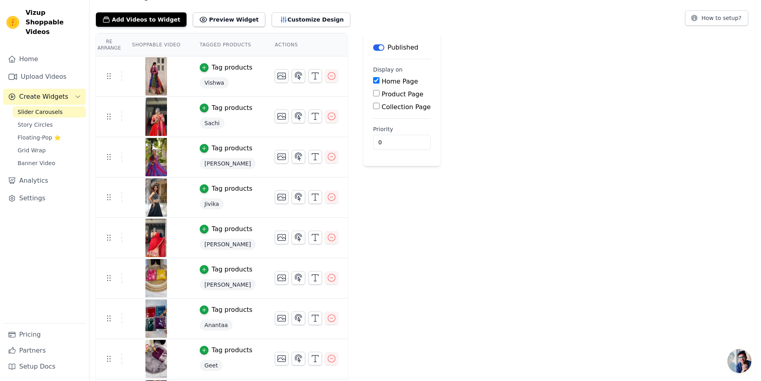
scroll to position [40, 0]
click at [21, 53] on link "Home" at bounding box center [44, 59] width 83 height 16
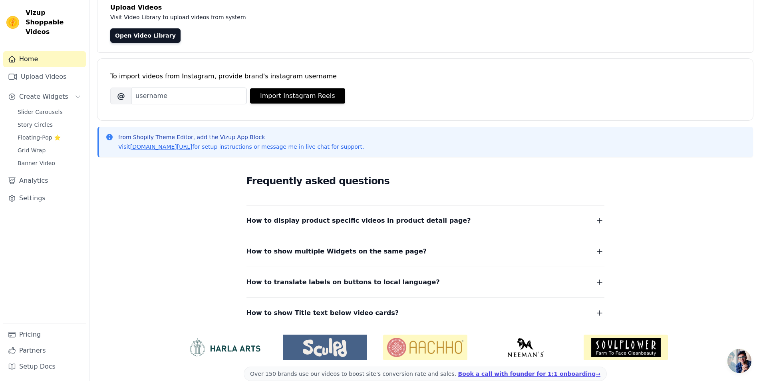
scroll to position [68, 0]
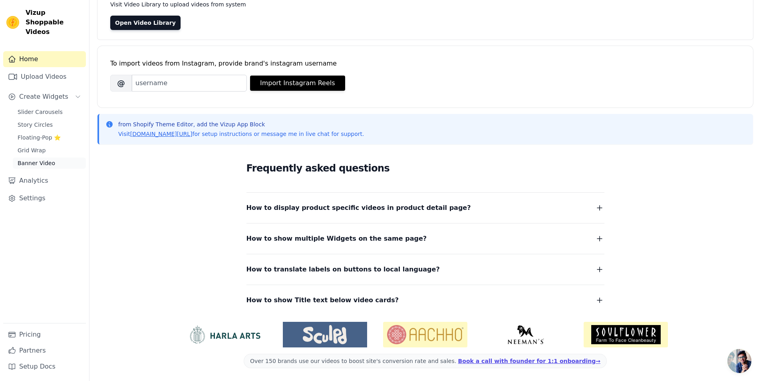
click at [36, 159] on span "Banner Video" at bounding box center [37, 163] width 38 height 8
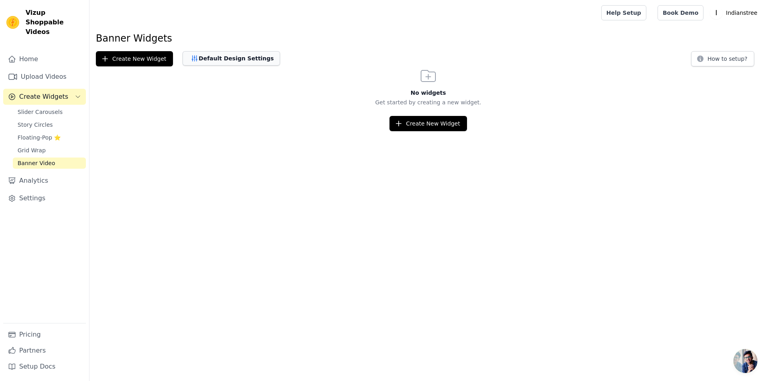
click at [238, 64] on button "Default Design Settings" at bounding box center [231, 58] width 97 height 14
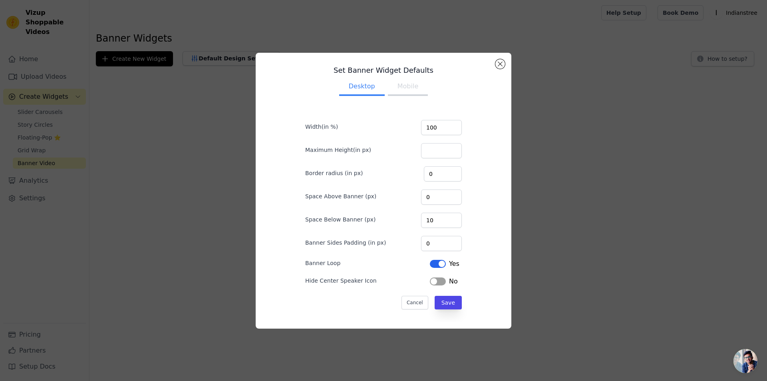
click at [229, 268] on div "Set Banner Widget Defaults Desktop Mobile Width(in %) 100 Maximum Height(in px)…" at bounding box center [384, 190] width 742 height 301
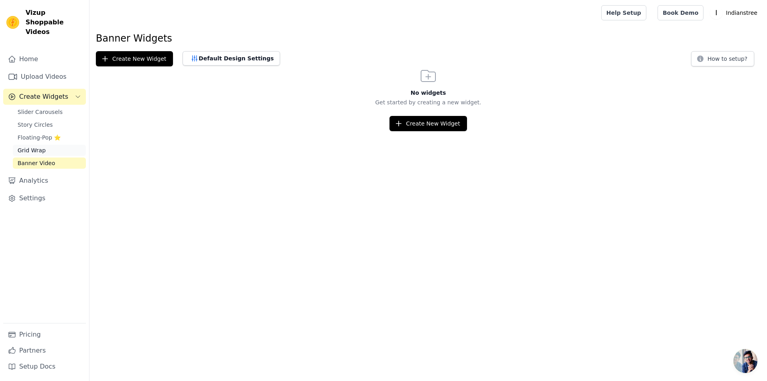
click at [55, 145] on link "Grid Wrap" at bounding box center [49, 150] width 73 height 11
click at [46, 108] on span "Slider Carousels" at bounding box center [40, 112] width 45 height 8
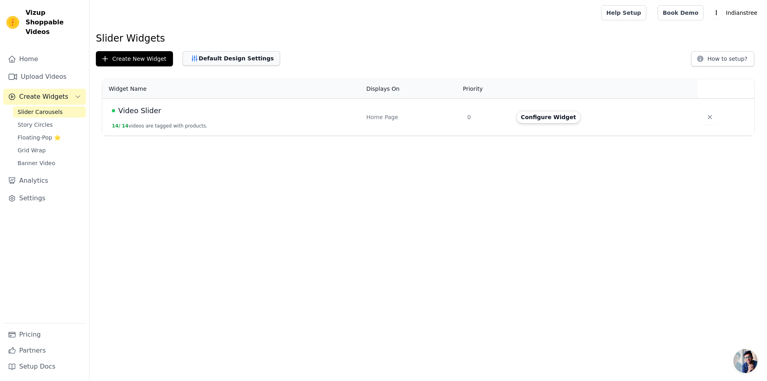
click at [239, 56] on button "Default Design Settings" at bounding box center [231, 58] width 97 height 14
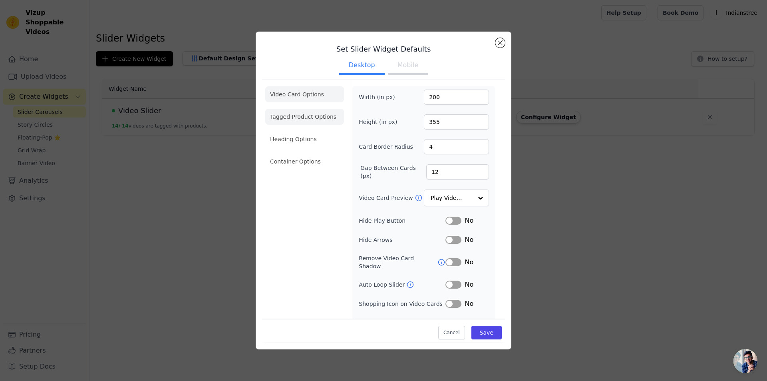
click at [298, 153] on li "Tagged Product Options" at bounding box center [304, 161] width 79 height 16
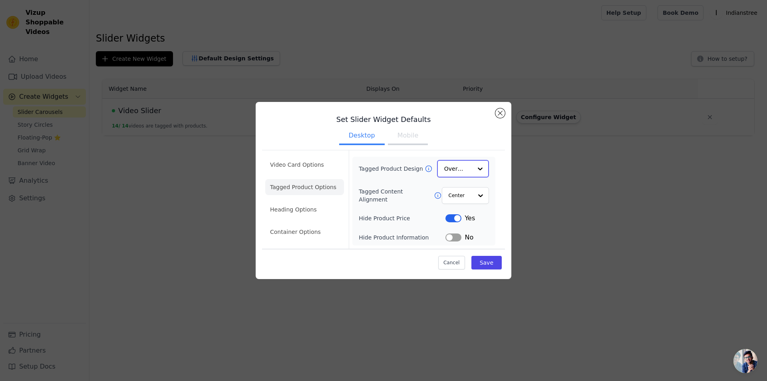
click at [473, 169] on div at bounding box center [480, 169] width 16 height 16
click at [456, 186] on div "Card" at bounding box center [463, 187] width 52 height 17
click at [462, 167] on input "Tagged Product Design" at bounding box center [458, 169] width 28 height 16
click at [477, 222] on div "Minimalist" at bounding box center [463, 221] width 52 height 17
click at [485, 260] on button "Save" at bounding box center [486, 262] width 30 height 14
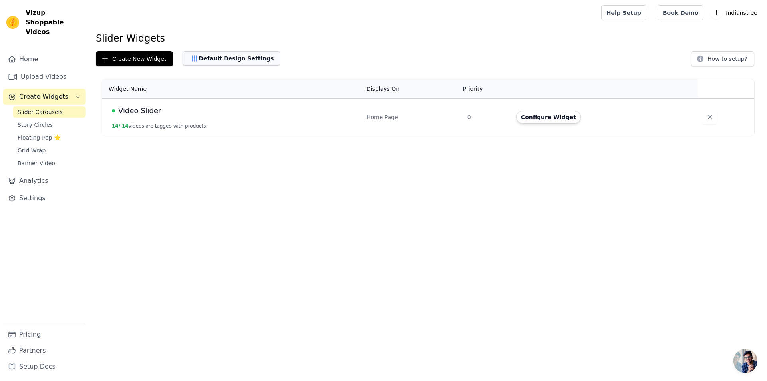
click at [203, 60] on button "Default Design Settings" at bounding box center [231, 58] width 97 height 14
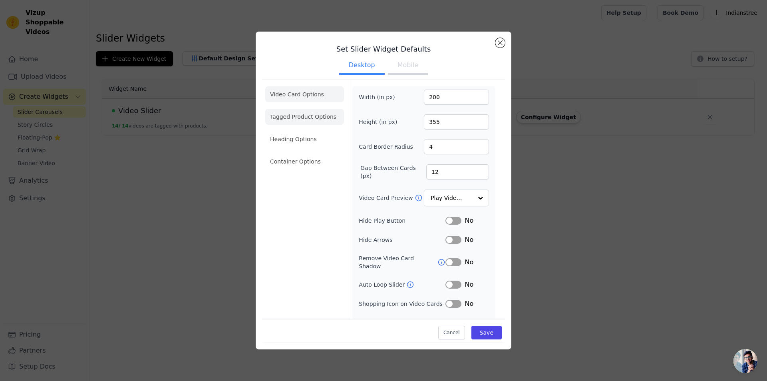
click at [304, 153] on li "Tagged Product Options" at bounding box center [304, 161] width 79 height 16
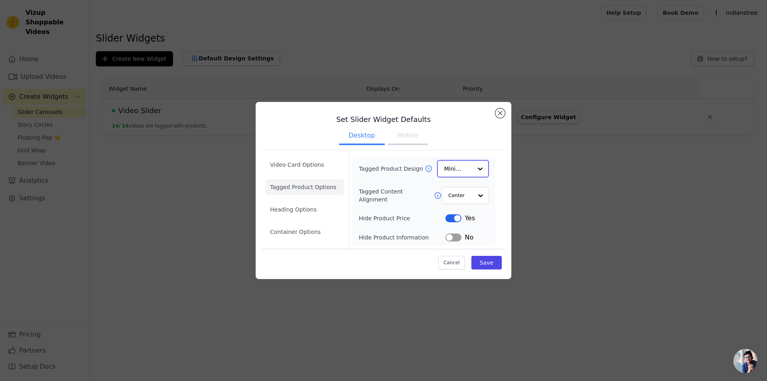
click at [473, 171] on div at bounding box center [480, 169] width 16 height 16
click at [453, 187] on div "Card" at bounding box center [463, 187] width 52 height 17
click at [313, 209] on li "Heading Options" at bounding box center [304, 210] width 79 height 16
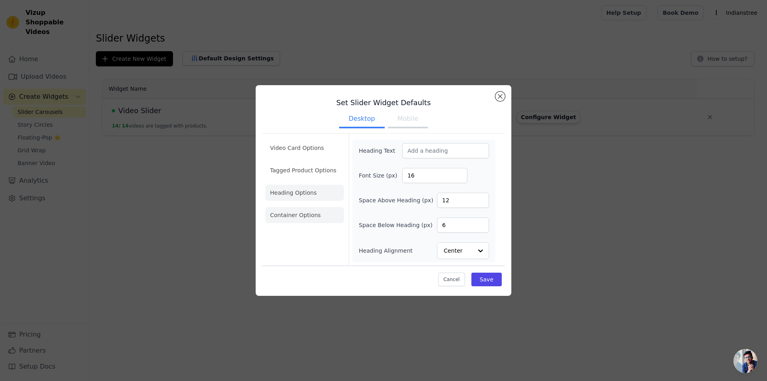
click at [296, 214] on li "Container Options" at bounding box center [304, 215] width 79 height 16
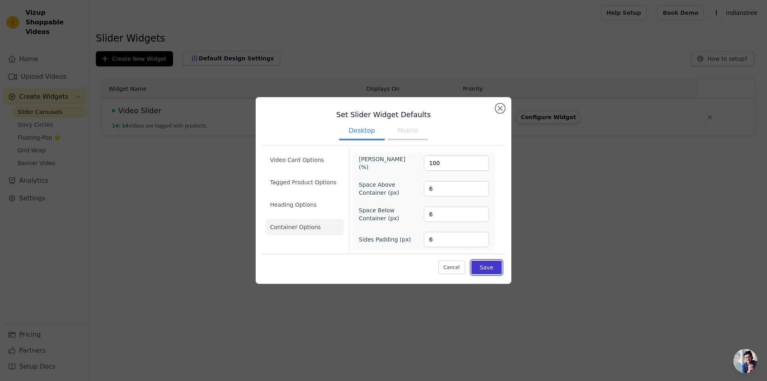
click at [489, 268] on button "Save" at bounding box center [486, 267] width 30 height 14
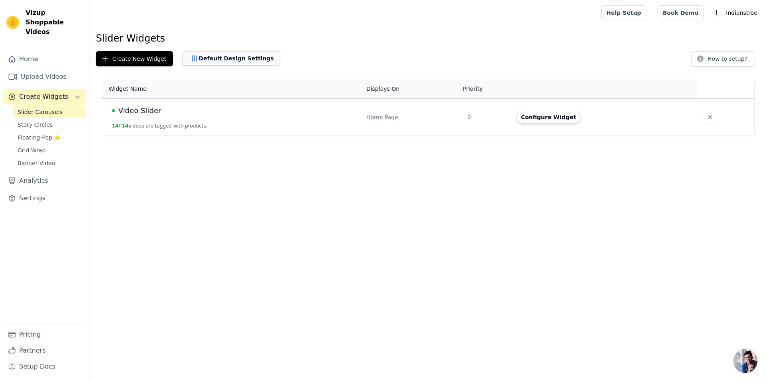
click at [211, 56] on button "Default Design Settings" at bounding box center [231, 58] width 97 height 14
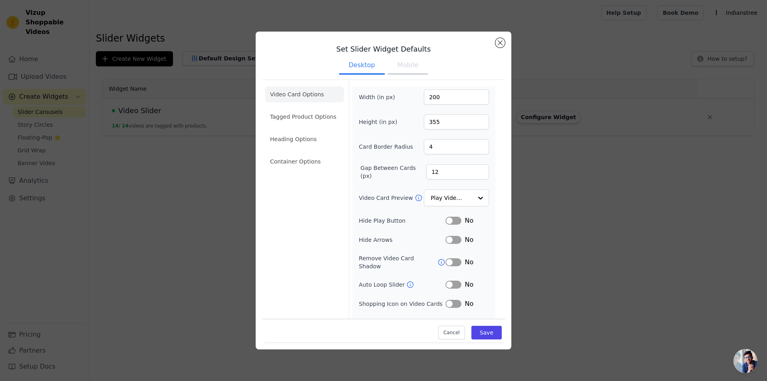
drag, startPoint x: 293, startPoint y: 114, endPoint x: 297, endPoint y: 115, distance: 4.6
click at [294, 153] on li "Tagged Product Options" at bounding box center [304, 161] width 79 height 16
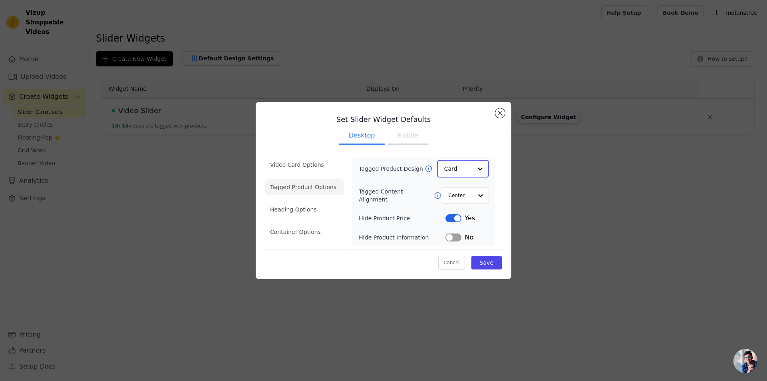
click at [462, 171] on input "Tagged Product Design" at bounding box center [458, 169] width 28 height 16
click at [470, 203] on div "Overlay" at bounding box center [463, 204] width 52 height 17
click at [490, 261] on button "Save" at bounding box center [486, 262] width 30 height 14
